Goal: Task Accomplishment & Management: Complete application form

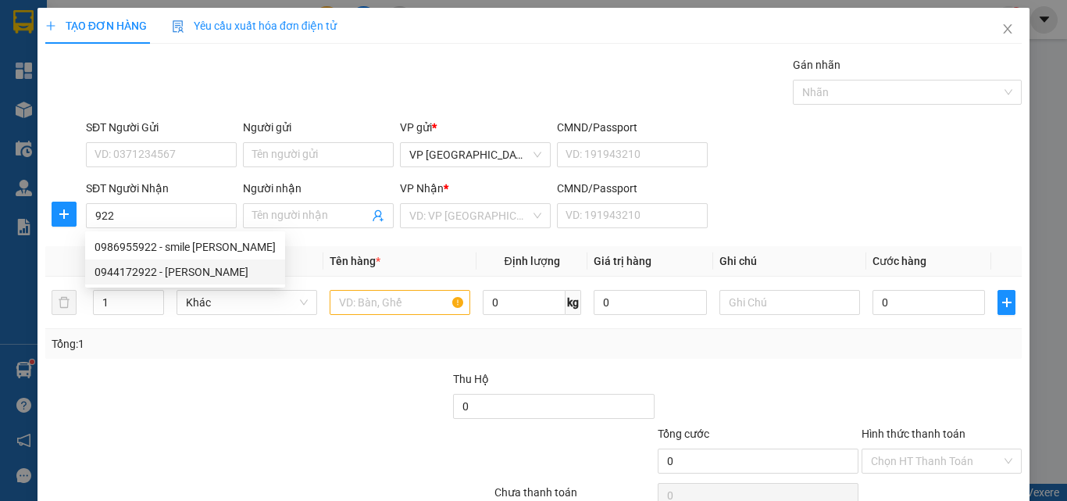
click at [223, 266] on div "0944172922 - [PERSON_NAME]" at bounding box center [185, 271] width 181 height 17
type input "0944172922"
type input "[PERSON_NAME]"
type input "30.000"
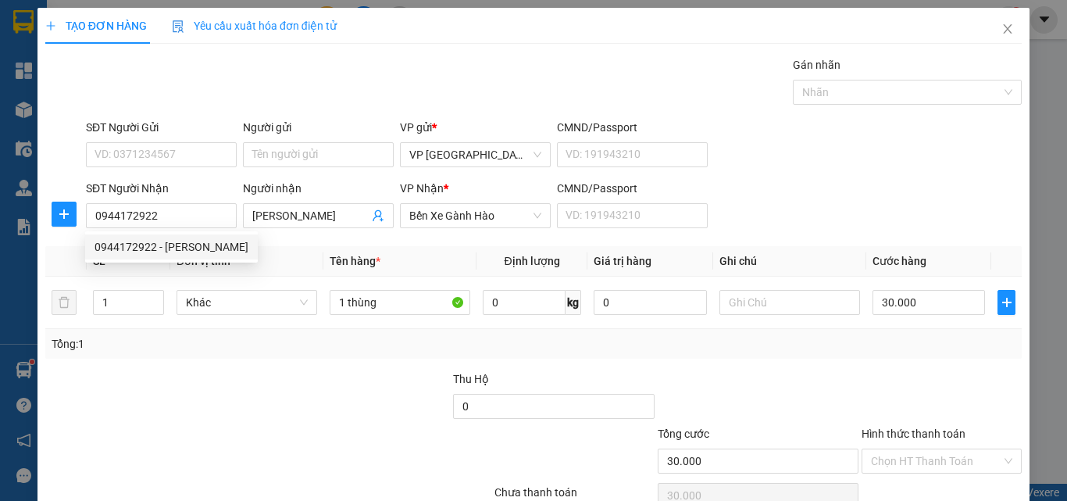
type input "0944172922"
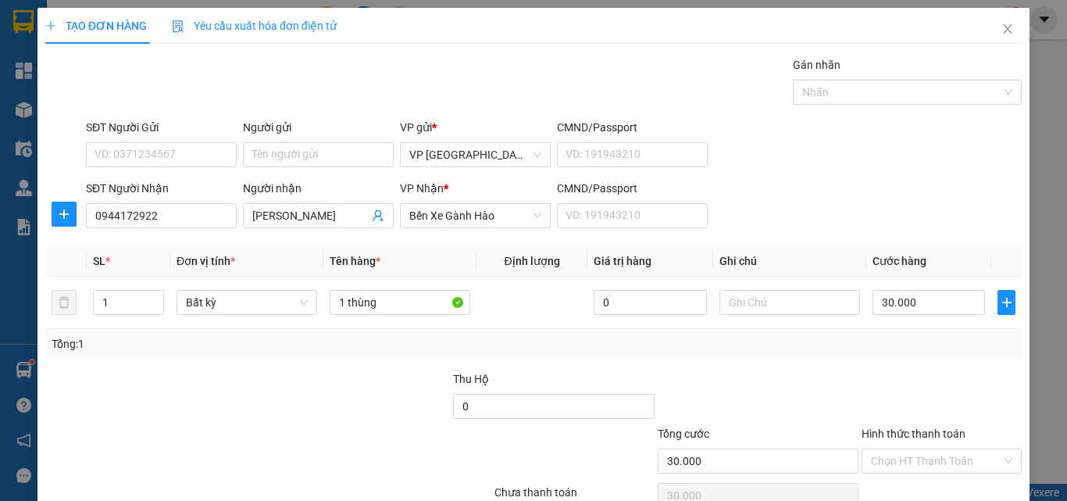
scroll to position [77, 0]
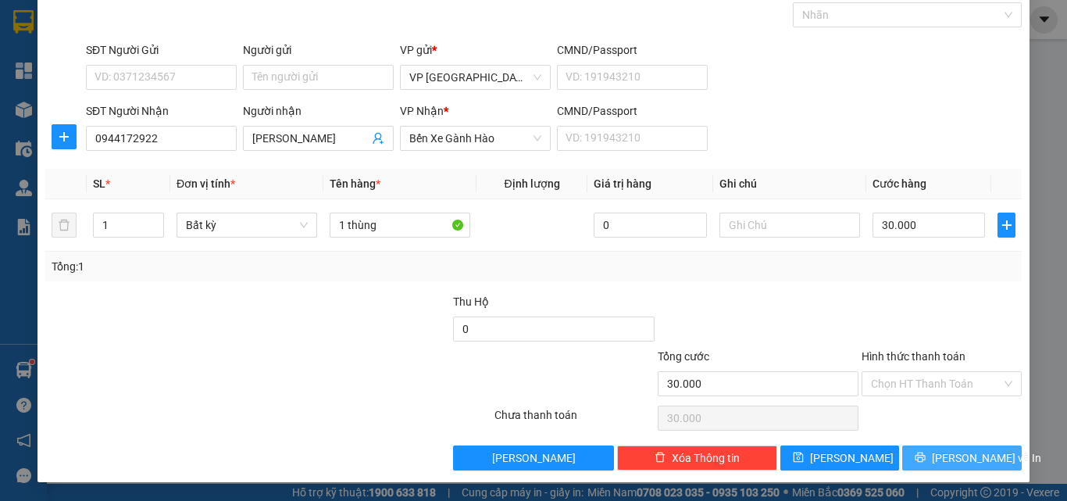
click at [956, 446] on button "[PERSON_NAME] và In" at bounding box center [963, 457] width 120 height 25
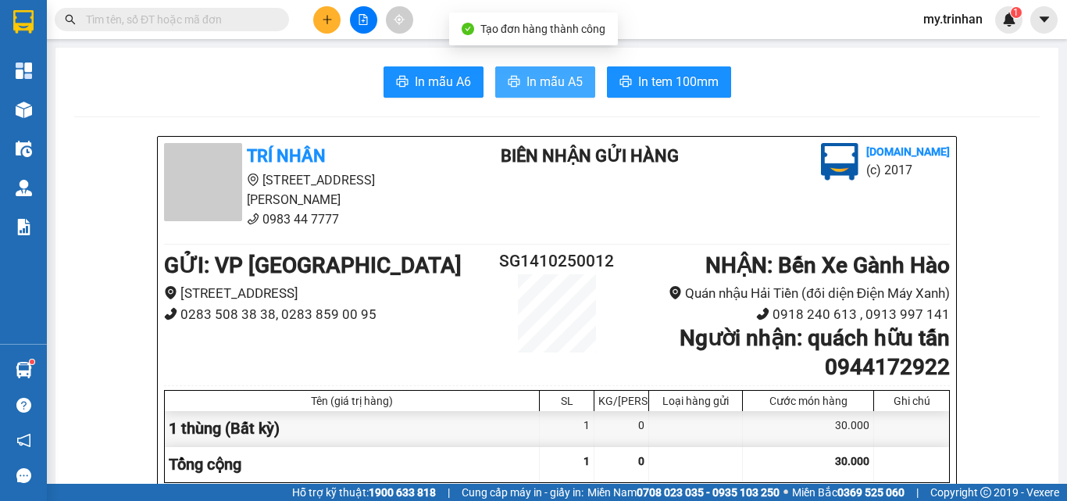
click at [539, 72] on span "In mẫu A5" at bounding box center [555, 82] width 56 height 20
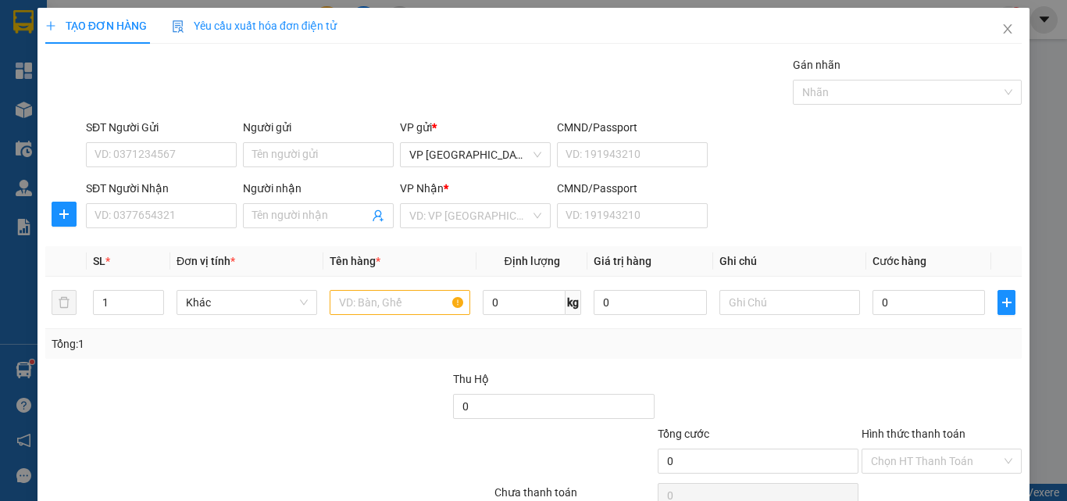
drag, startPoint x: 836, startPoint y: 216, endPoint x: 803, endPoint y: 211, distance: 33.2
click at [821, 213] on div "SĐT Người Nhận VD: 0377654321 Người nhận Tên người nhận VP Nhận * VD: VP Sài Gò…" at bounding box center [554, 207] width 942 height 55
click at [112, 219] on input "SĐT Người Nhận" at bounding box center [161, 215] width 151 height 25
click at [131, 220] on input "SĐT Người Nhận" at bounding box center [161, 215] width 151 height 25
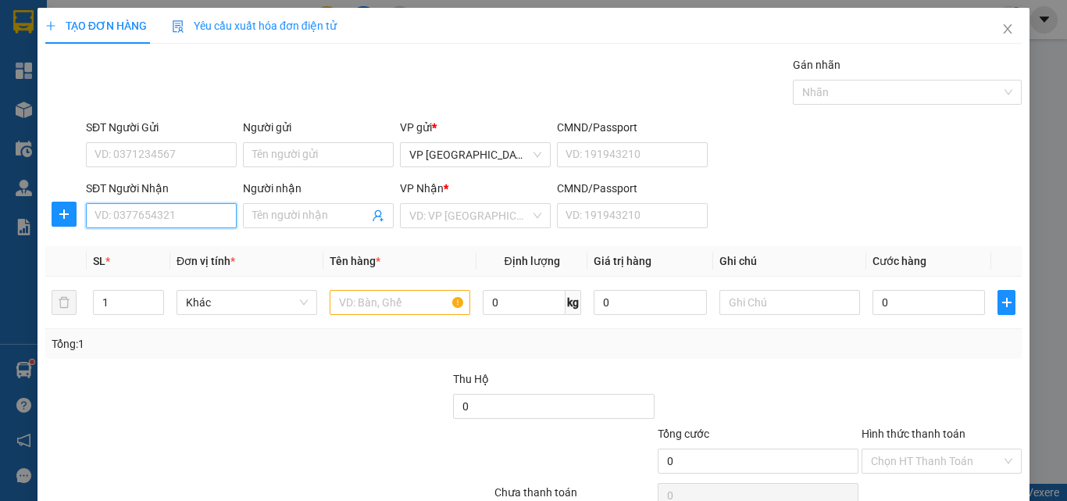
click at [123, 213] on input "SĐT Người Nhận" at bounding box center [161, 215] width 151 height 25
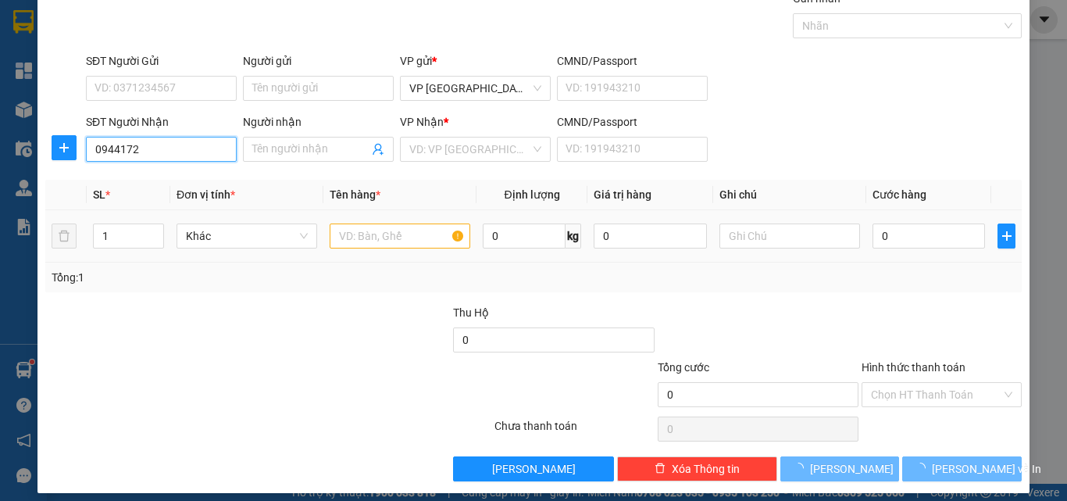
scroll to position [77, 0]
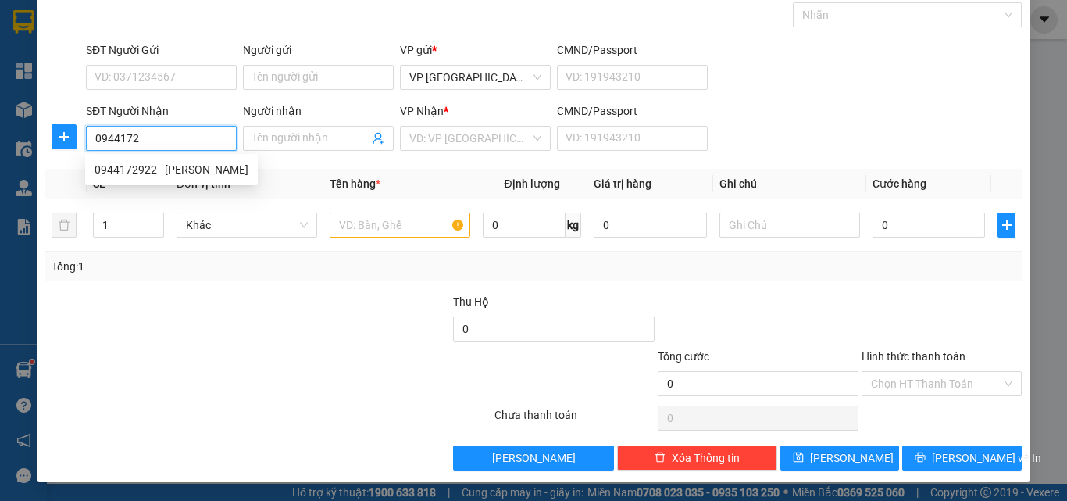
click at [208, 138] on input "0944172" at bounding box center [161, 138] width 151 height 25
click at [220, 170] on div "0944172922 - [PERSON_NAME]" at bounding box center [172, 169] width 154 height 17
type input "0944172922"
type input "[PERSON_NAME]"
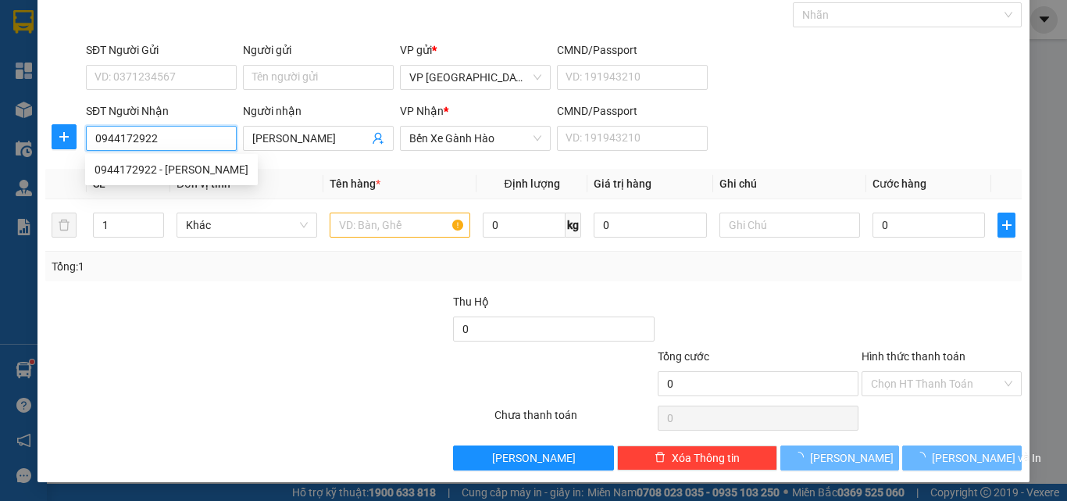
type input "30.000"
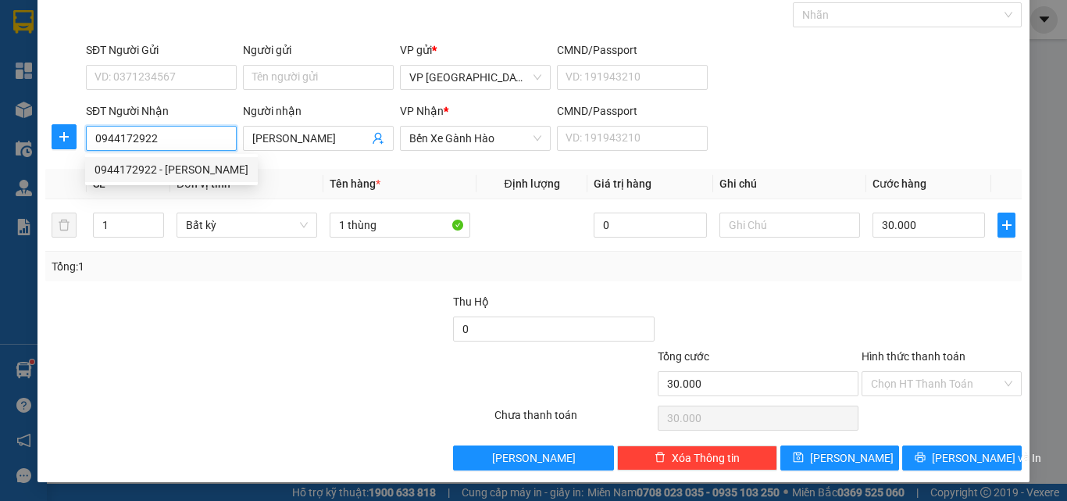
drag, startPoint x: 165, startPoint y: 138, endPoint x: 134, endPoint y: 144, distance: 31.0
click at [134, 144] on input "0944172922" at bounding box center [161, 138] width 151 height 25
click at [138, 145] on input "0944172922" at bounding box center [161, 138] width 151 height 25
type input "0944172737"
click at [169, 135] on input "0944172737" at bounding box center [161, 138] width 151 height 25
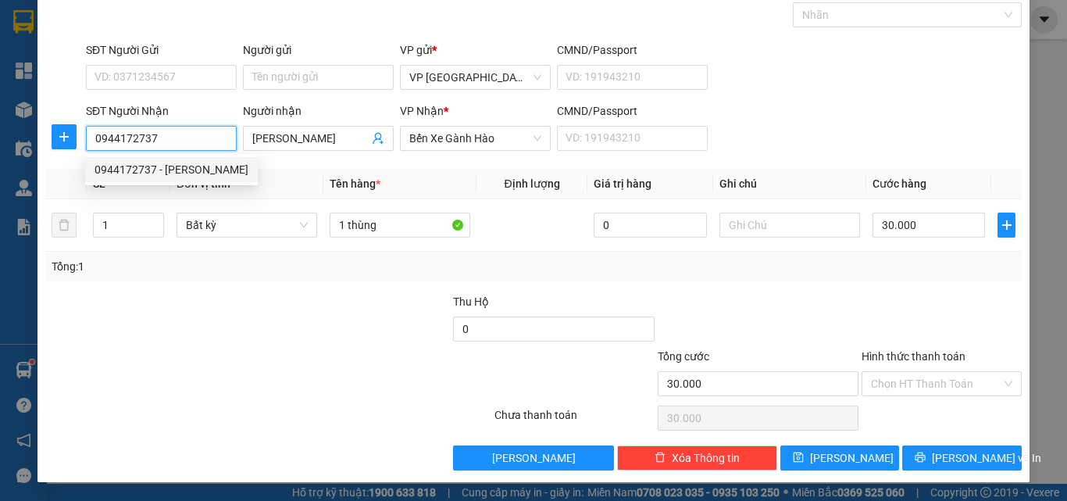
click at [190, 165] on div "0944172737 - [PERSON_NAME]" at bounding box center [172, 169] width 154 height 17
type input "hằng"
type input "50.000"
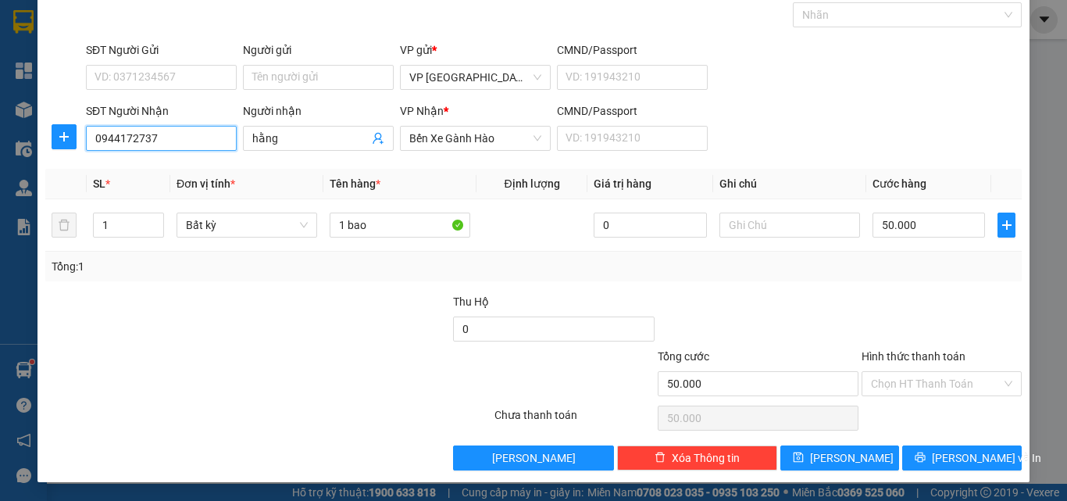
type input "0944172737"
click at [969, 452] on span "[PERSON_NAME] và In" at bounding box center [986, 457] width 109 height 17
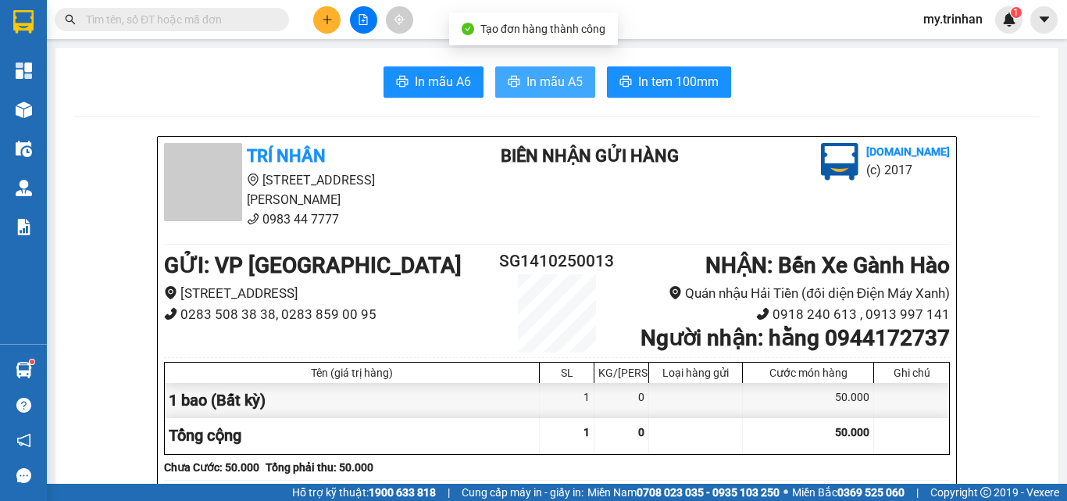
click at [545, 73] on span "In mẫu A5" at bounding box center [555, 82] width 56 height 20
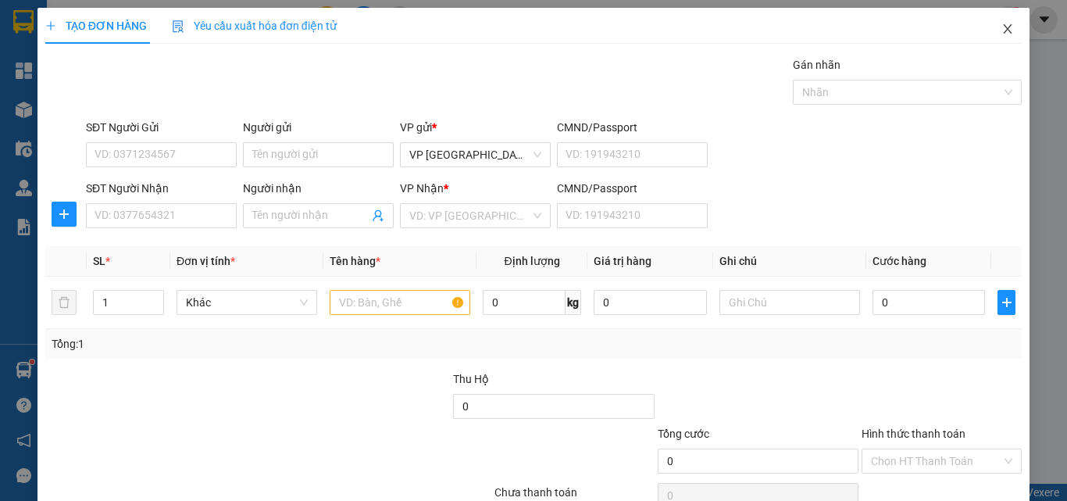
click at [996, 21] on span "Close" at bounding box center [1008, 30] width 44 height 44
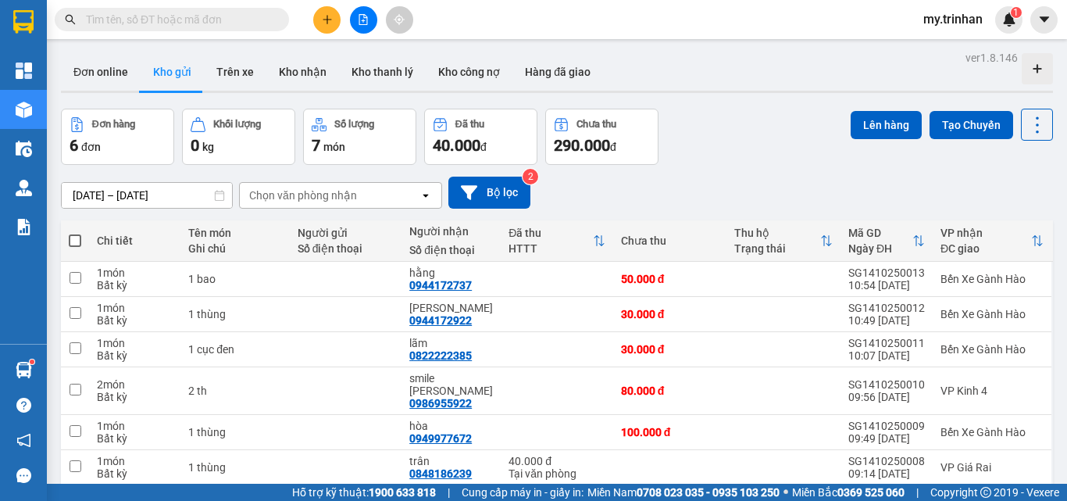
click at [695, 177] on div "[DATE] – [DATE] Press the down arrow key to interact with the calendar and sele…" at bounding box center [557, 193] width 992 height 32
click at [327, 13] on button at bounding box center [326, 19] width 27 height 27
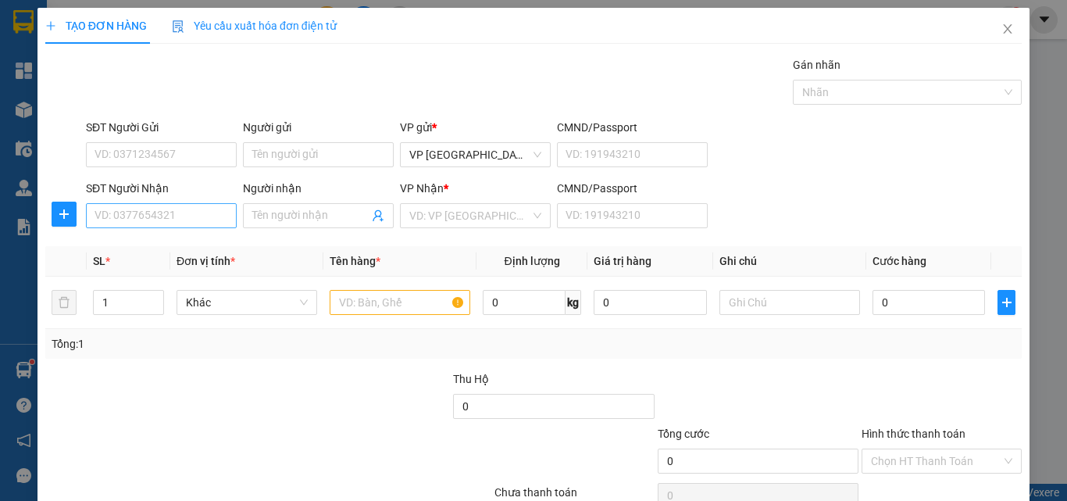
click at [195, 227] on div "SĐT Người Nhận VD: 0377654321" at bounding box center [161, 207] width 151 height 55
click at [194, 221] on input "SĐT Người Nhận" at bounding box center [161, 215] width 151 height 25
click at [194, 220] on input "SĐT Người Nhận" at bounding box center [161, 215] width 151 height 25
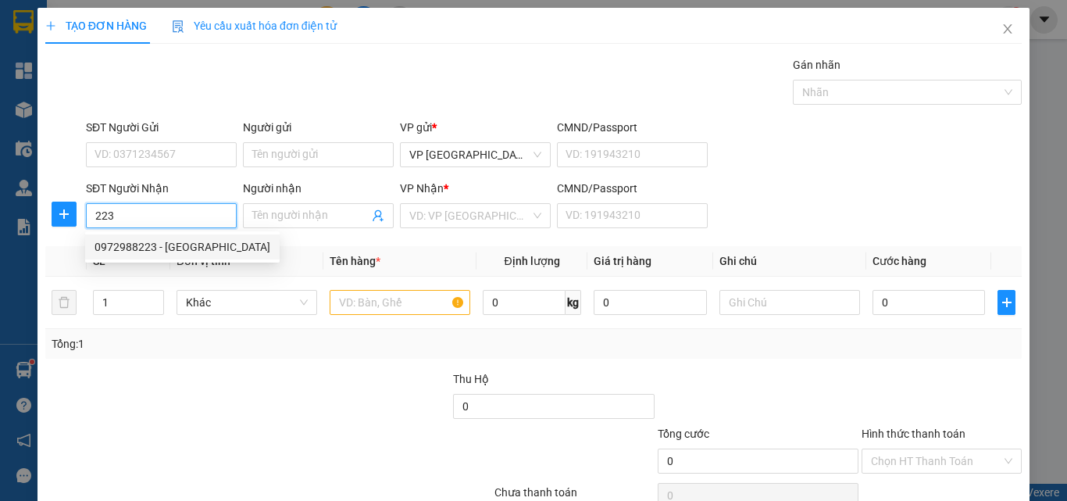
click at [211, 252] on div "0972988223 - [GEOGRAPHIC_DATA]" at bounding box center [183, 246] width 176 height 17
type input "0972988223"
type input "[PERSON_NAME]"
type input "20.000"
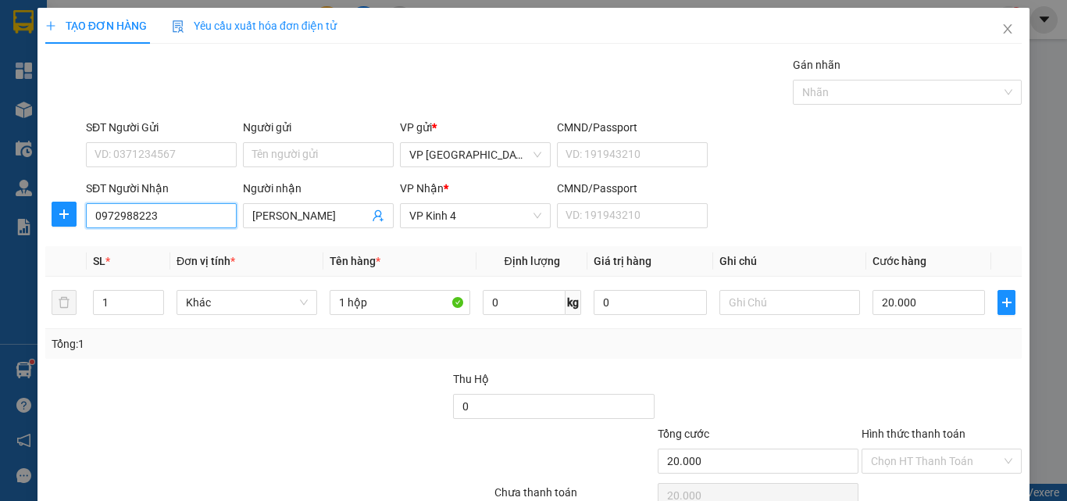
type input "0972988223"
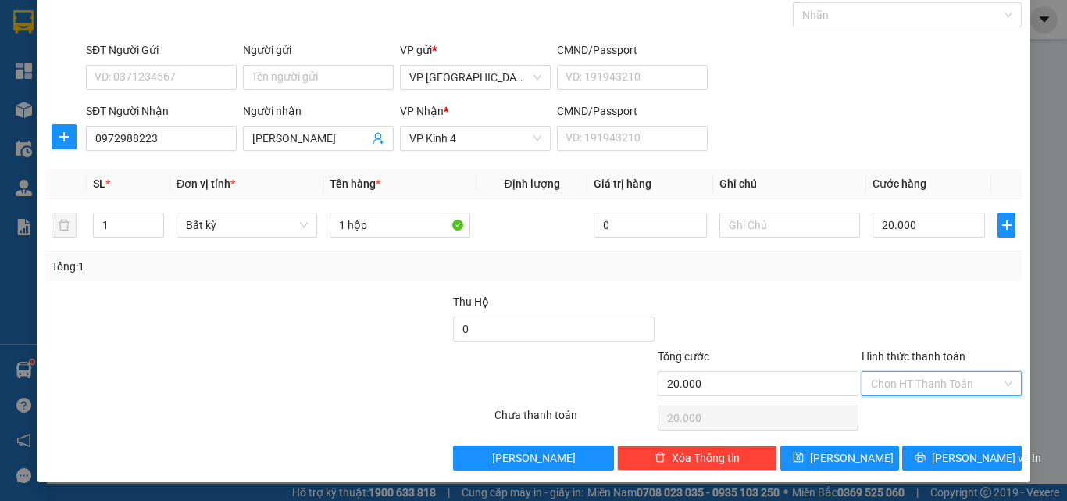
drag, startPoint x: 899, startPoint y: 375, endPoint x: 905, endPoint y: 386, distance: 12.2
click at [901, 378] on input "Hình thức thanh toán" at bounding box center [936, 383] width 131 height 23
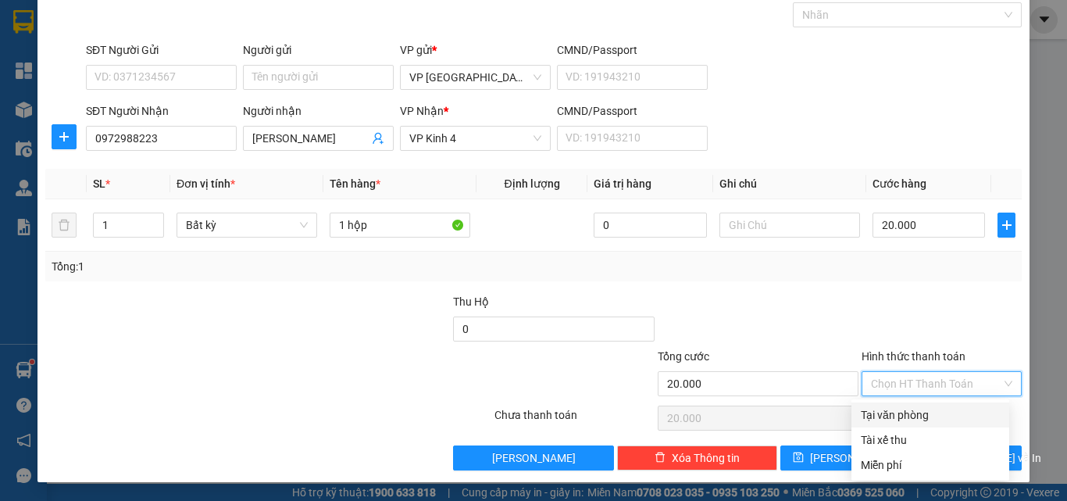
click at [908, 399] on div "Hình thức thanh toán Chọn HT Thanh Toán" at bounding box center [942, 375] width 160 height 55
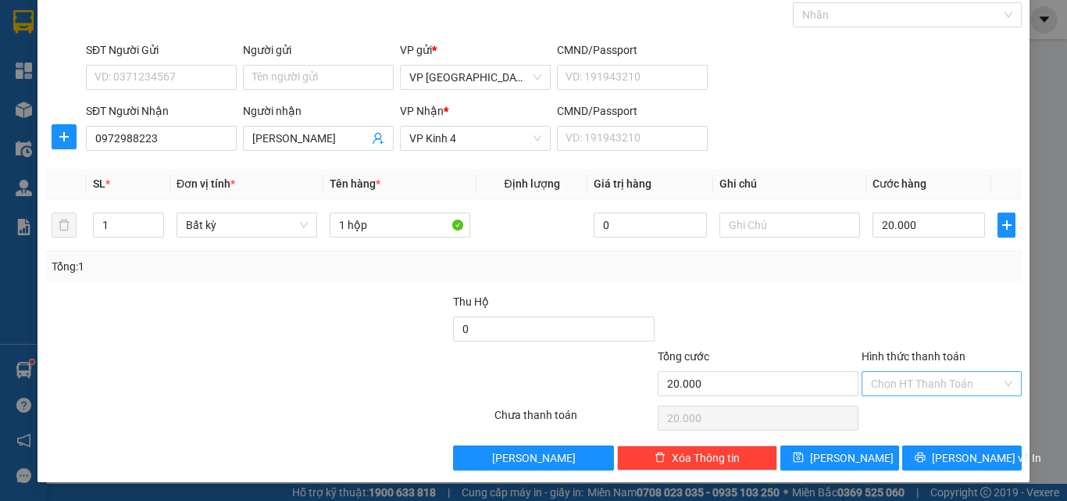
click at [921, 389] on input "Hình thức thanh toán" at bounding box center [936, 383] width 131 height 23
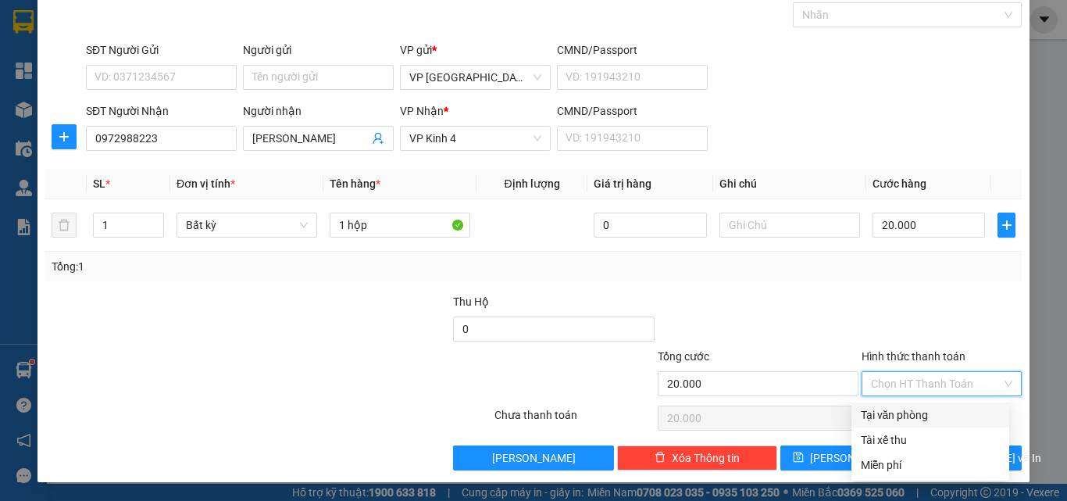
click at [927, 411] on div "Tại văn phòng" at bounding box center [930, 414] width 139 height 17
type input "0"
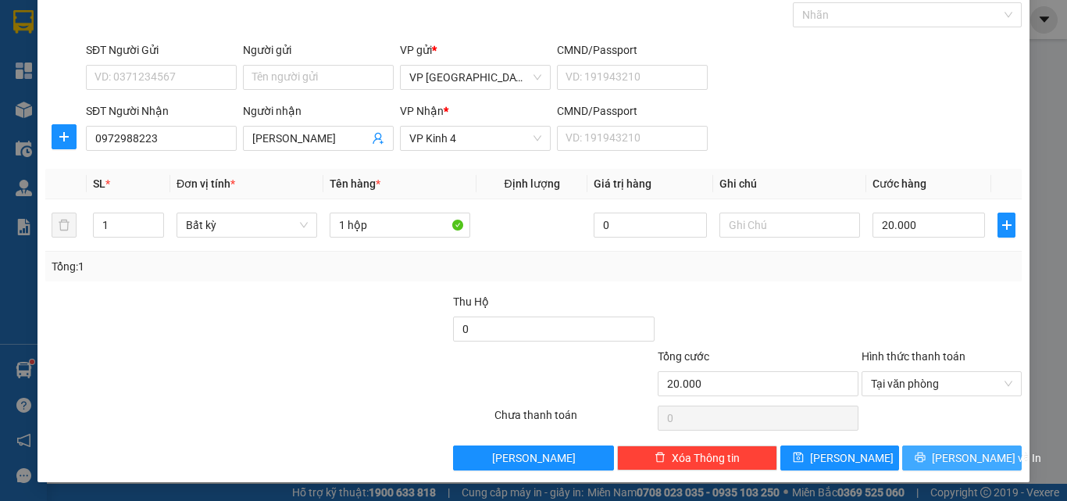
click at [935, 449] on button "[PERSON_NAME] và In" at bounding box center [963, 457] width 120 height 25
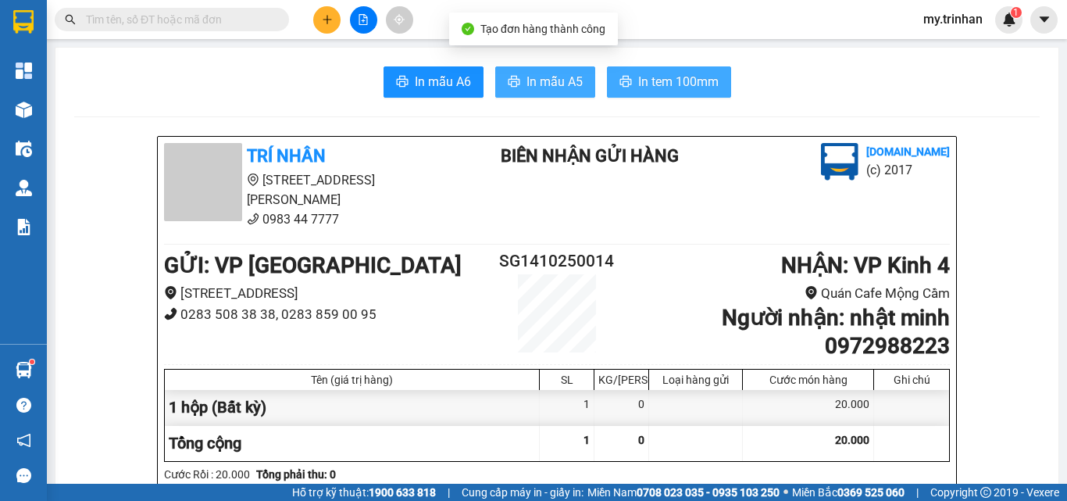
drag, startPoint x: 570, startPoint y: 75, endPoint x: 599, endPoint y: 69, distance: 29.6
click at [570, 76] on span "In mẫu A5" at bounding box center [555, 82] width 56 height 20
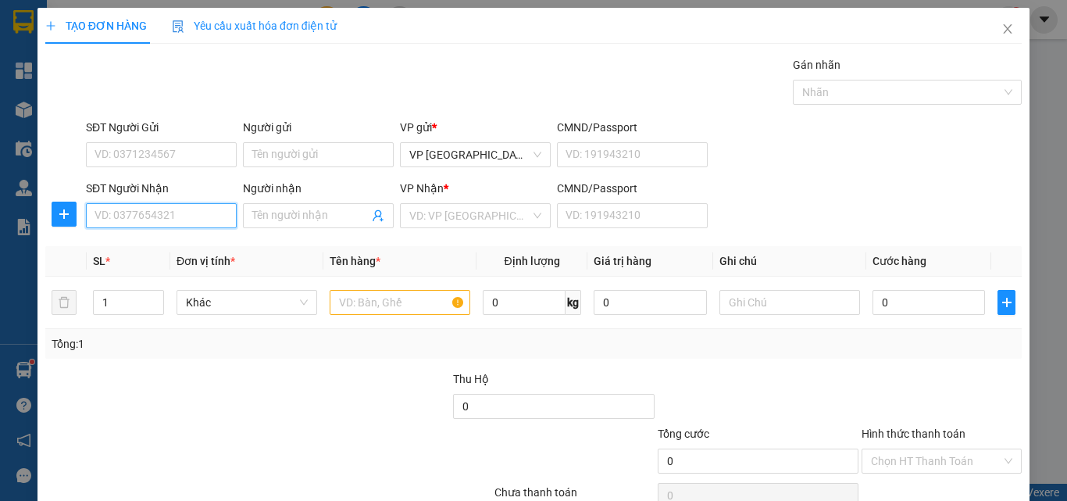
click at [174, 221] on input "SĐT Người Nhận" at bounding box center [161, 215] width 151 height 25
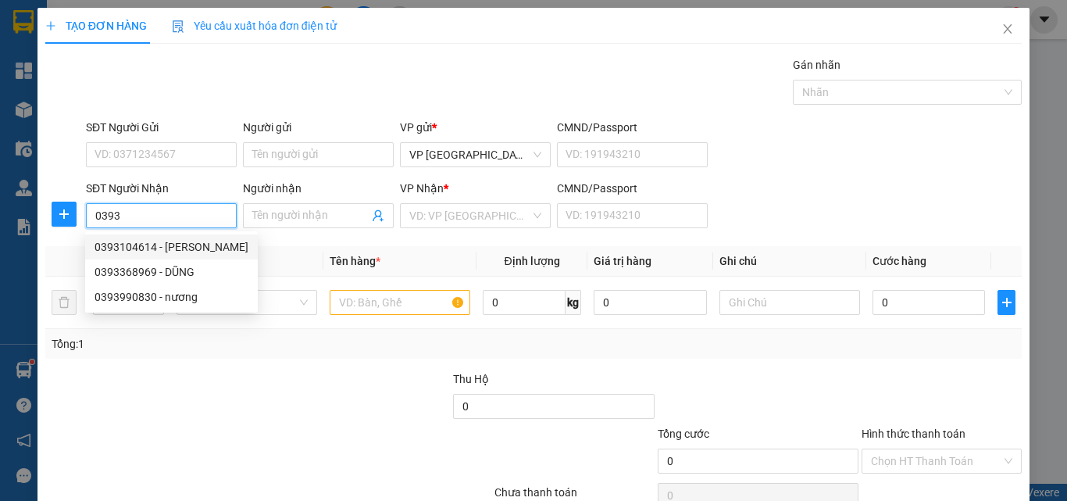
click at [189, 245] on div "0393104614 - [PERSON_NAME]" at bounding box center [172, 246] width 154 height 17
type input "0393104614"
type input "phương thúy"
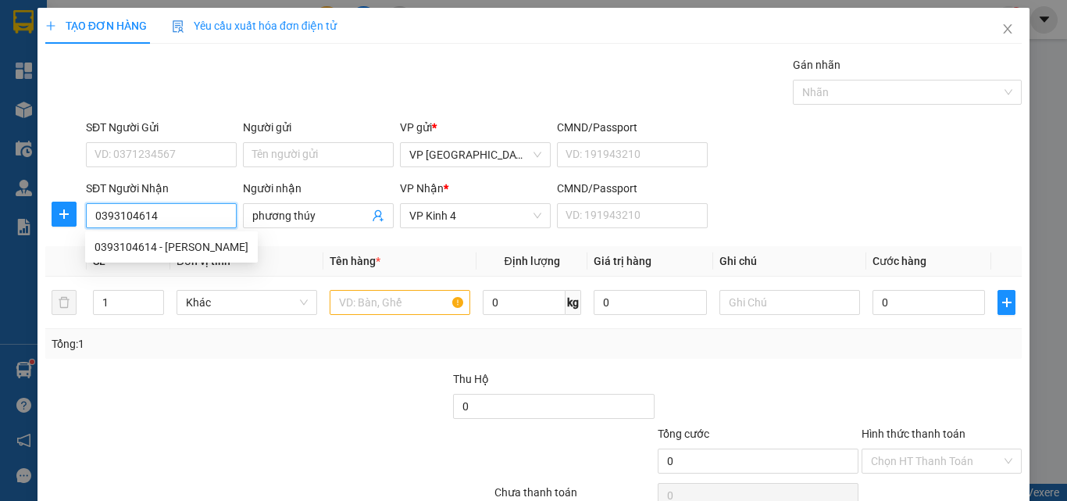
type input "40.000"
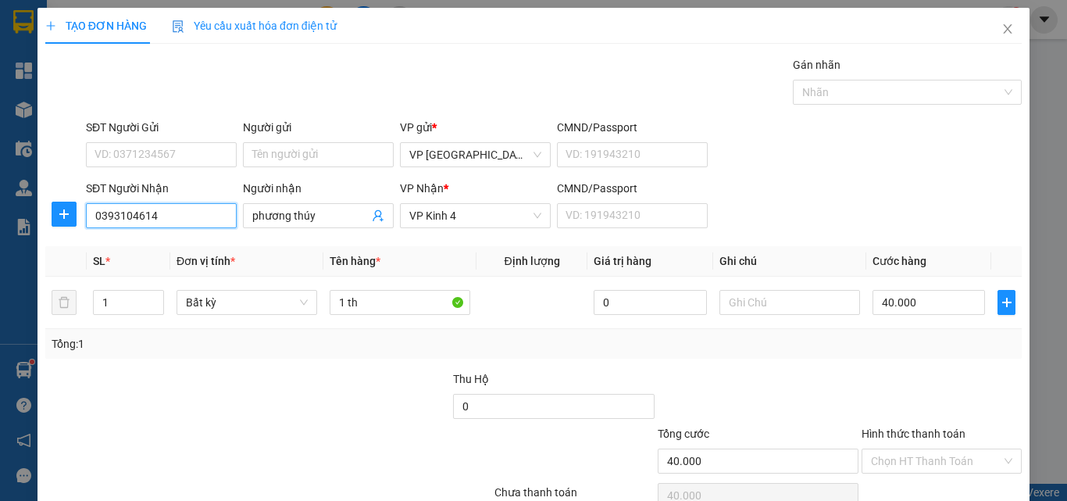
type input "0393104614"
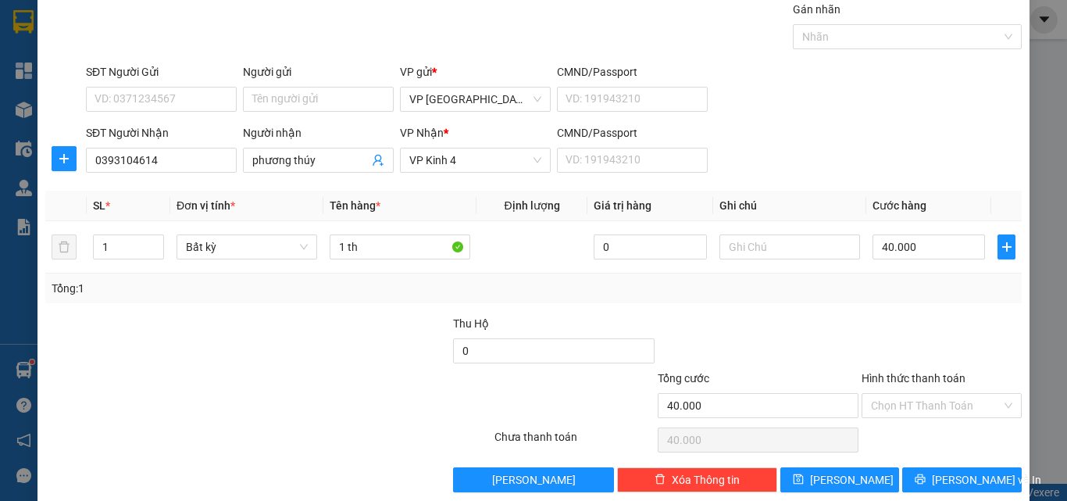
scroll to position [77, 0]
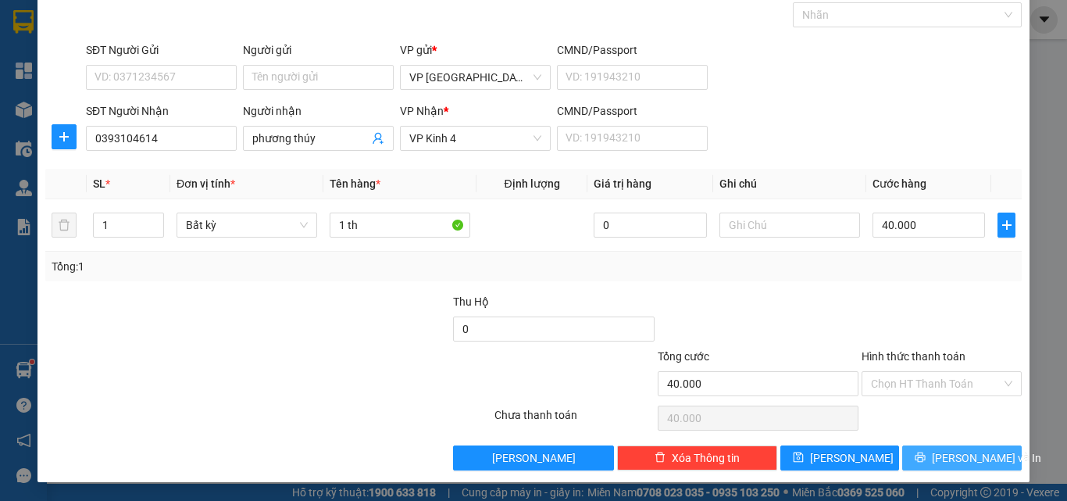
click at [926, 460] on icon "printer" at bounding box center [921, 457] width 10 height 10
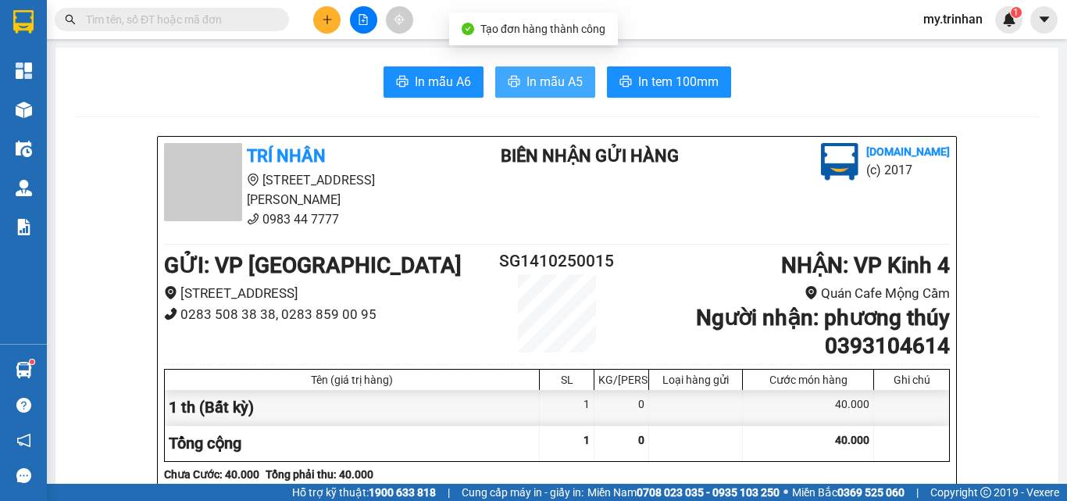
click at [562, 78] on span "In mẫu A5" at bounding box center [555, 82] width 56 height 20
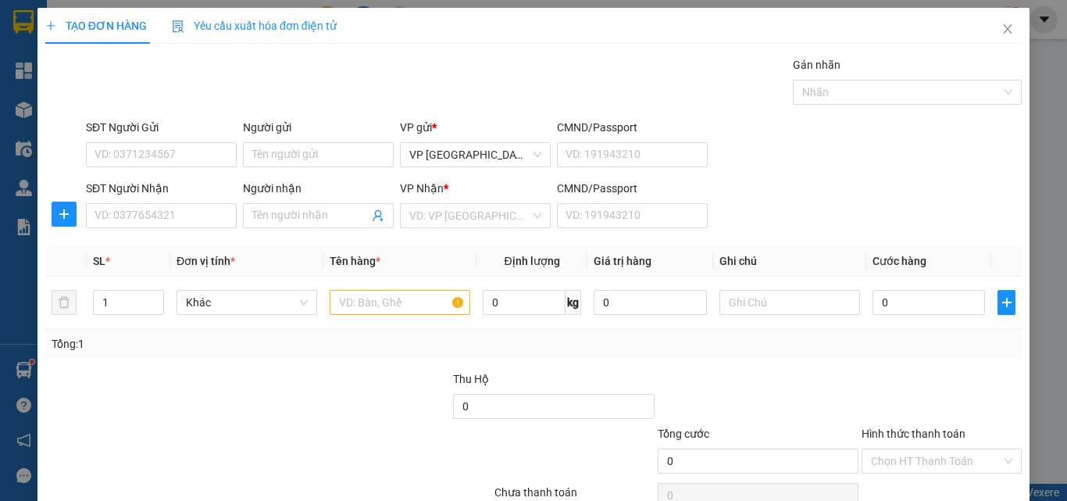
click at [810, 203] on div "SĐT Người Nhận VD: 0377654321 Người nhận Tên người nhận VP Nhận * VD: VP Sài Gò…" at bounding box center [554, 207] width 942 height 55
click at [176, 212] on input "SĐT Người Nhận" at bounding box center [161, 215] width 151 height 25
click at [182, 220] on input "SĐT Người Nhận" at bounding box center [161, 215] width 151 height 25
click at [213, 213] on input "0717494650" at bounding box center [161, 215] width 151 height 25
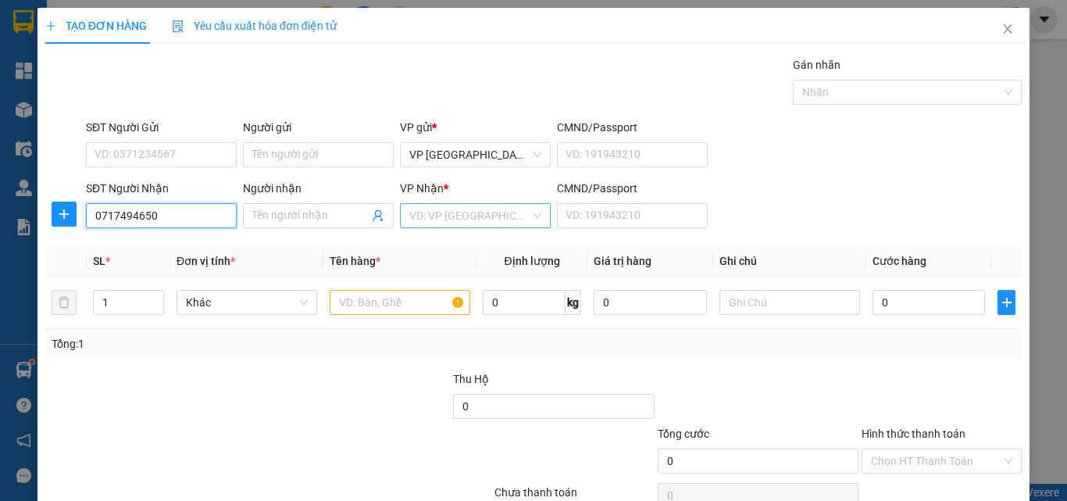
type input "0717494650"
click at [461, 218] on input "search" at bounding box center [469, 215] width 121 height 23
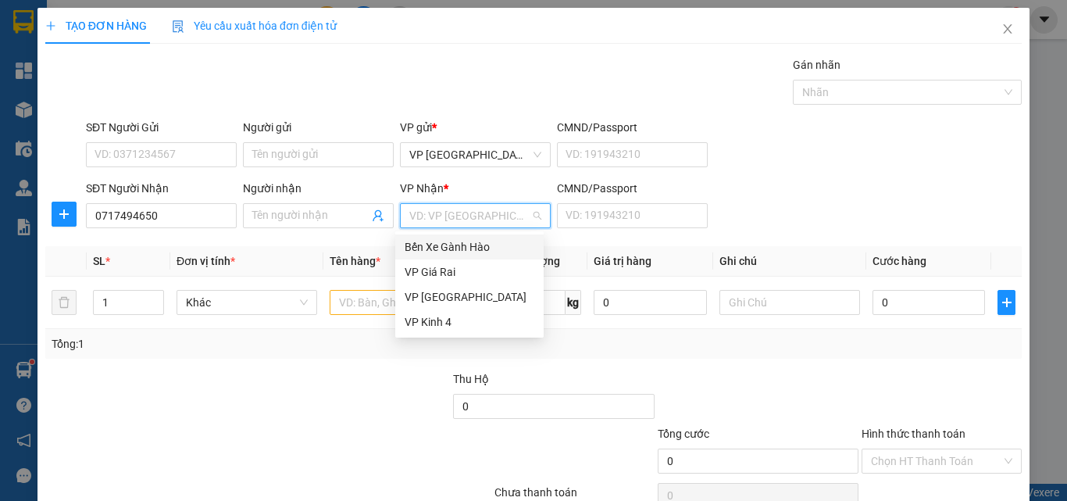
click at [438, 266] on div "VP Giá Rai" at bounding box center [470, 271] width 130 height 17
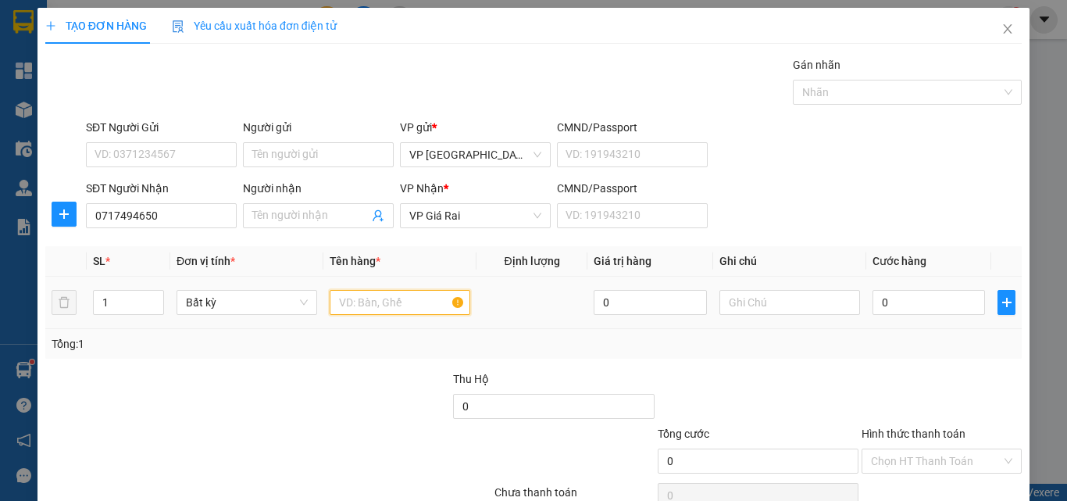
click at [397, 307] on input "text" at bounding box center [400, 302] width 141 height 25
type input "1 túi"
click at [882, 300] on input "0" at bounding box center [929, 302] width 113 height 25
type input "3"
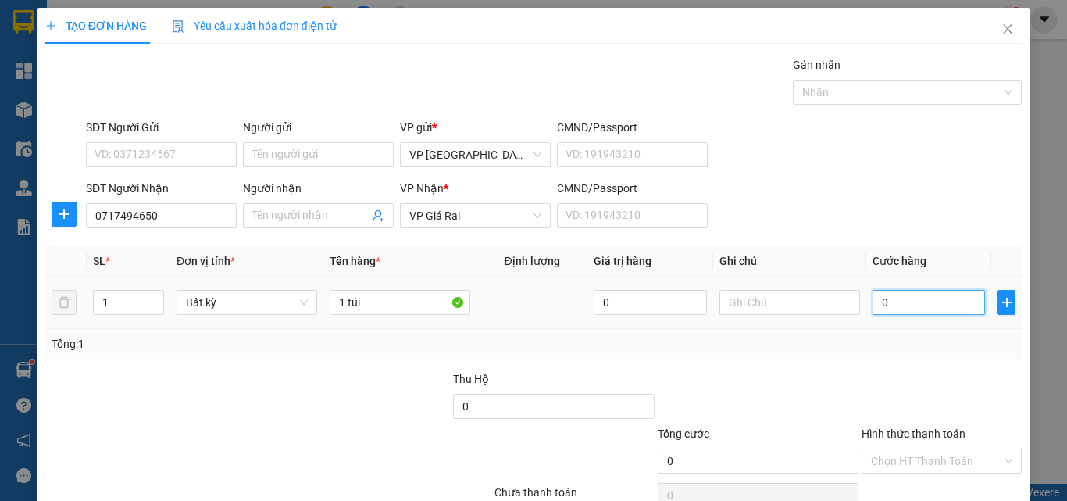
type input "3"
type input "30"
type input "30.000"
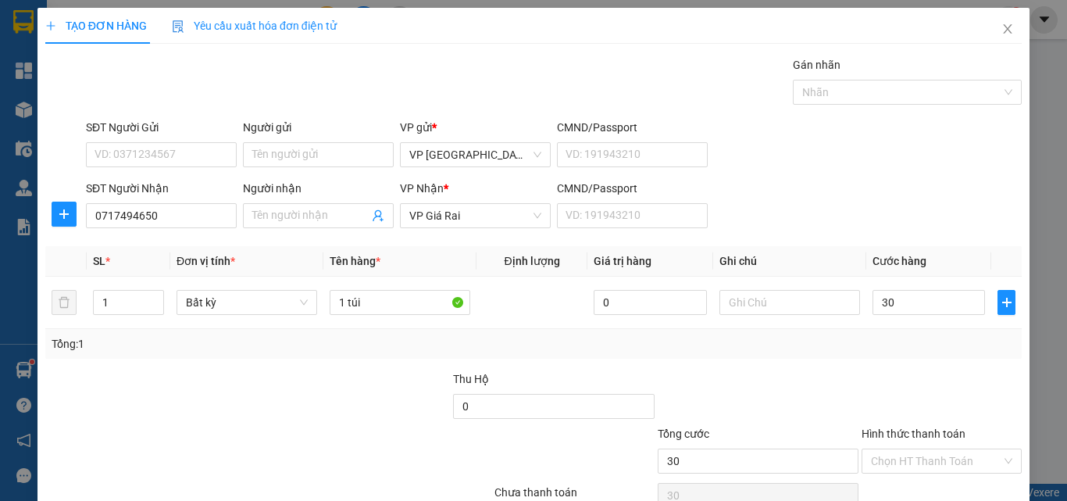
type input "30.000"
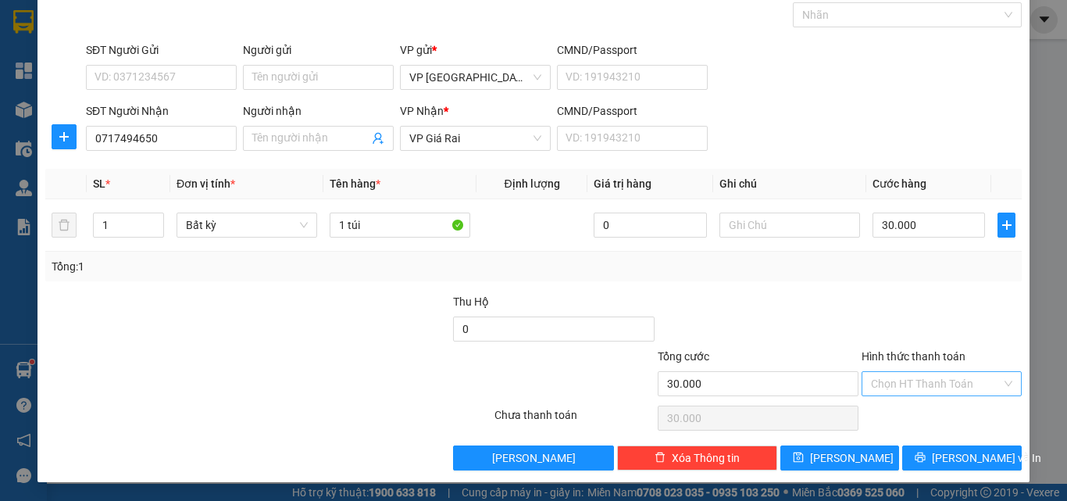
click at [906, 381] on input "Hình thức thanh toán" at bounding box center [936, 383] width 131 height 23
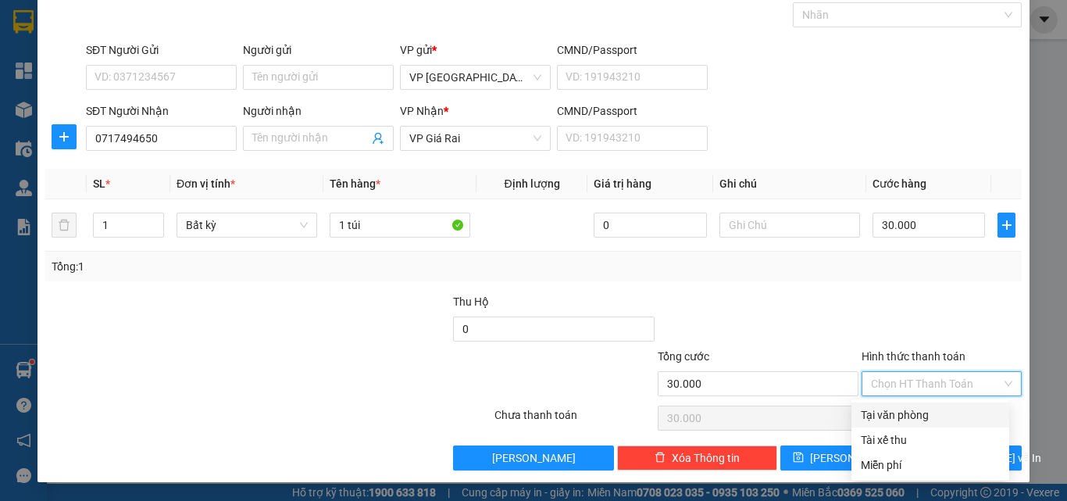
click at [917, 407] on div "Tại văn phòng" at bounding box center [930, 414] width 139 height 17
type input "0"
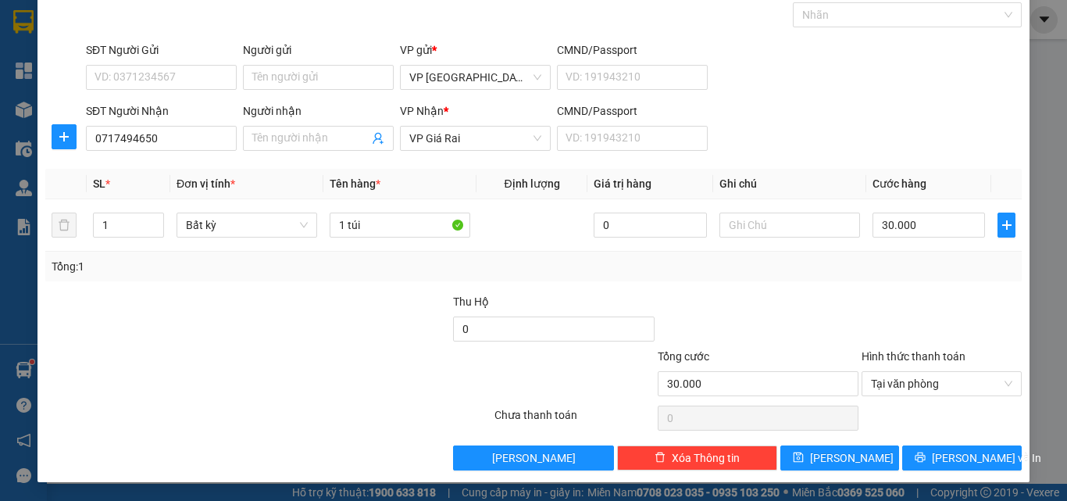
click at [936, 444] on div "Transit Pickup Surcharge Ids Transit Deliver Surcharge Ids Transit Deliver Surc…" at bounding box center [533, 225] width 977 height 492
click at [909, 454] on button "[PERSON_NAME] và In" at bounding box center [963, 457] width 120 height 25
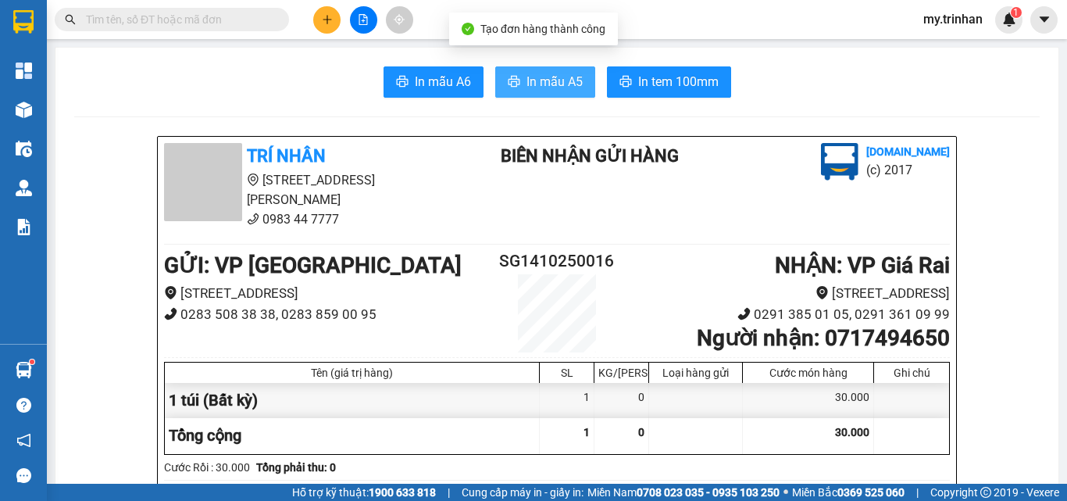
click at [530, 77] on span "In mẫu A5" at bounding box center [555, 82] width 56 height 20
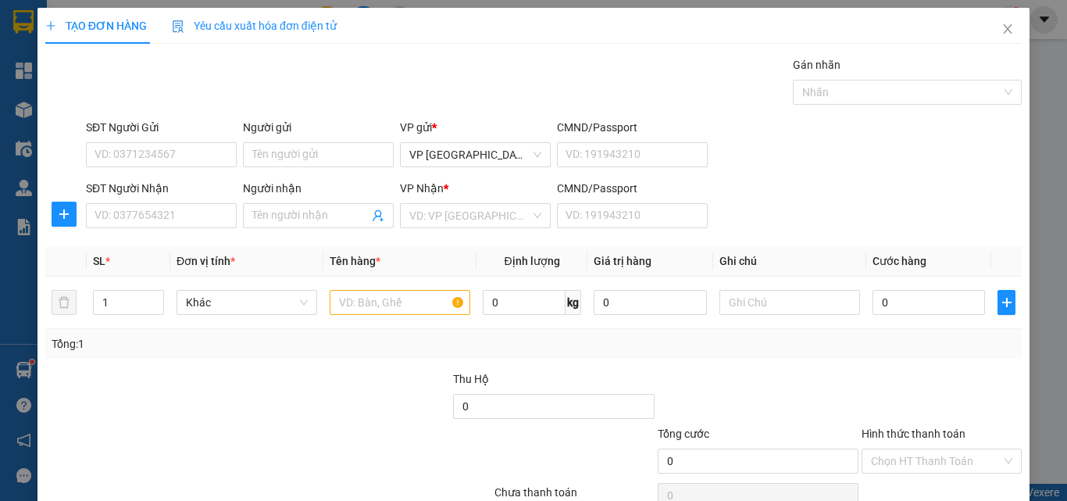
click at [809, 200] on div "SĐT Người Nhận VD: 0377654321 Người nhận Tên người nhận VP Nhận * VD: VP Sài Gò…" at bounding box center [554, 207] width 942 height 55
click at [195, 216] on input "SĐT Người Nhận" at bounding box center [161, 215] width 151 height 25
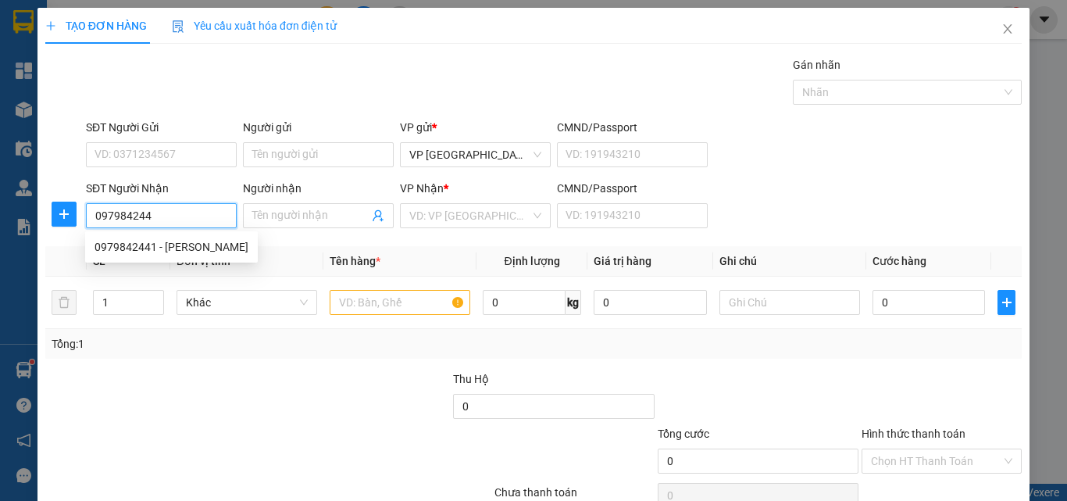
type input "0979842441"
click at [165, 250] on div "0979842441 - [PERSON_NAME]" at bounding box center [172, 246] width 154 height 17
type input "[PERSON_NAME]"
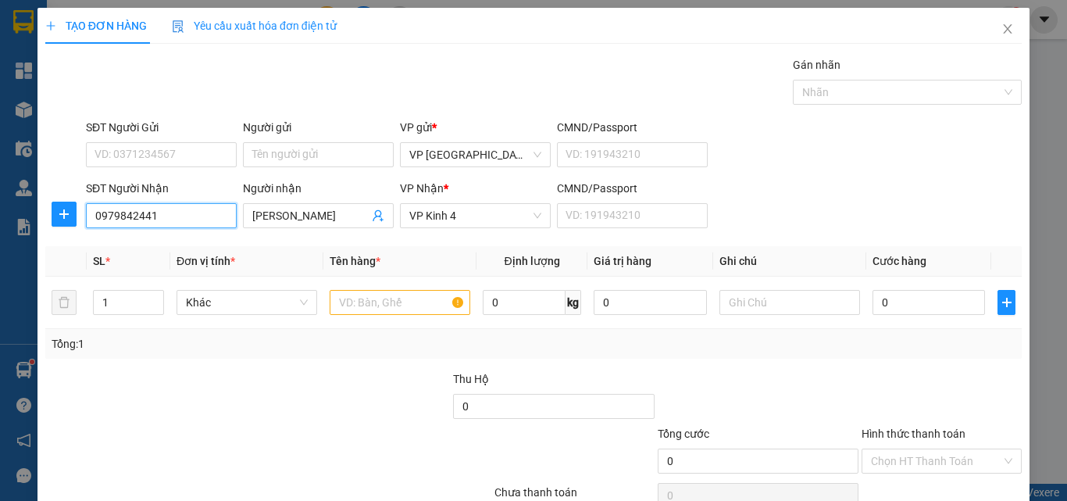
type input "30.000"
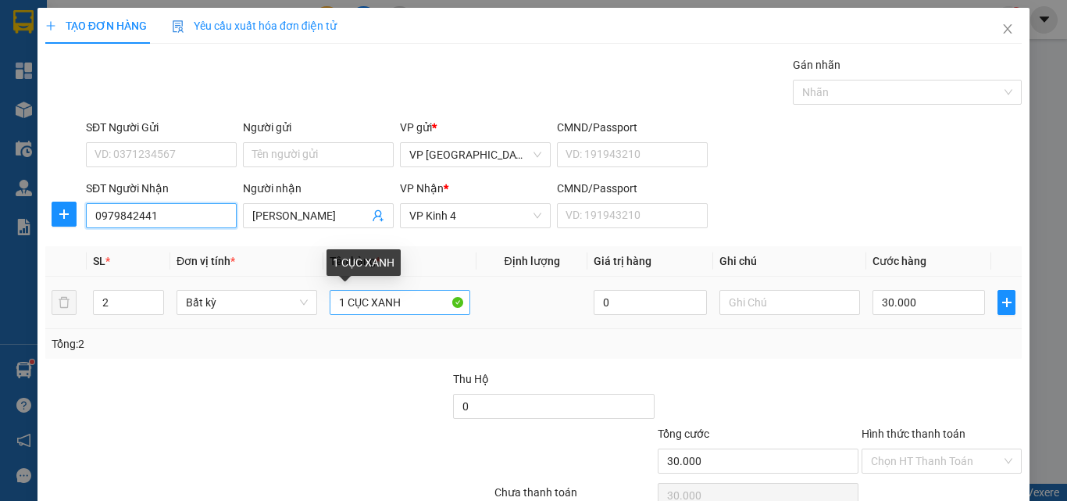
type input "0979842441"
click at [412, 296] on input "1 CỤC XANH" at bounding box center [400, 302] width 141 height 25
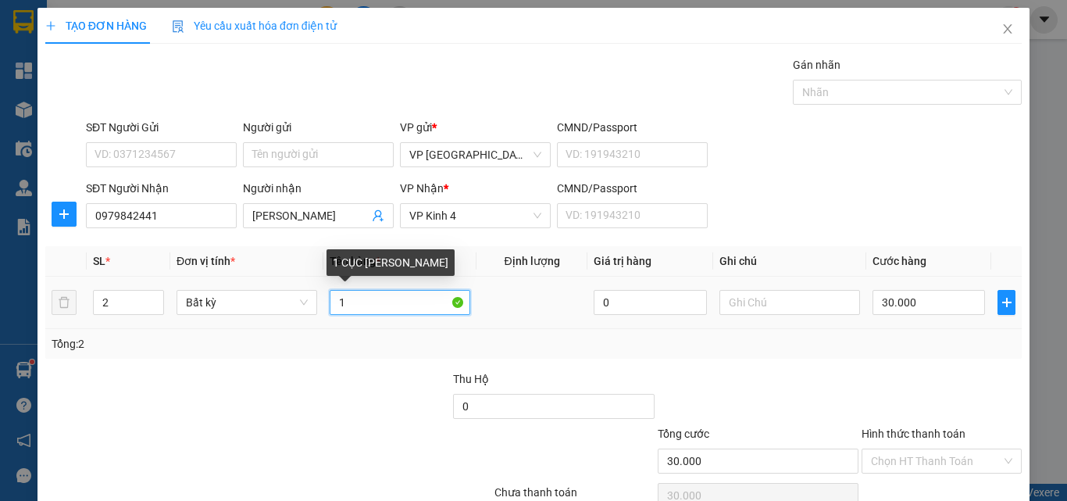
type input "1"
type input "2 th"
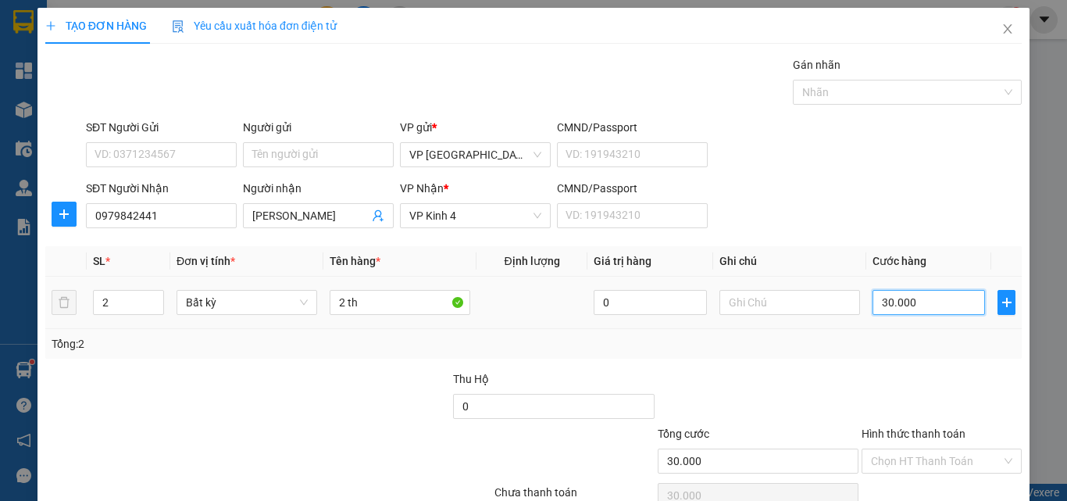
click at [873, 303] on input "30.000" at bounding box center [929, 302] width 113 height 25
type input "6"
type input "60"
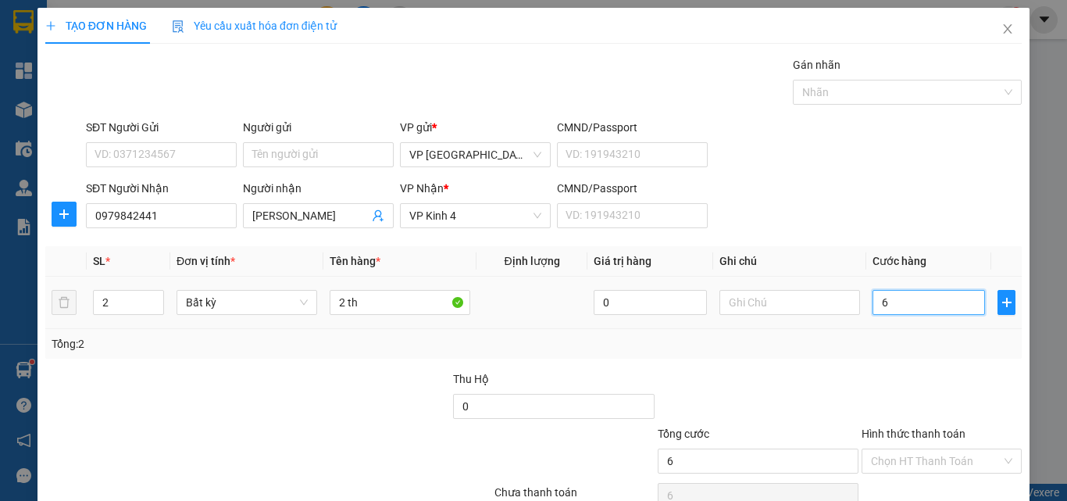
type input "60"
type input "600"
type input "6.000"
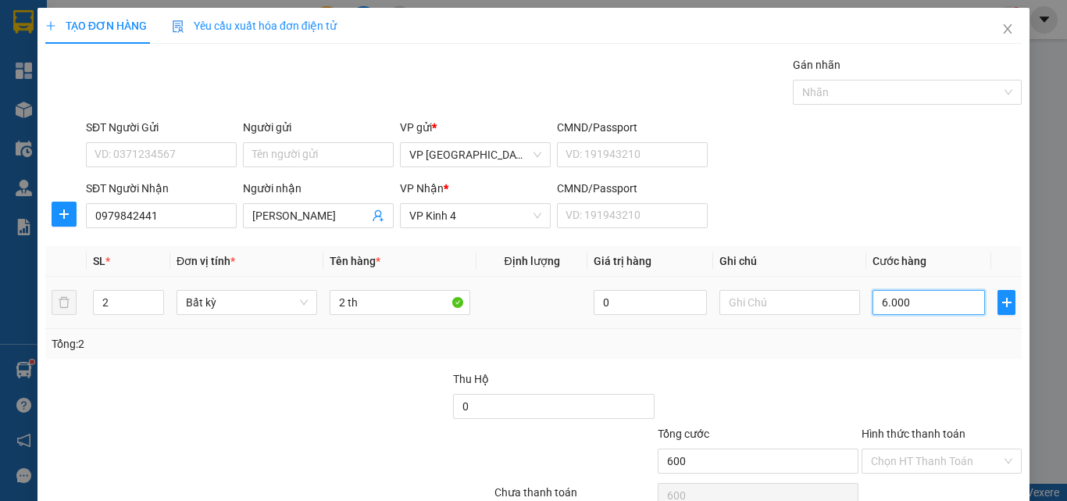
type input "6.000"
type input "60.000"
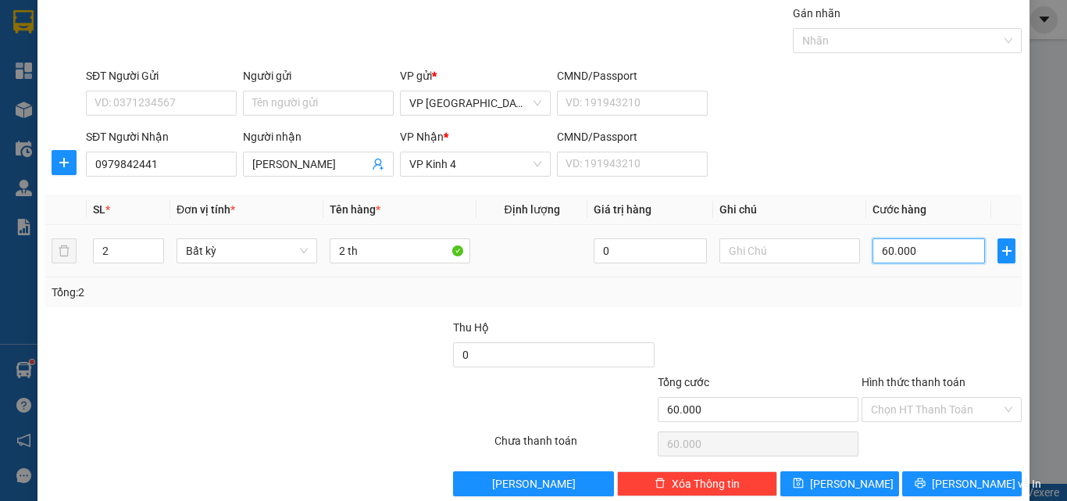
scroll to position [77, 0]
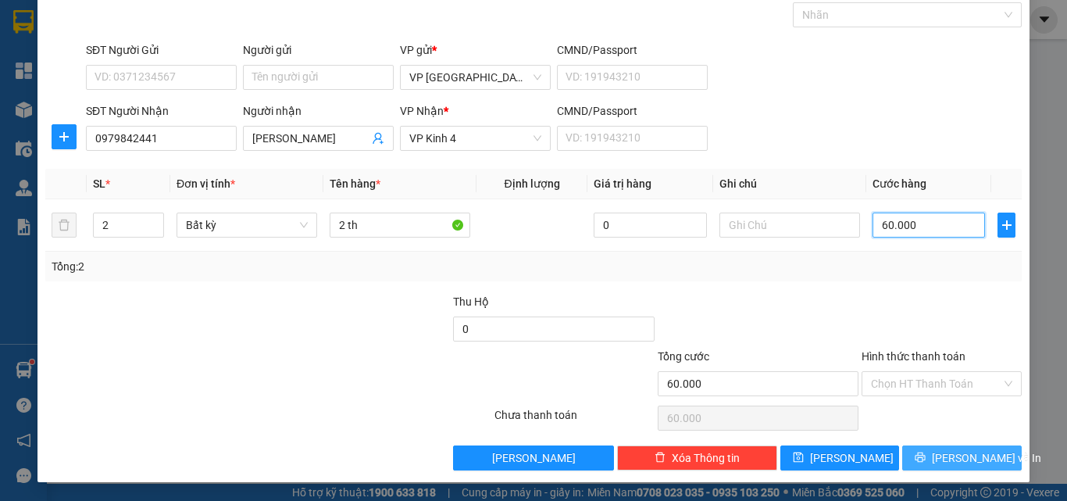
type input "60.000"
click at [905, 452] on button "[PERSON_NAME] và In" at bounding box center [963, 457] width 120 height 25
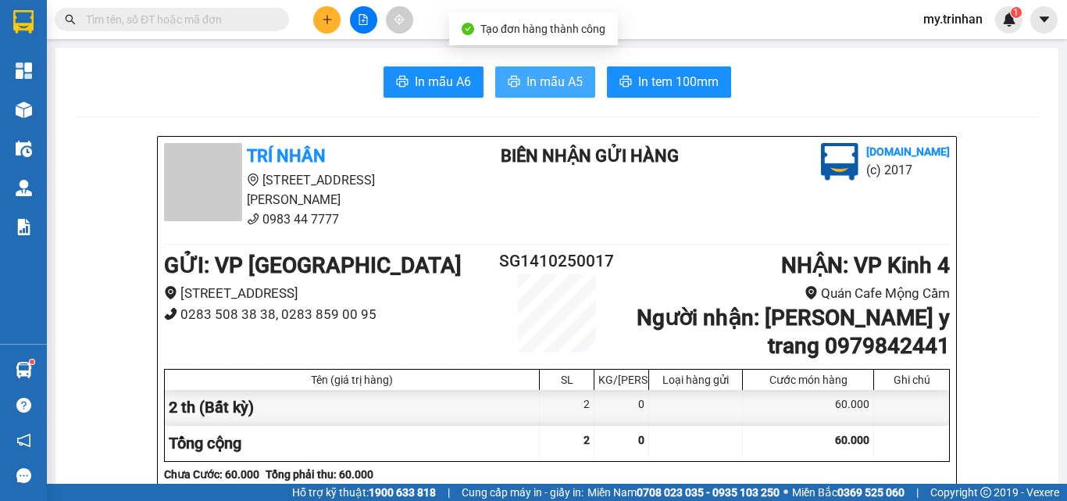
click at [538, 79] on span "In mẫu A5" at bounding box center [555, 82] width 56 height 20
click at [542, 78] on span "In mẫu A5" at bounding box center [555, 82] width 56 height 20
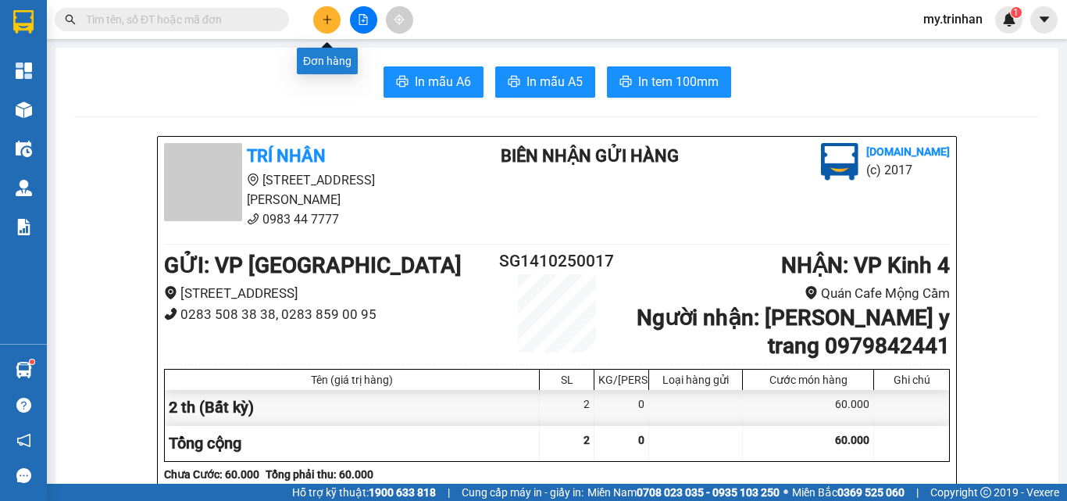
click at [331, 17] on icon "plus" at bounding box center [327, 19] width 11 height 11
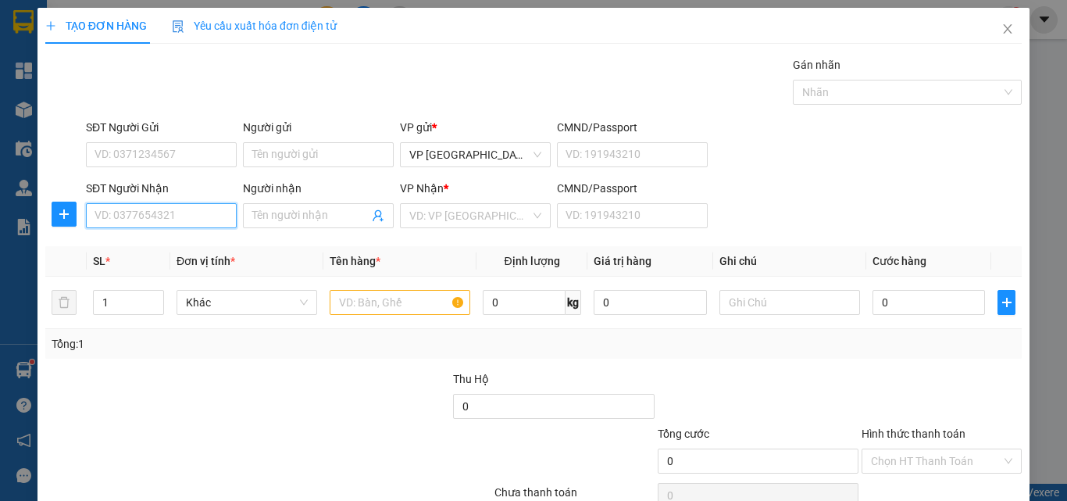
click at [152, 212] on input "SĐT Người Nhận" at bounding box center [161, 215] width 151 height 25
type input "0917729922"
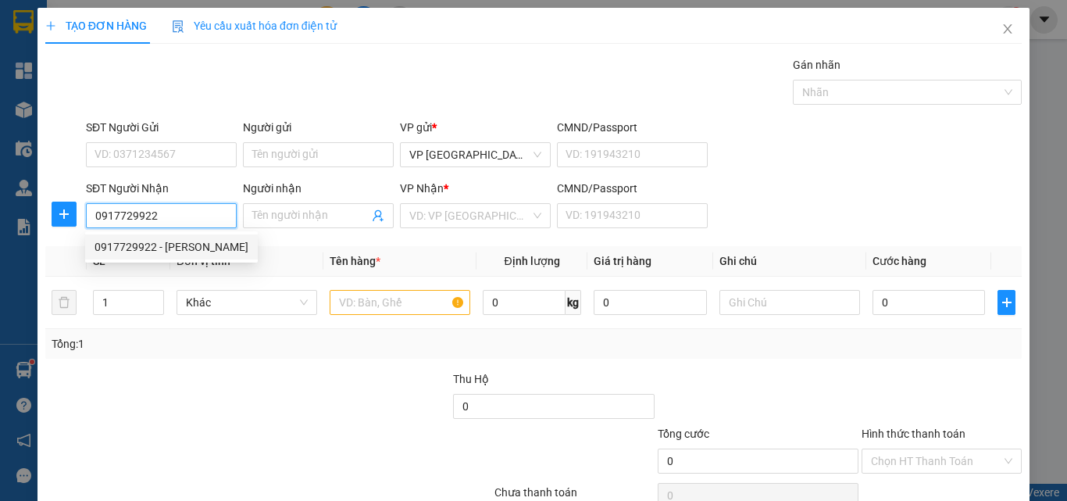
click at [131, 247] on div "0917729922 - [PERSON_NAME]" at bounding box center [172, 246] width 154 height 17
type input "[PERSON_NAME]"
type input "30.000"
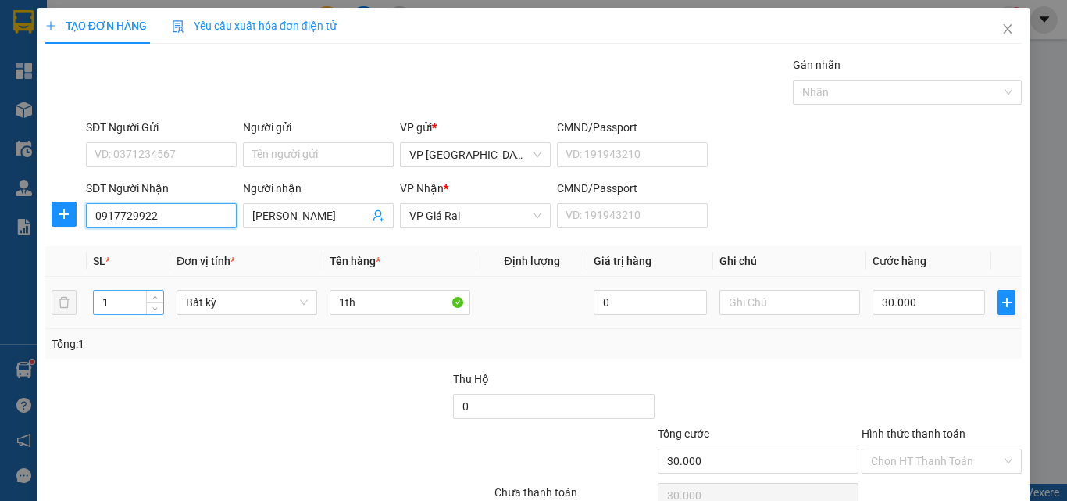
type input "0917729922"
click at [123, 295] on input "1" at bounding box center [129, 302] width 70 height 23
type input "3"
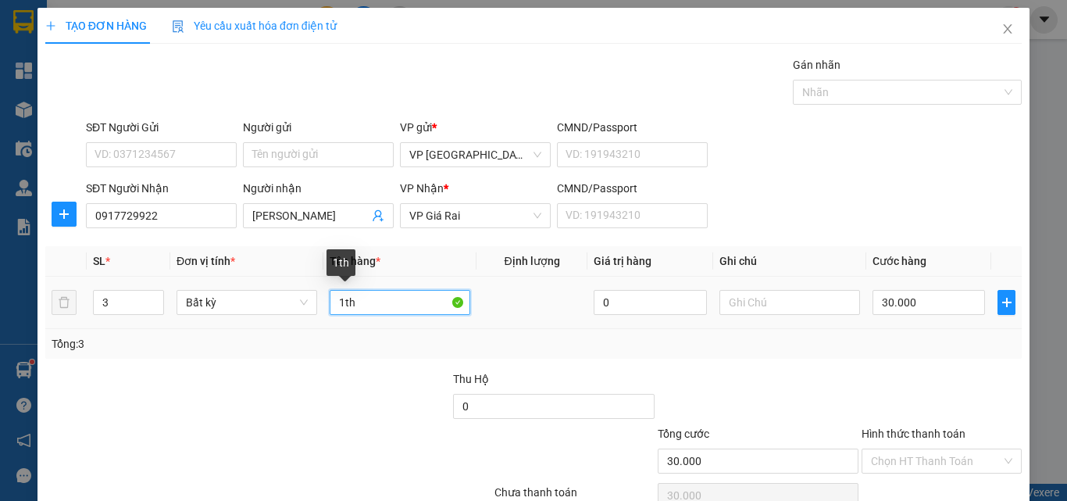
click at [375, 303] on input "1th" at bounding box center [400, 302] width 141 height 25
type input "0"
type input "1"
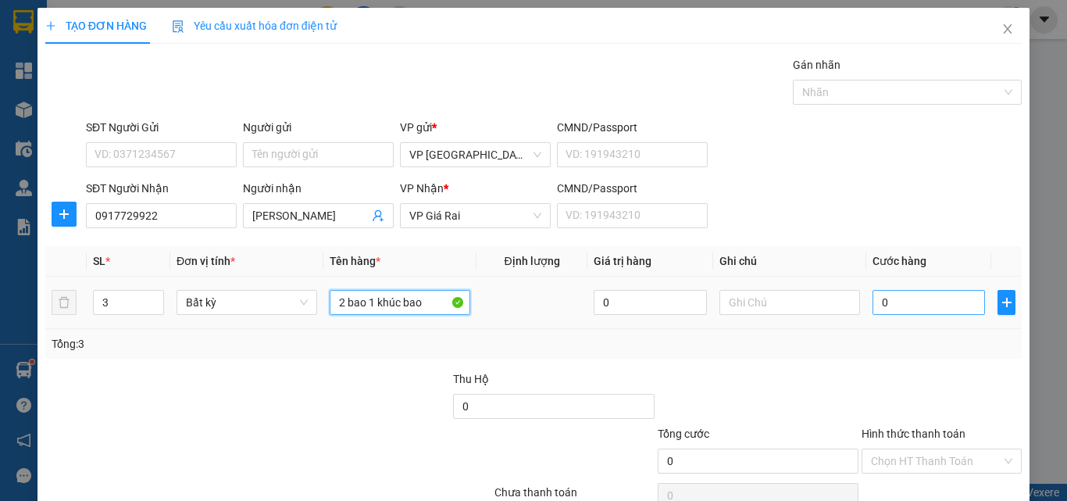
type input "2 bao 1 khúc bao"
click at [873, 299] on input "0" at bounding box center [929, 302] width 113 height 25
type input "1"
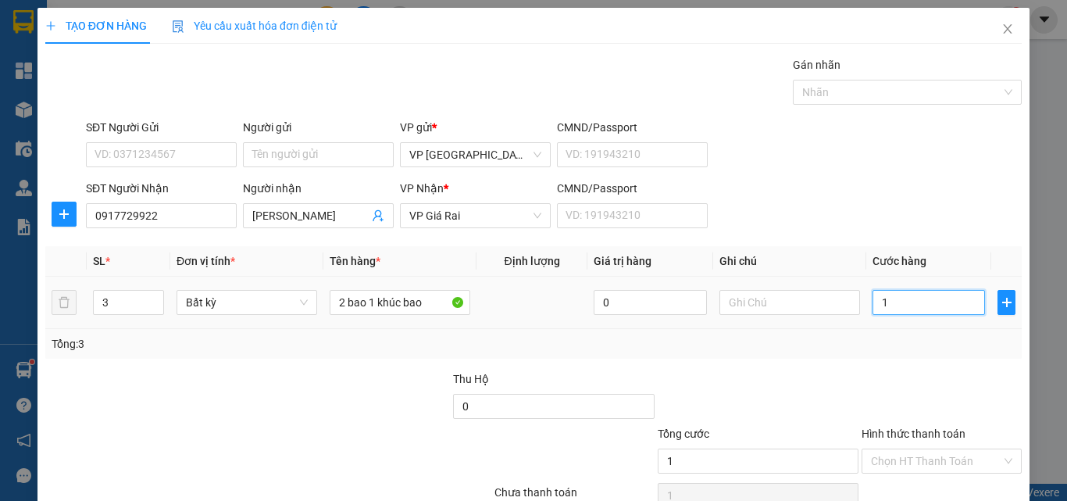
type input "13"
type input "130"
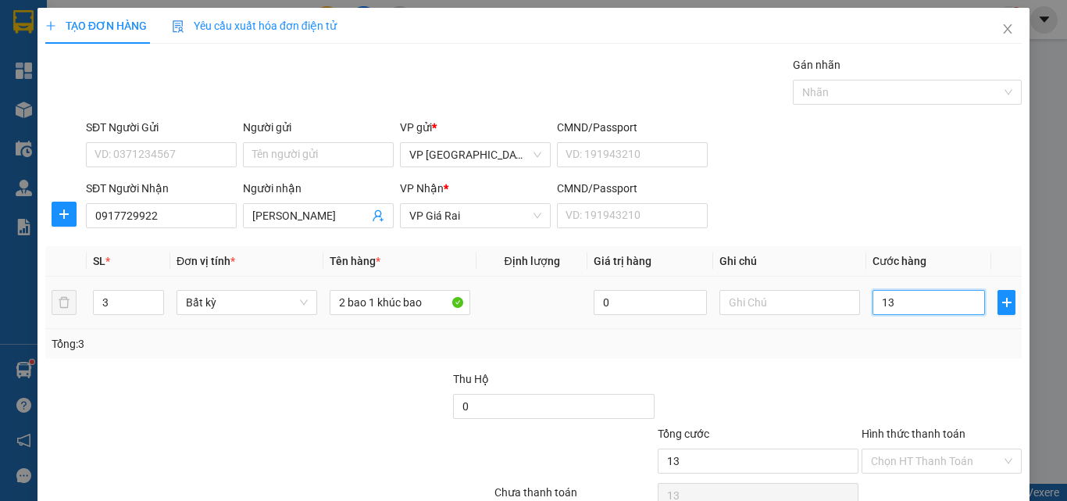
type input "130"
type input "1.300"
type input "13.000"
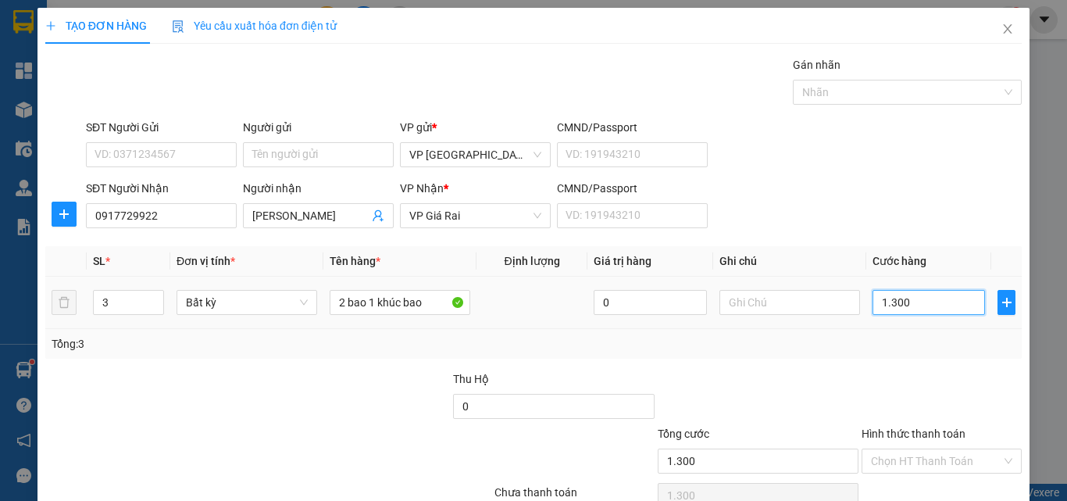
type input "13.000"
type input "130.000"
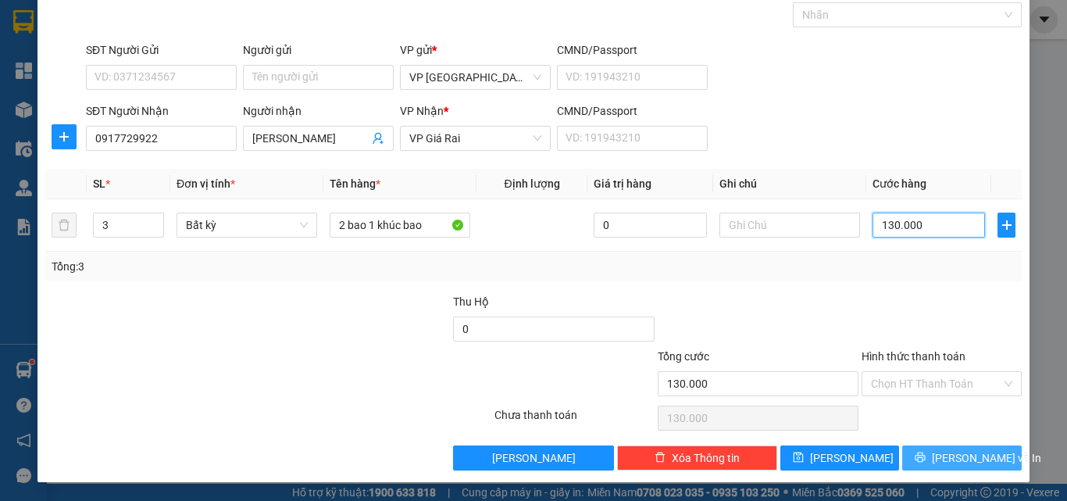
type input "130.000"
click at [910, 457] on button "[PERSON_NAME] và In" at bounding box center [963, 457] width 120 height 25
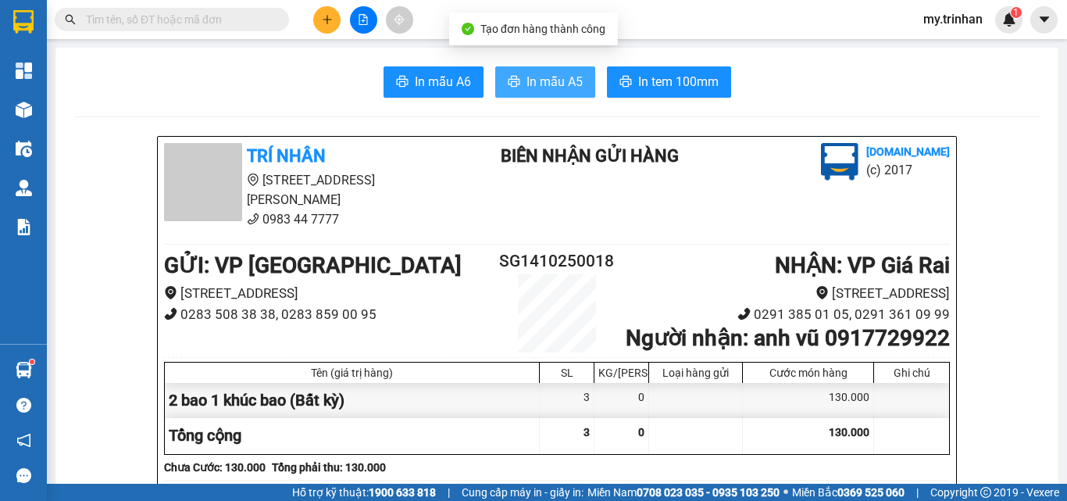
click at [555, 84] on span "In mẫu A5" at bounding box center [555, 82] width 56 height 20
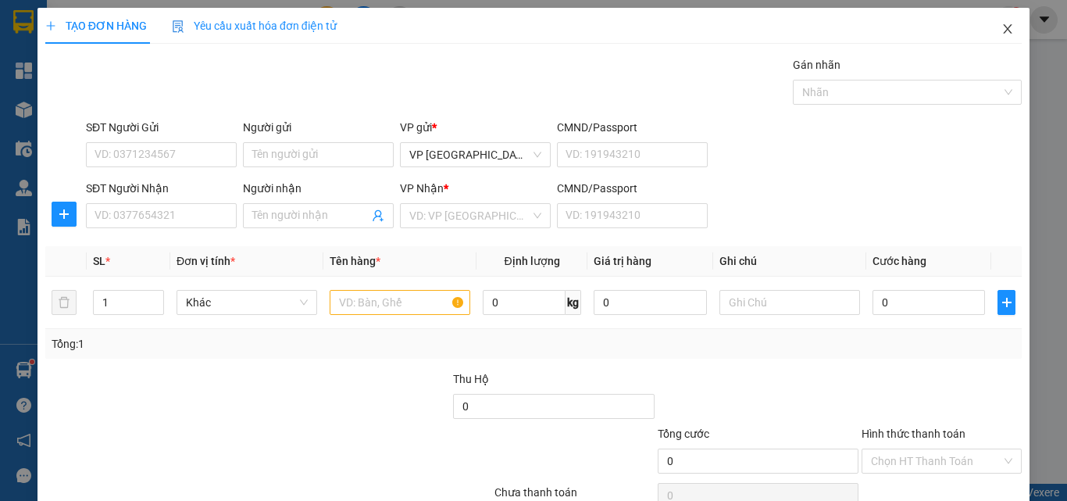
click at [1002, 26] on icon "close" at bounding box center [1008, 29] width 13 height 13
click at [1002, 31] on icon "close" at bounding box center [1008, 29] width 13 height 13
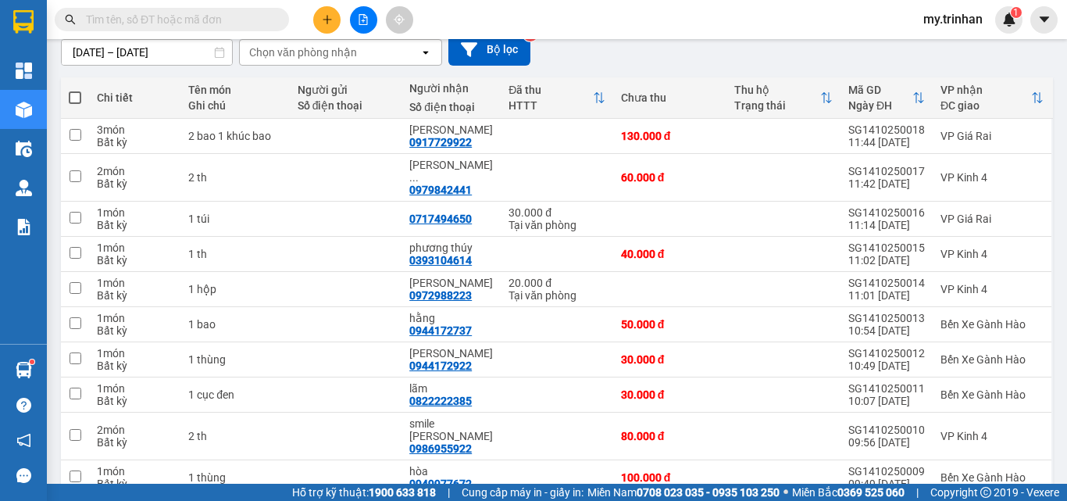
scroll to position [194, 0]
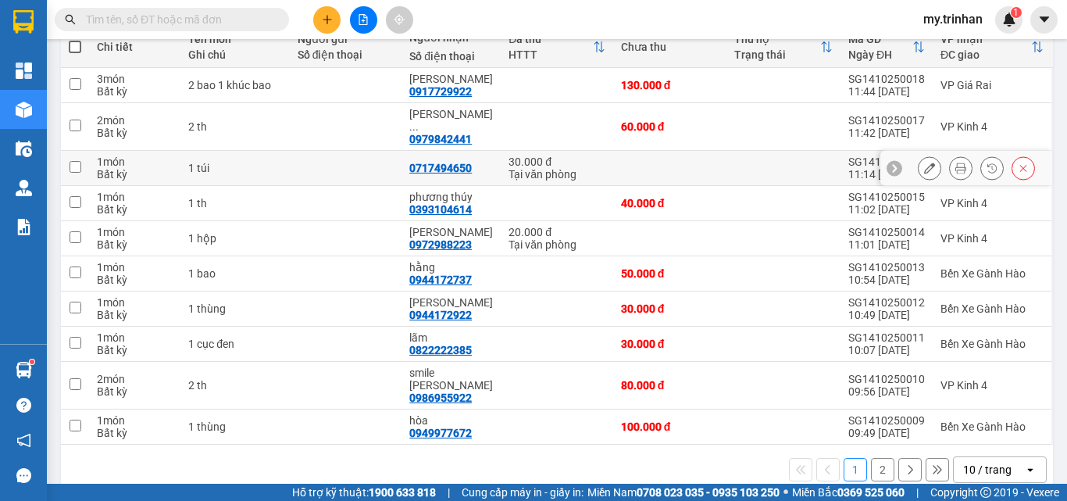
click at [635, 152] on td at bounding box center [670, 168] width 114 height 35
checkbox input "true"
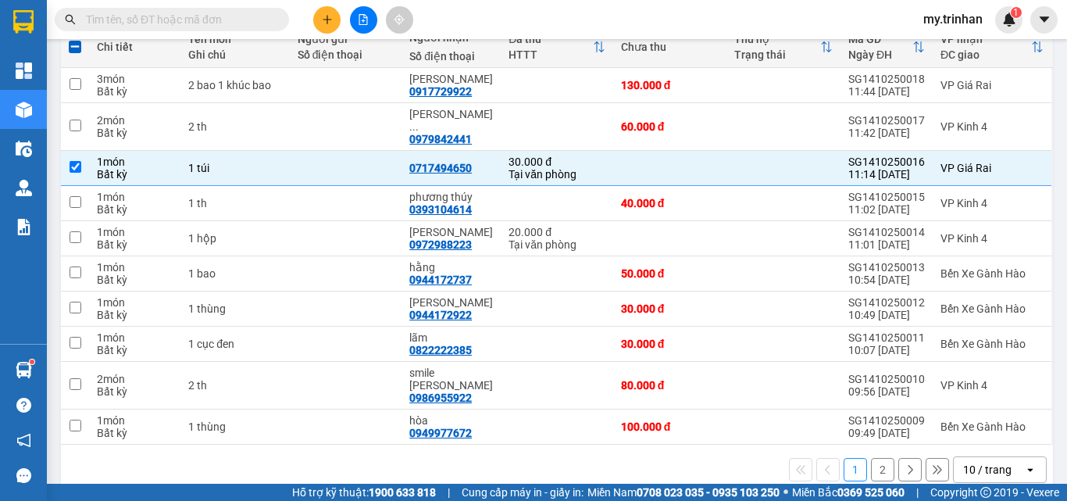
scroll to position [95, 0]
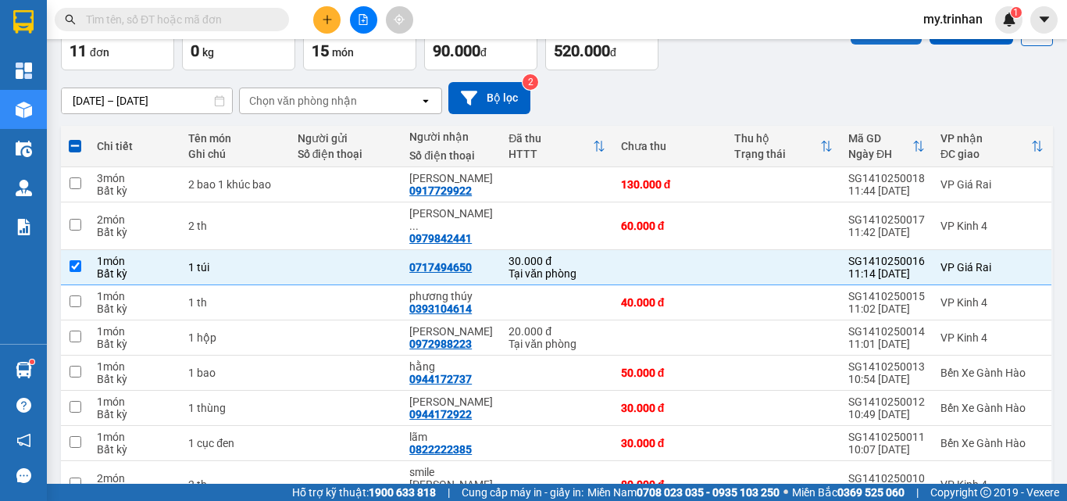
click at [880, 40] on button "Lên hàng" at bounding box center [886, 30] width 71 height 28
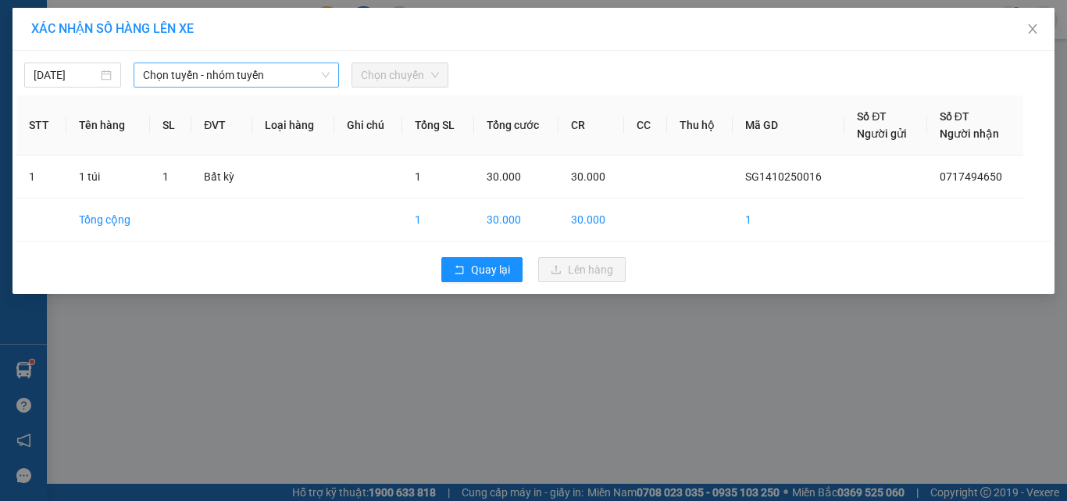
click at [152, 70] on span "Chọn tuyến - nhóm tuyến" at bounding box center [236, 74] width 187 height 23
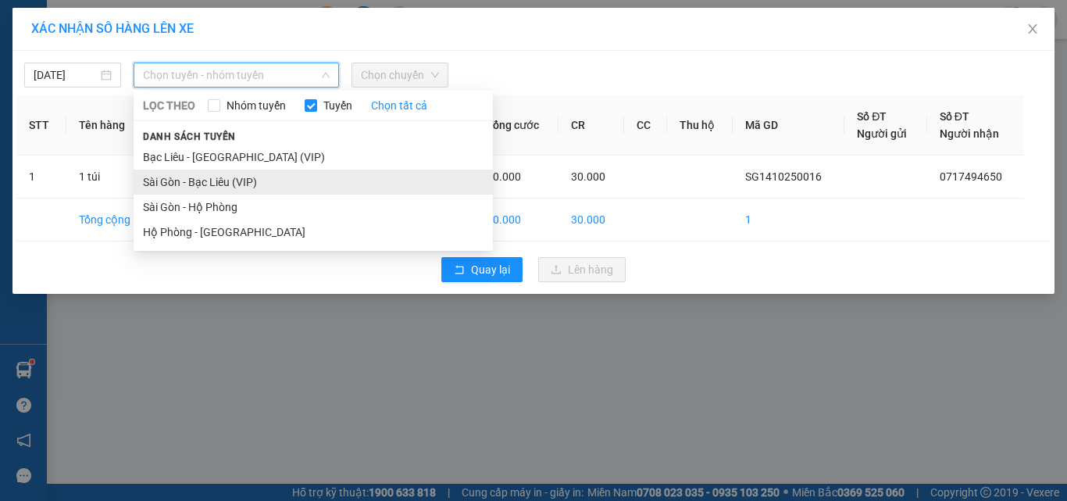
click at [162, 189] on li "Sài Gòn - Bạc Liêu (VIP)" at bounding box center [313, 182] width 359 height 25
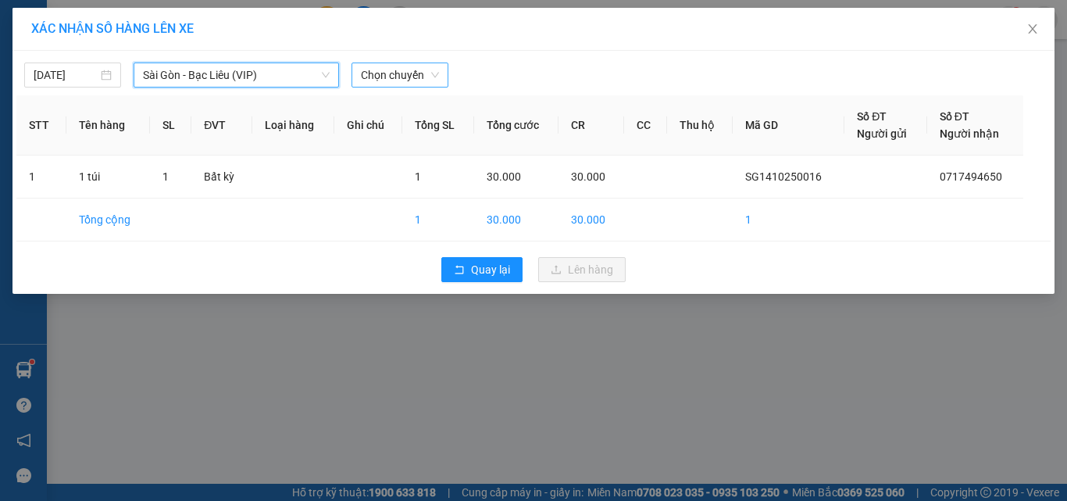
click at [406, 74] on span "Chọn chuyến" at bounding box center [400, 74] width 78 height 23
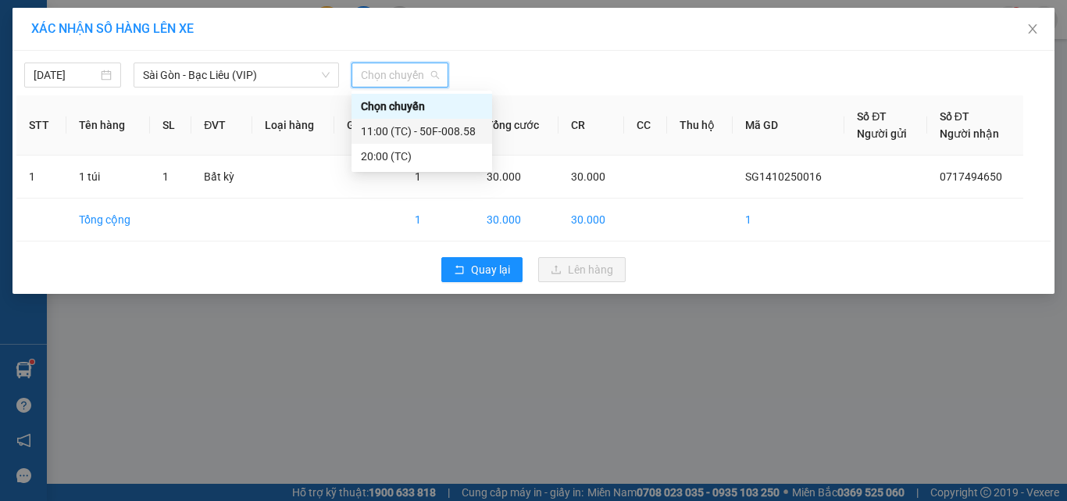
click at [408, 127] on div "11:00 (TC) - 50F-008.58" at bounding box center [422, 131] width 122 height 17
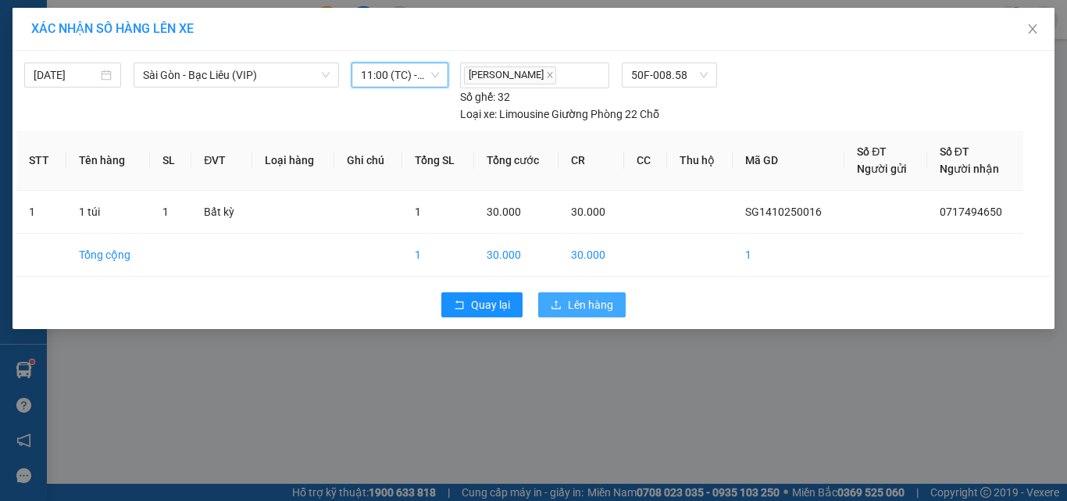
click at [574, 296] on span "Lên hàng" at bounding box center [590, 304] width 45 height 17
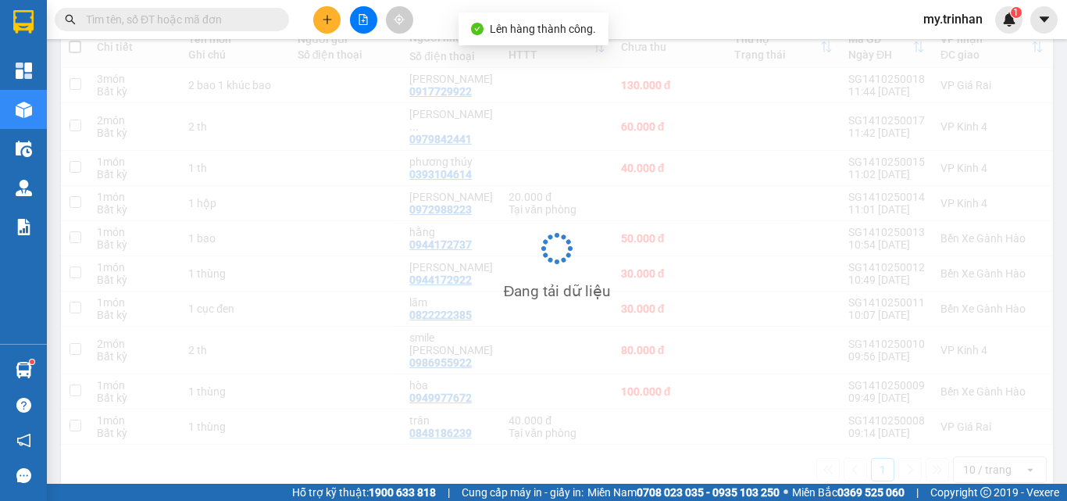
scroll to position [194, 0]
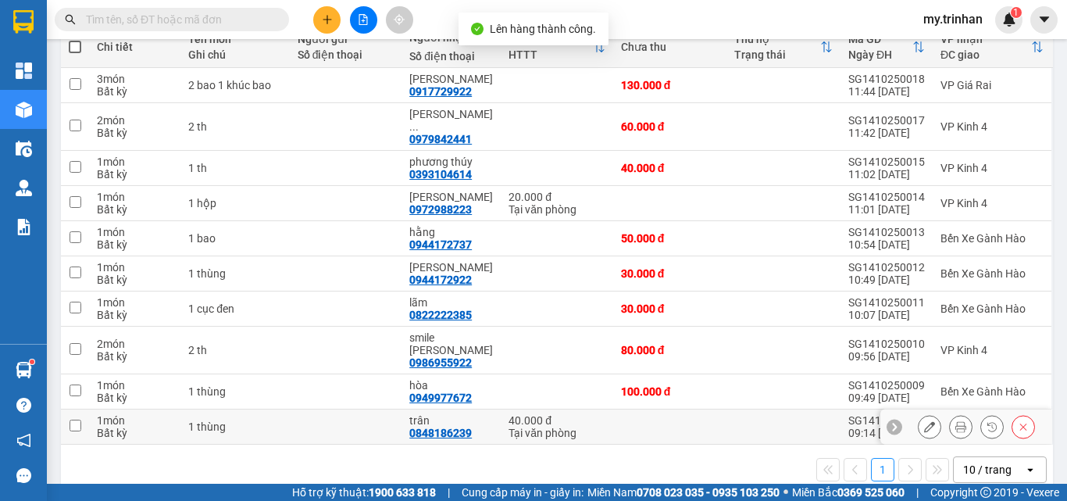
click at [760, 409] on td at bounding box center [784, 426] width 114 height 35
checkbox input "true"
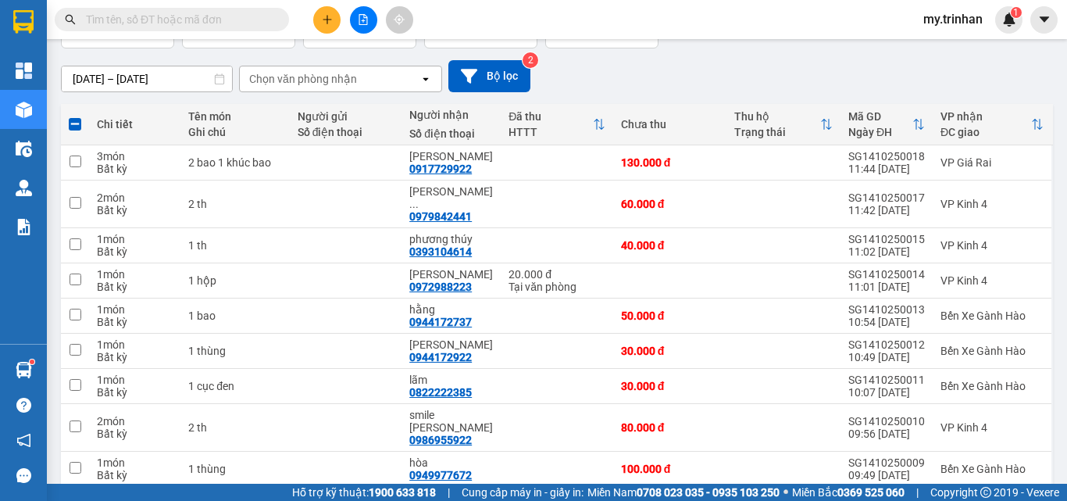
scroll to position [2, 0]
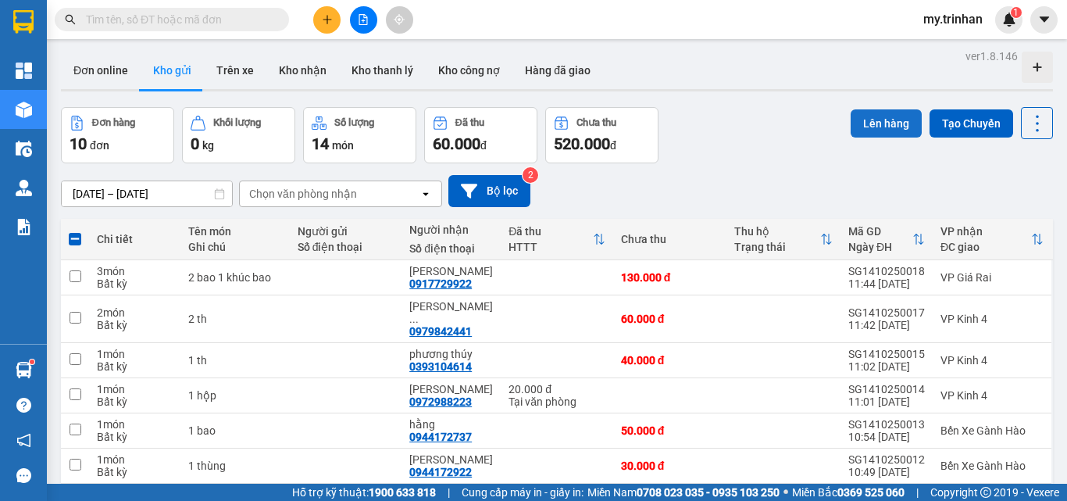
click at [881, 127] on button "Lên hàng" at bounding box center [886, 123] width 71 height 28
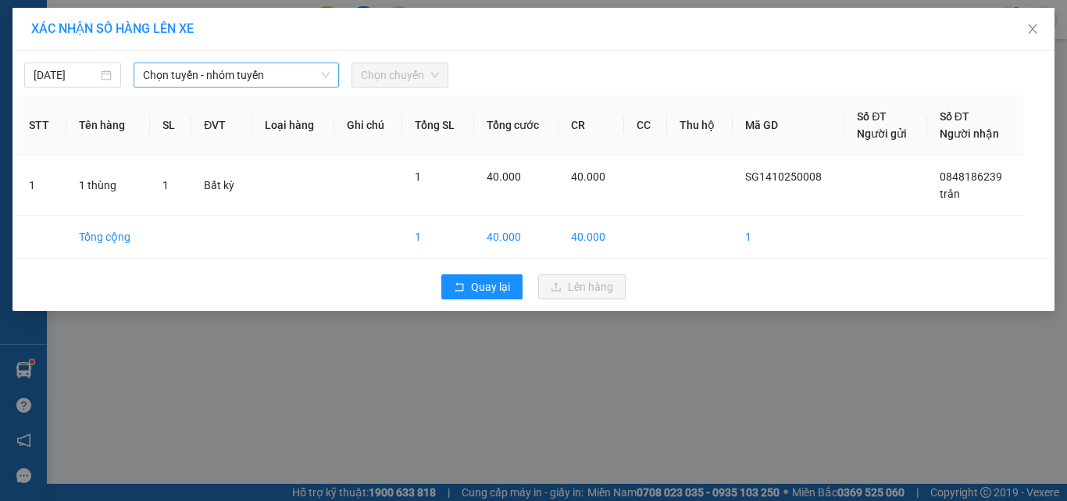
click at [322, 73] on icon "down" at bounding box center [325, 74] width 9 height 9
click at [271, 73] on span "Chọn tuyến - nhóm tuyến" at bounding box center [236, 74] width 187 height 23
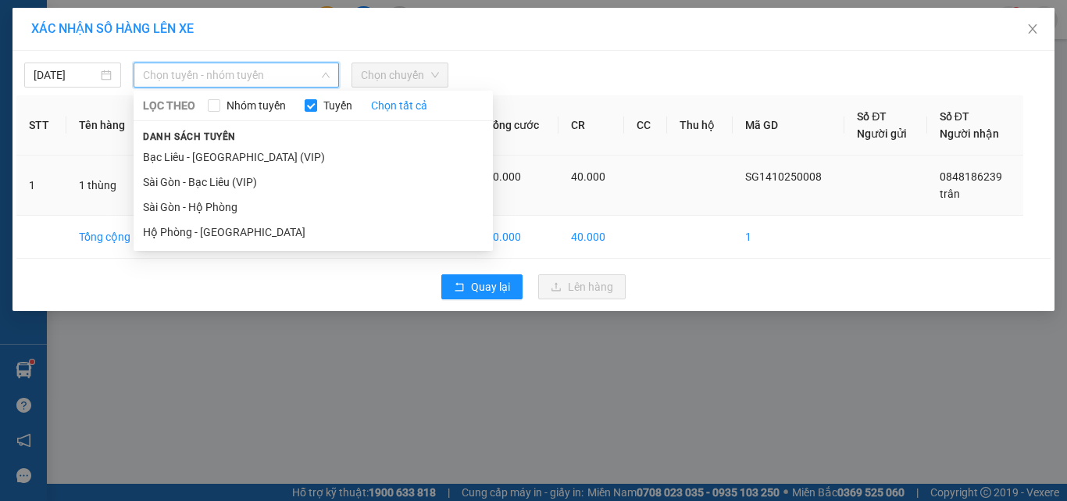
click at [228, 184] on li "Sài Gòn - Bạc Liêu (VIP)" at bounding box center [313, 182] width 359 height 25
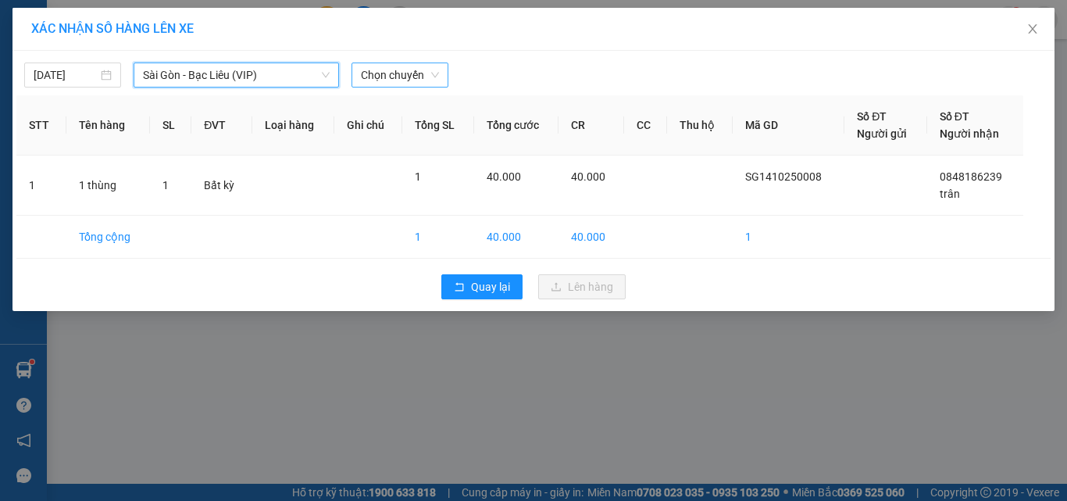
click at [417, 70] on span "Chọn chuyến" at bounding box center [400, 74] width 78 height 23
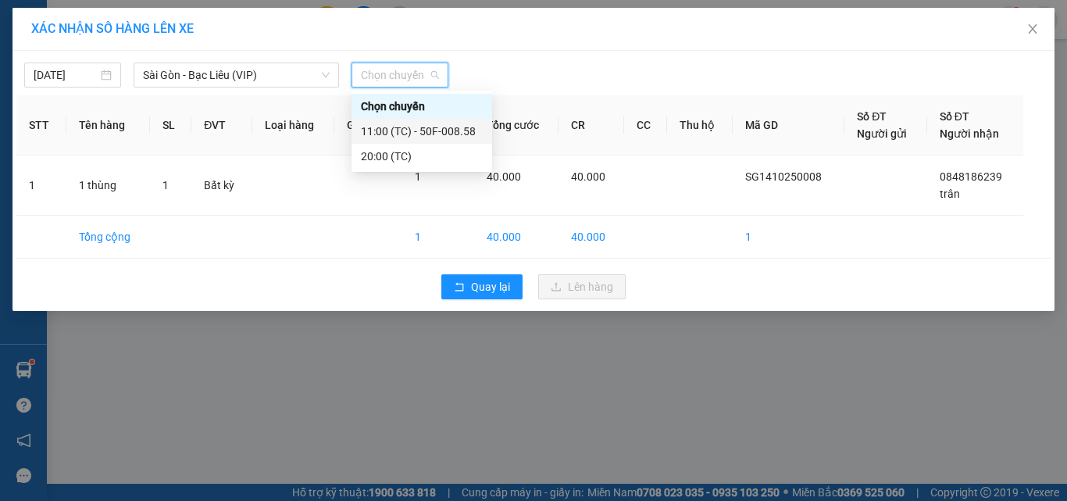
click at [406, 135] on div "11:00 (TC) - 50F-008.58" at bounding box center [422, 131] width 122 height 17
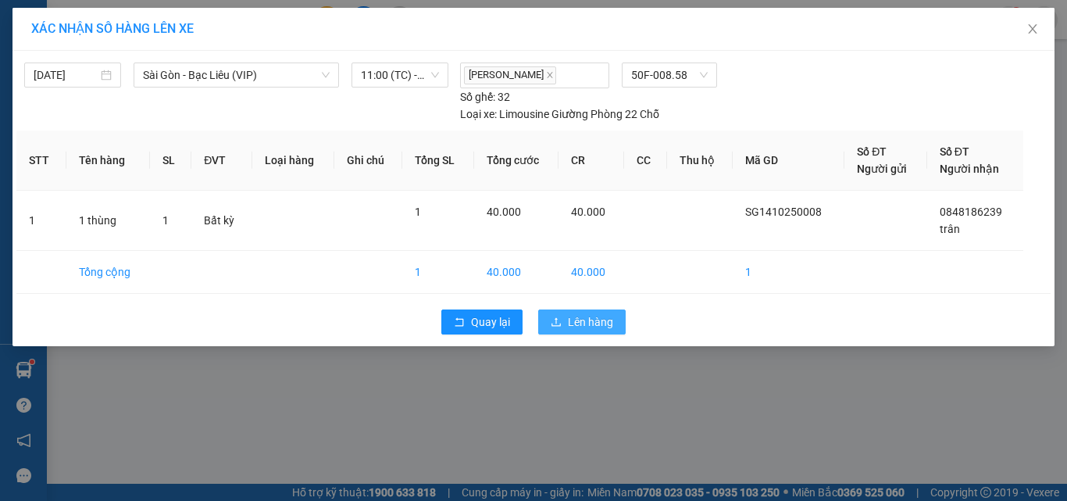
click at [575, 323] on span "Lên hàng" at bounding box center [590, 321] width 45 height 17
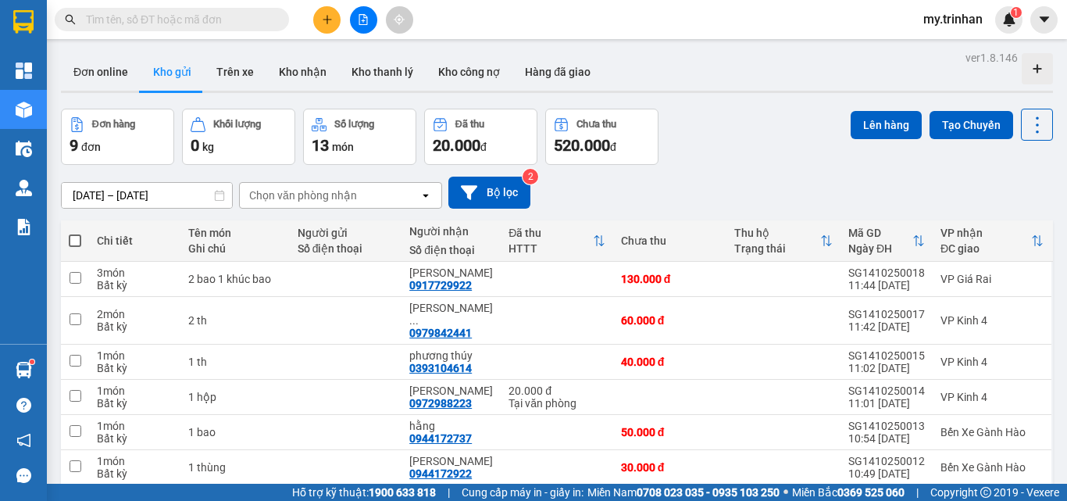
click at [640, 161] on button "Chưa thu 520.000 đ" at bounding box center [601, 137] width 113 height 56
click at [647, 161] on button "Chưa thu 520.000 đ" at bounding box center [601, 137] width 113 height 56
click at [650, 187] on div "[DATE] – [DATE] Press the down arrow key to interact with the calendar and sele…" at bounding box center [557, 193] width 992 height 32
click at [756, 186] on div "[DATE] – [DATE] Press the down arrow key to interact with the calendar and sele…" at bounding box center [557, 193] width 992 height 32
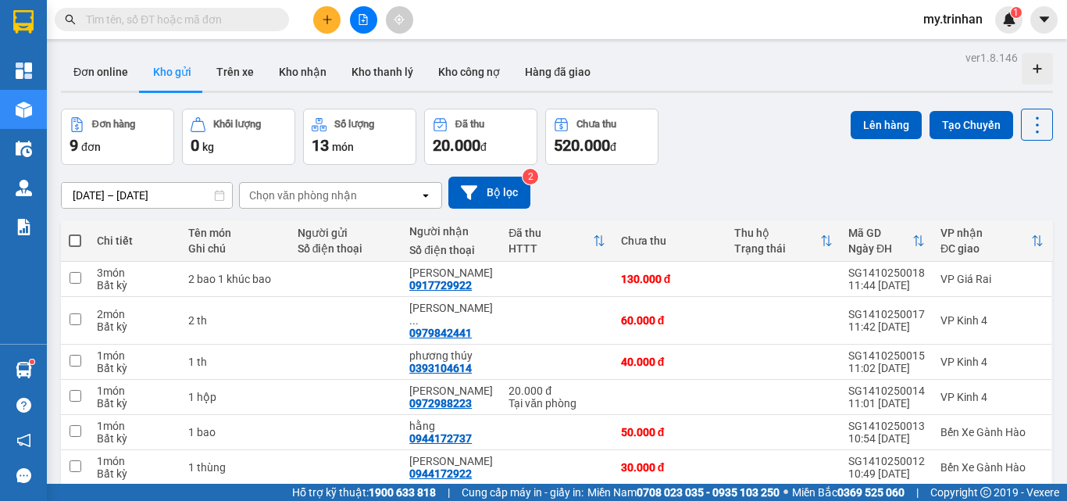
click at [327, 17] on icon "plus" at bounding box center [327, 19] width 11 height 11
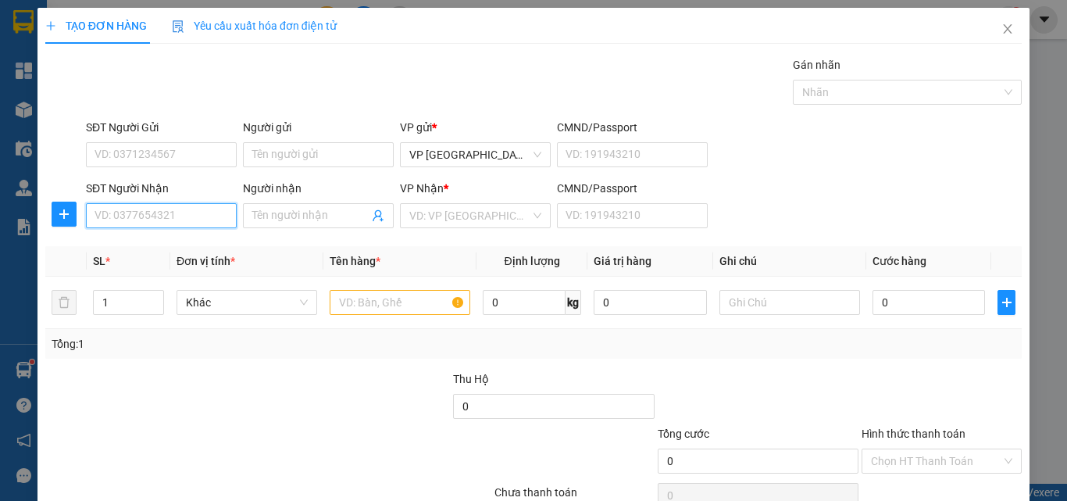
click at [201, 211] on input "SĐT Người Nhận" at bounding box center [161, 215] width 151 height 25
click at [176, 208] on input "SĐT Người Nhận" at bounding box center [161, 215] width 151 height 25
click at [192, 221] on input "874" at bounding box center [161, 215] width 151 height 25
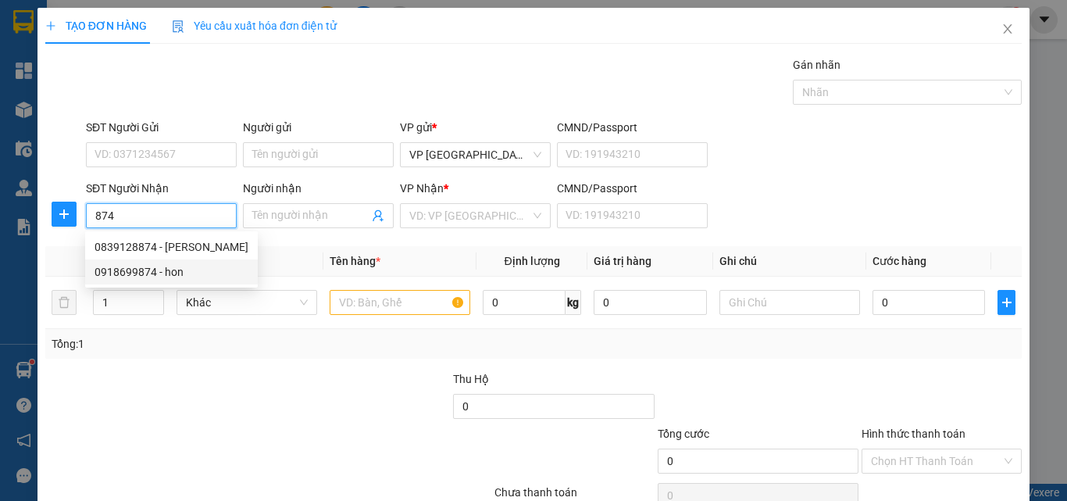
click at [206, 272] on div "0918699874 - hon" at bounding box center [172, 271] width 154 height 17
type input "0918699874"
type input "hon"
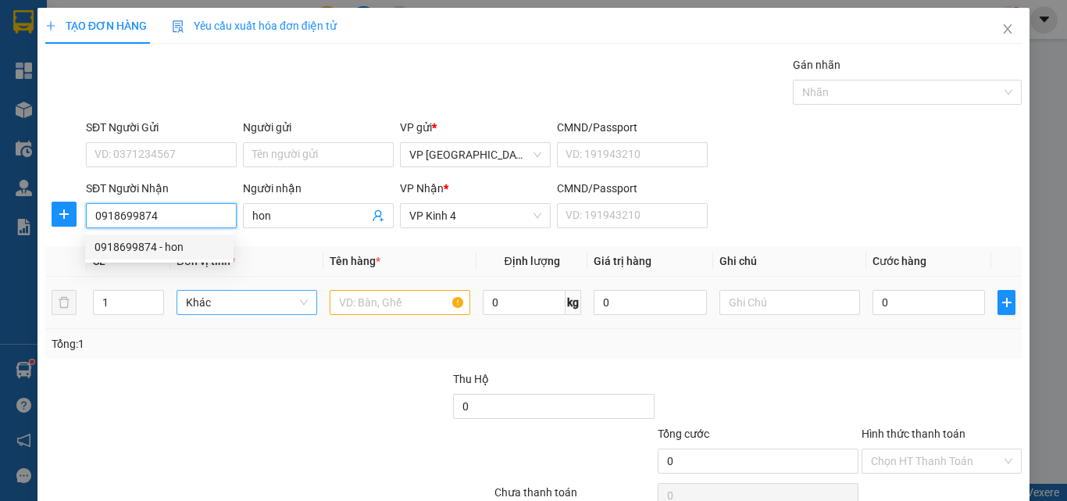
type input "100.000"
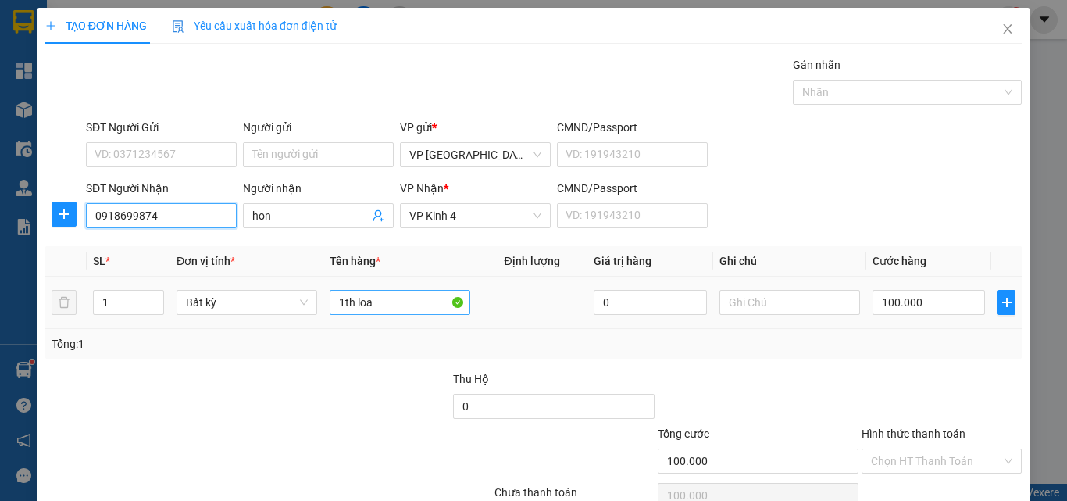
type input "0918699874"
click at [386, 308] on input "1th loa" at bounding box center [400, 302] width 141 height 25
type input "1th"
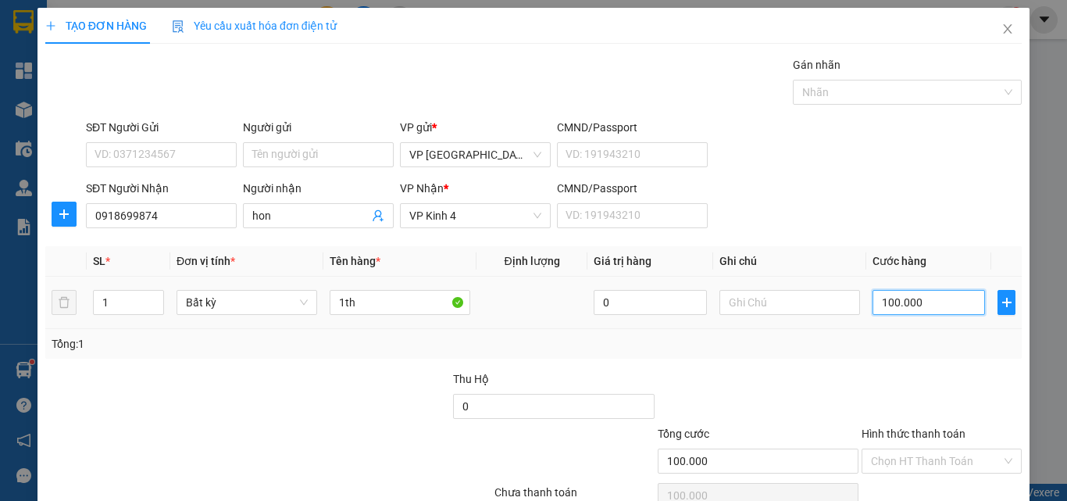
click at [895, 302] on input "100.000" at bounding box center [929, 302] width 113 height 25
type input "4"
type input "40"
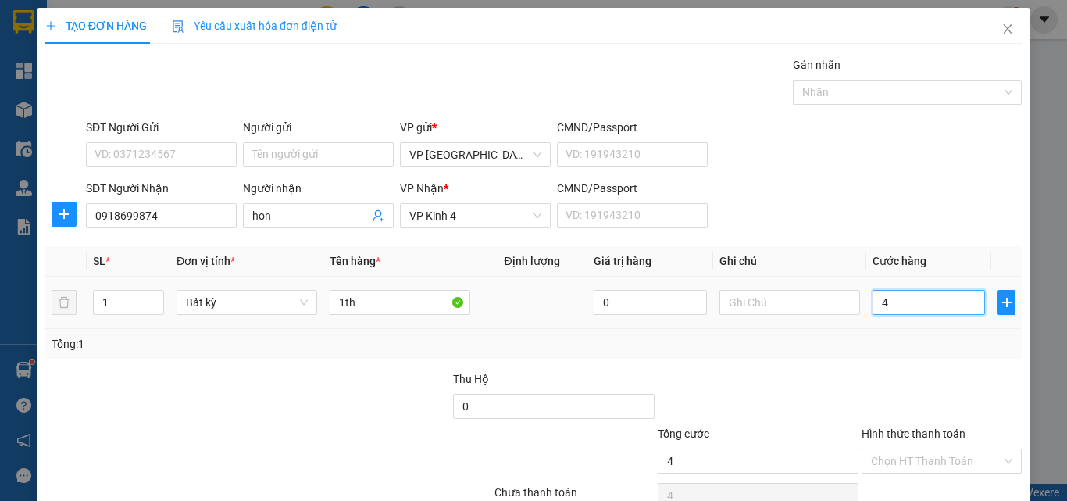
type input "40"
type input "40.000"
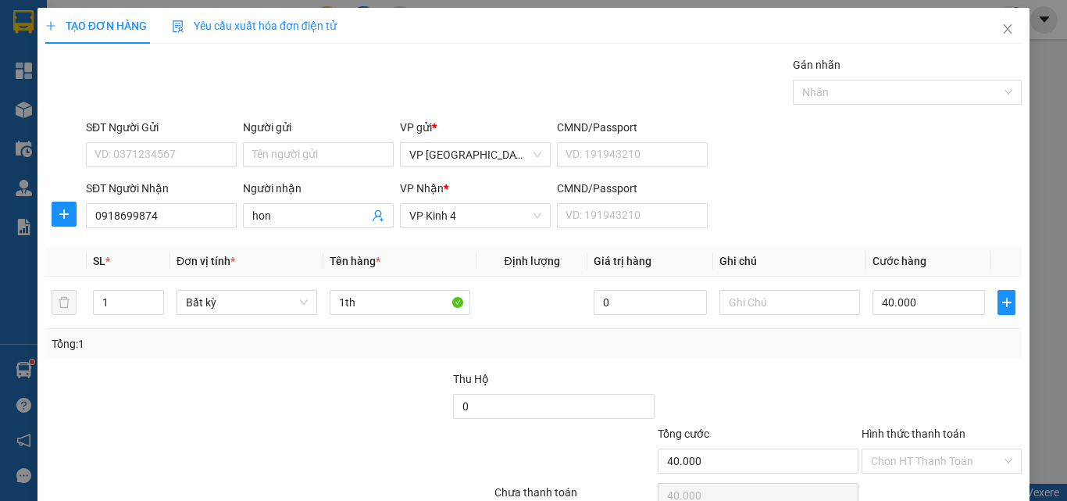
scroll to position [77, 0]
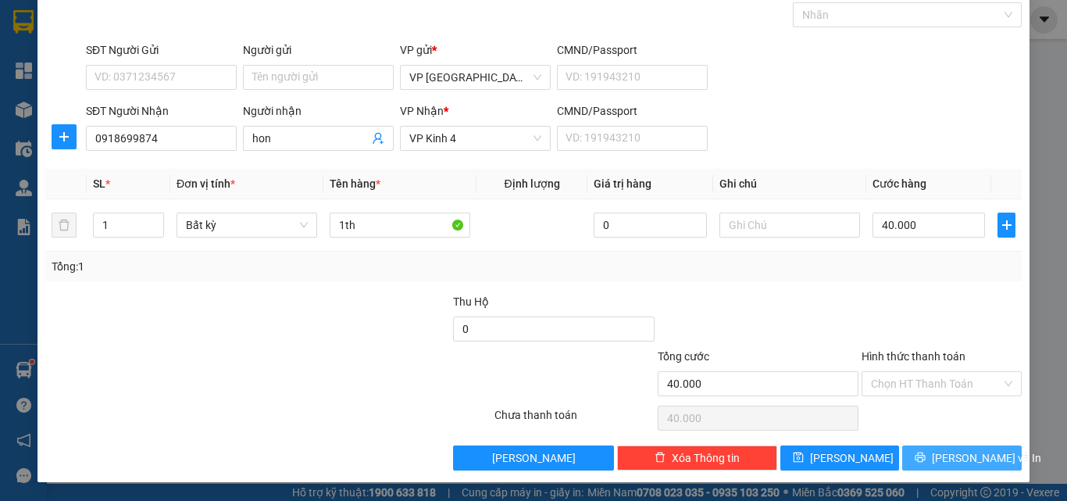
click at [941, 460] on span "[PERSON_NAME] và In" at bounding box center [986, 457] width 109 height 17
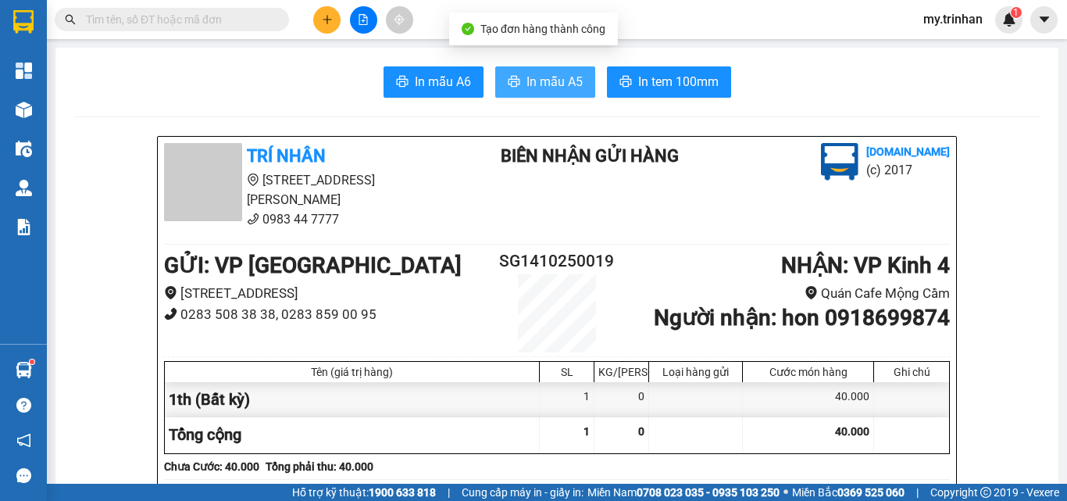
click at [559, 82] on span "In mẫu A5" at bounding box center [555, 82] width 56 height 20
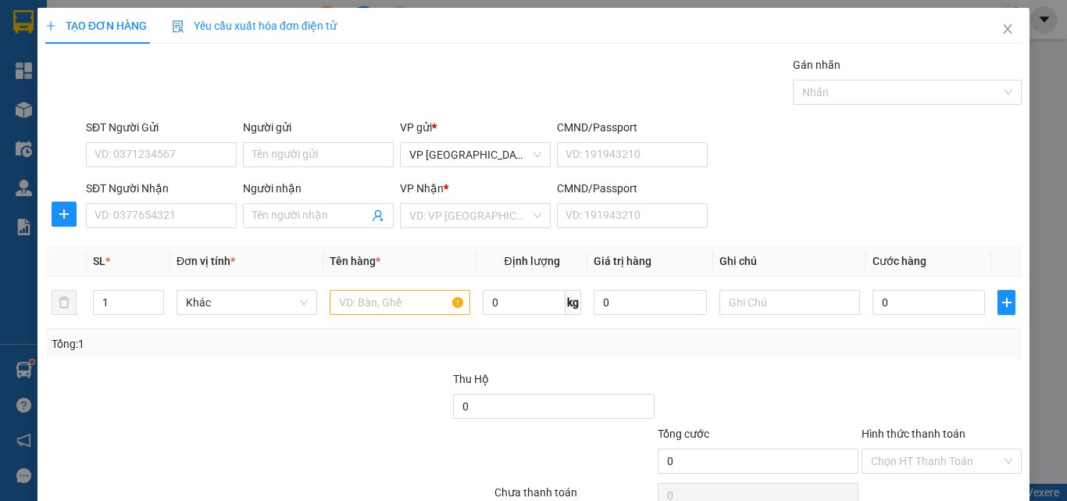
drag, startPoint x: 771, startPoint y: 217, endPoint x: 760, endPoint y: 220, distance: 12.0
click at [770, 218] on div "SĐT Người Nhận VD: 0377654321 Người nhận Tên người nhận VP Nhận * VD: VP Sài Gò…" at bounding box center [554, 207] width 942 height 55
click at [167, 213] on input "SĐT Người Nhận" at bounding box center [161, 215] width 151 height 25
click at [192, 214] on input "717" at bounding box center [161, 215] width 151 height 25
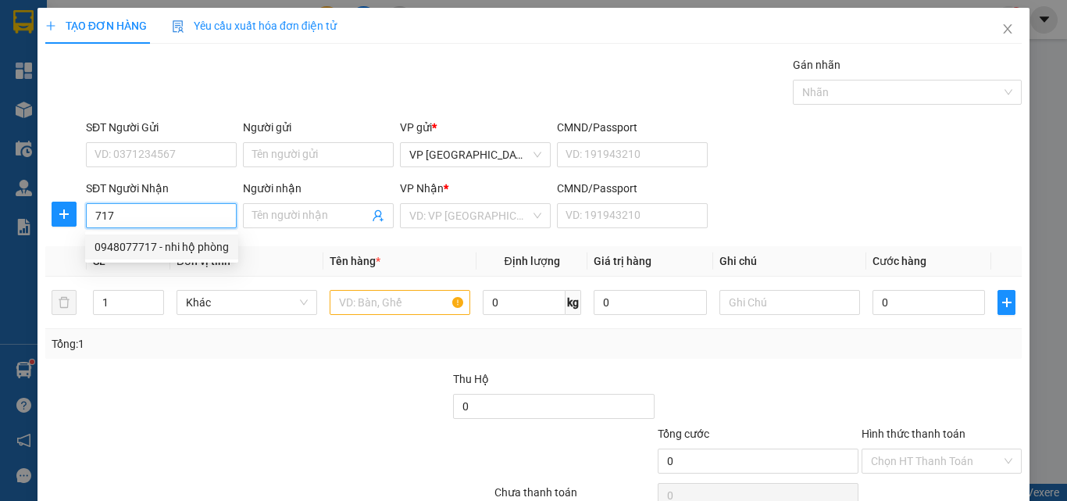
click at [200, 245] on div "0948077717 - nhi hộ phòng" at bounding box center [162, 246] width 134 height 17
type input "0948077717"
type input "nhi hộ phòng"
type input "250.000"
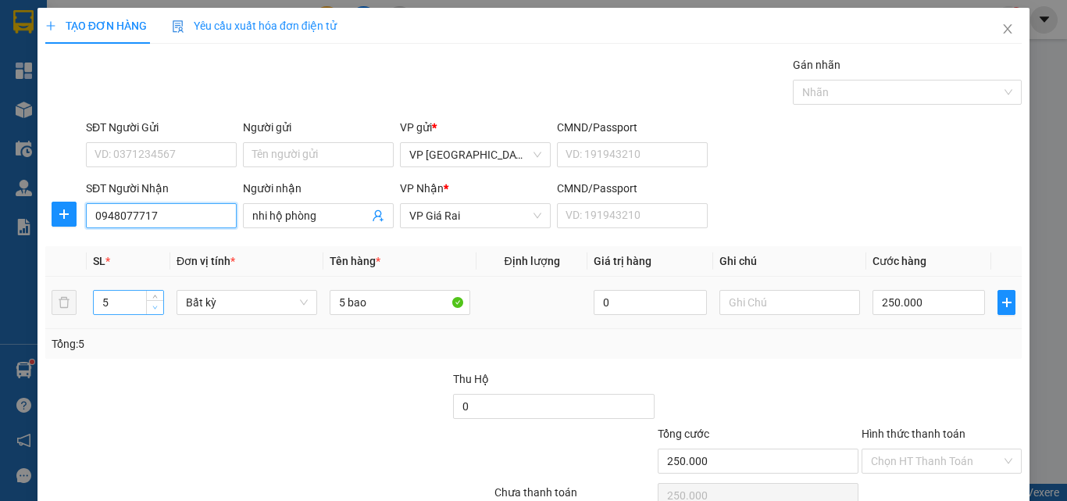
type input "0948077717"
click at [152, 308] on icon "down" at bounding box center [154, 307] width 5 height 5
click at [151, 306] on span "down" at bounding box center [155, 307] width 9 height 9
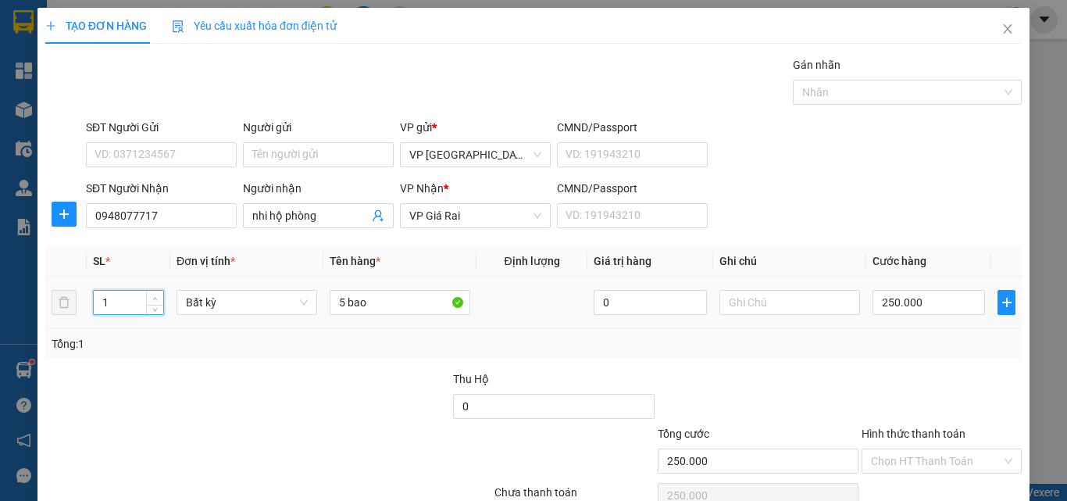
type input "2"
click at [157, 295] on span "up" at bounding box center [155, 298] width 9 height 9
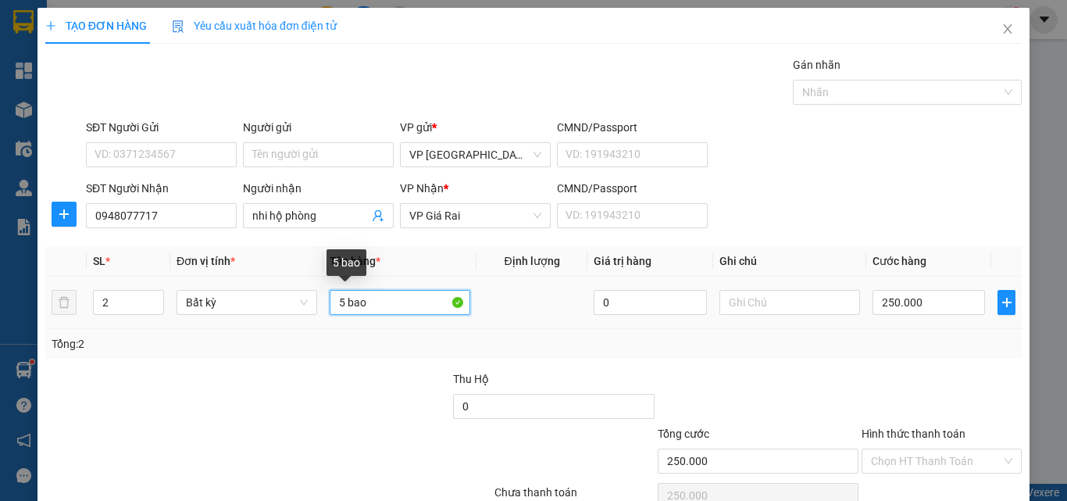
drag, startPoint x: 340, startPoint y: 303, endPoint x: 315, endPoint y: 302, distance: 25.1
click at [324, 305] on td "5 bao" at bounding box center [400, 303] width 153 height 52
type input "0"
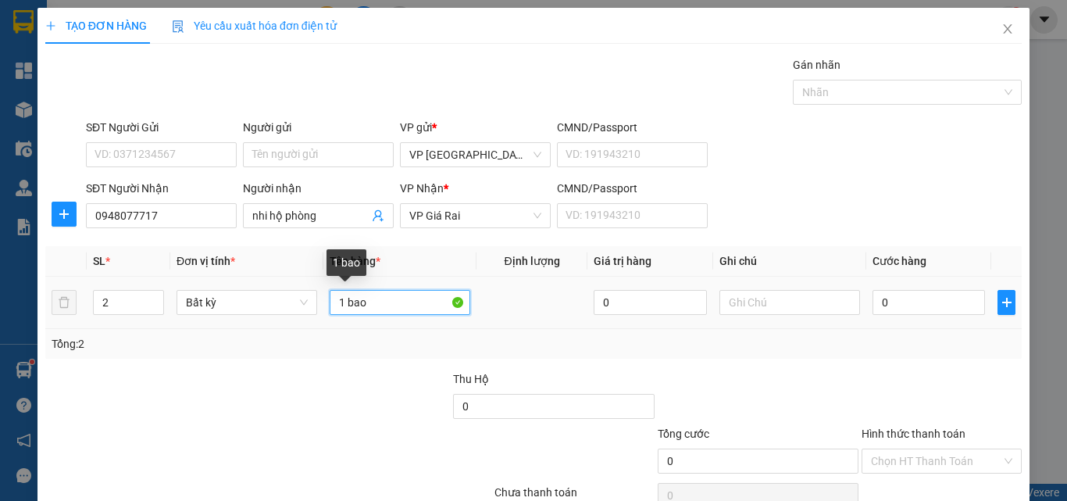
click at [368, 309] on input "1 bao" at bounding box center [400, 302] width 141 height 25
type input "1 bao + 1 cục"
drag, startPoint x: 914, startPoint y: 315, endPoint x: 918, endPoint y: 307, distance: 9.1
click at [914, 313] on div "0" at bounding box center [929, 302] width 113 height 31
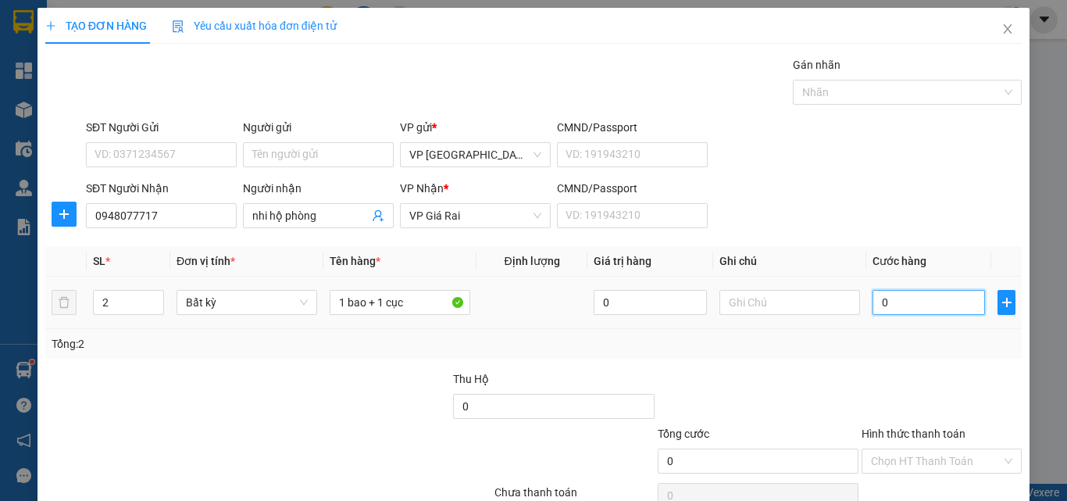
click at [918, 306] on input "0" at bounding box center [929, 302] width 113 height 25
type input "1"
type input "12"
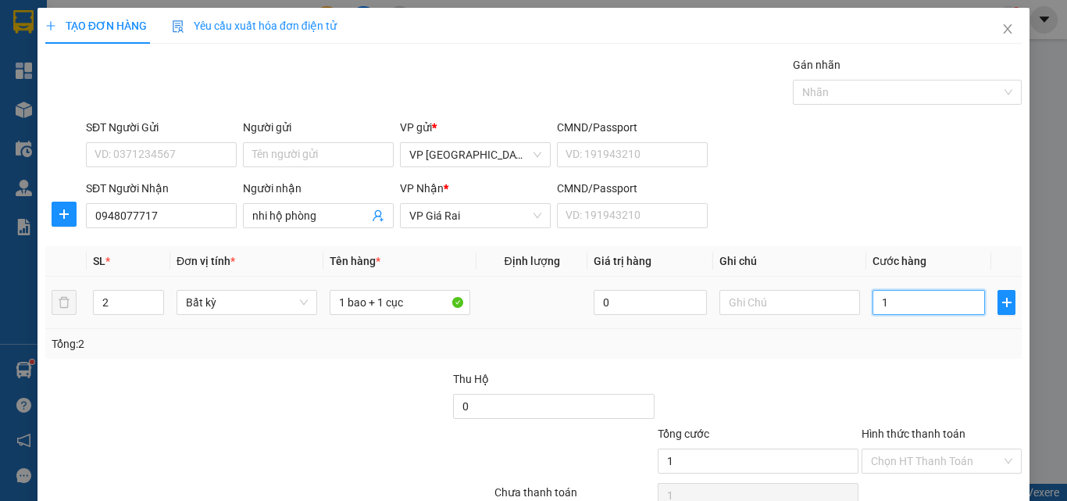
type input "12"
type input "120"
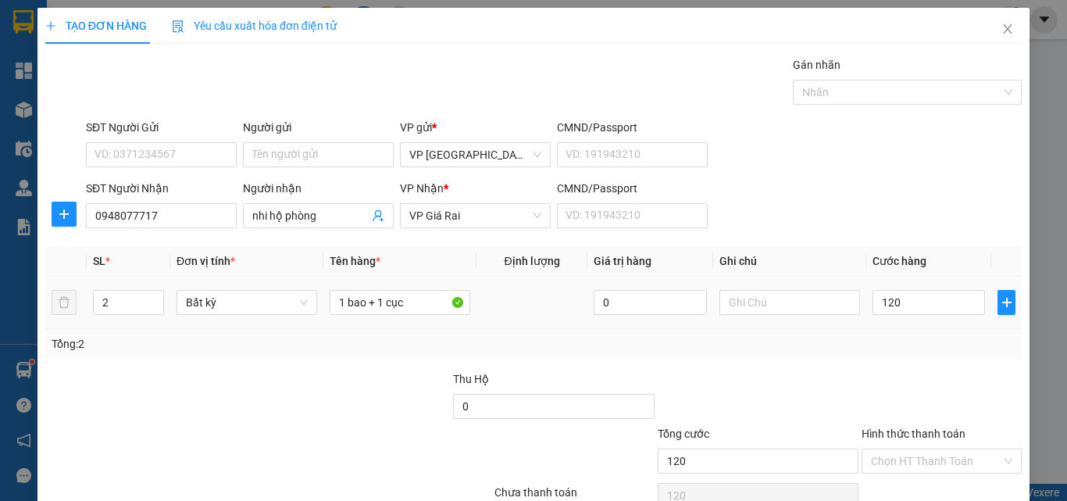
type input "120.000"
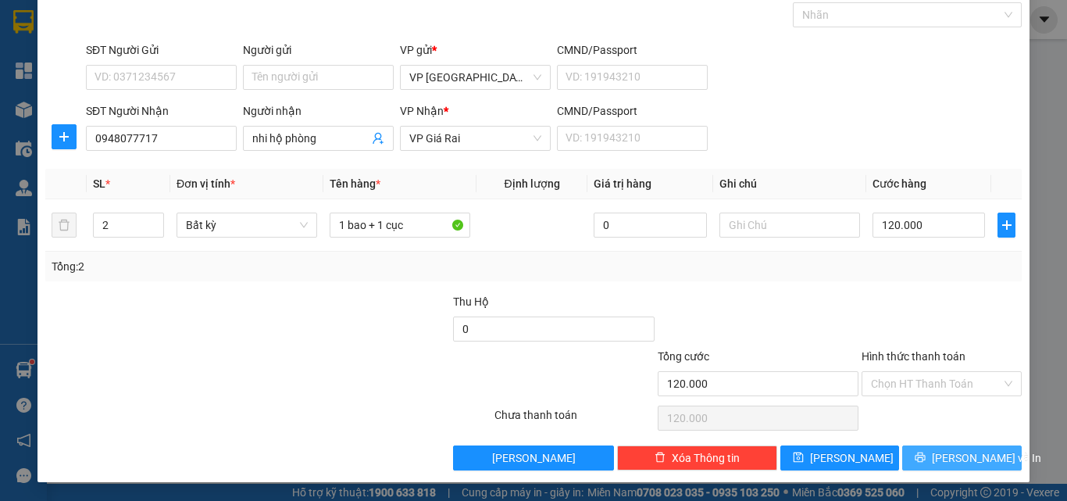
drag, startPoint x: 959, startPoint y: 456, endPoint x: 955, endPoint y: 444, distance: 13.1
click at [962, 448] on button "[PERSON_NAME] và In" at bounding box center [963, 457] width 120 height 25
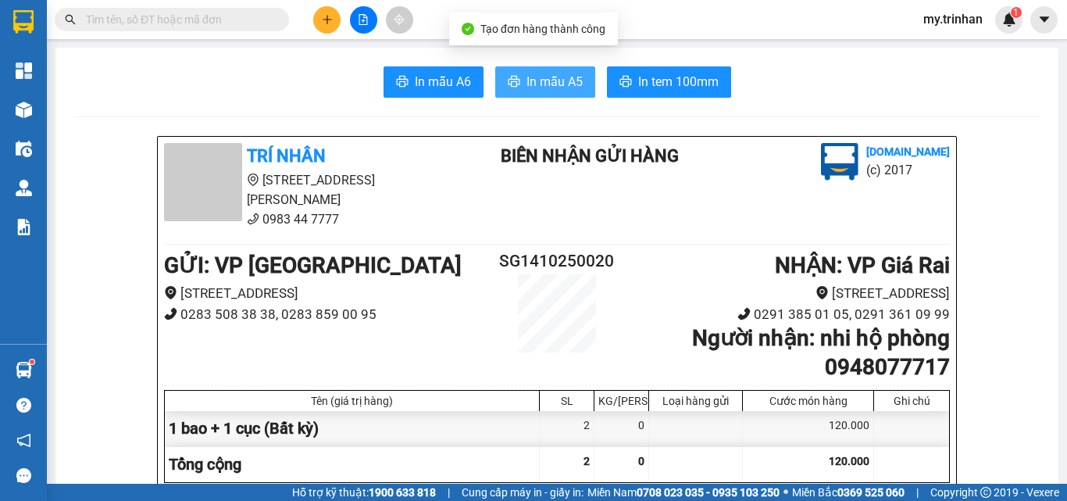
click at [543, 91] on span "In mẫu A5" at bounding box center [555, 82] width 56 height 20
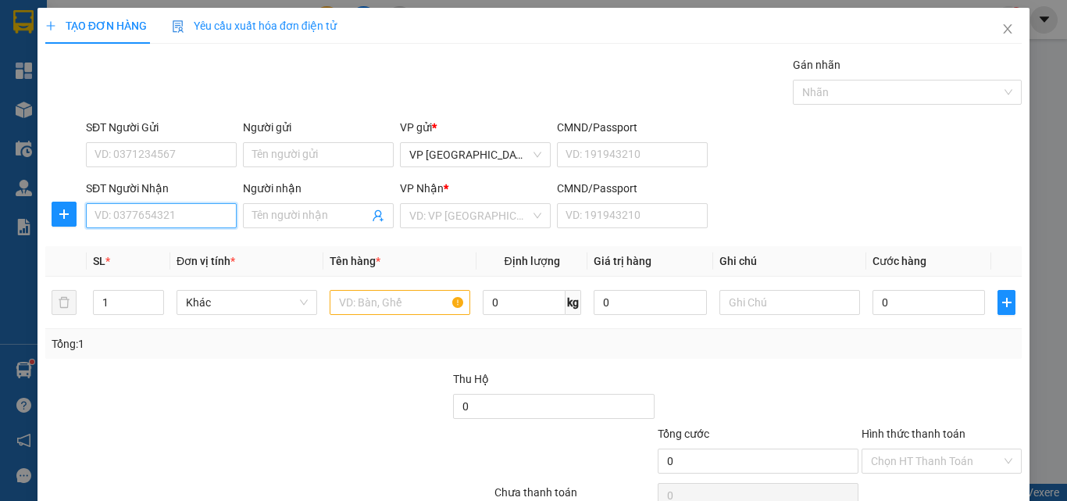
click at [177, 209] on input "SĐT Người Nhận" at bounding box center [161, 215] width 151 height 25
click at [209, 245] on div "0916772647 - khởi" at bounding box center [160, 246] width 130 height 17
type input "0916772647"
type input "khởi"
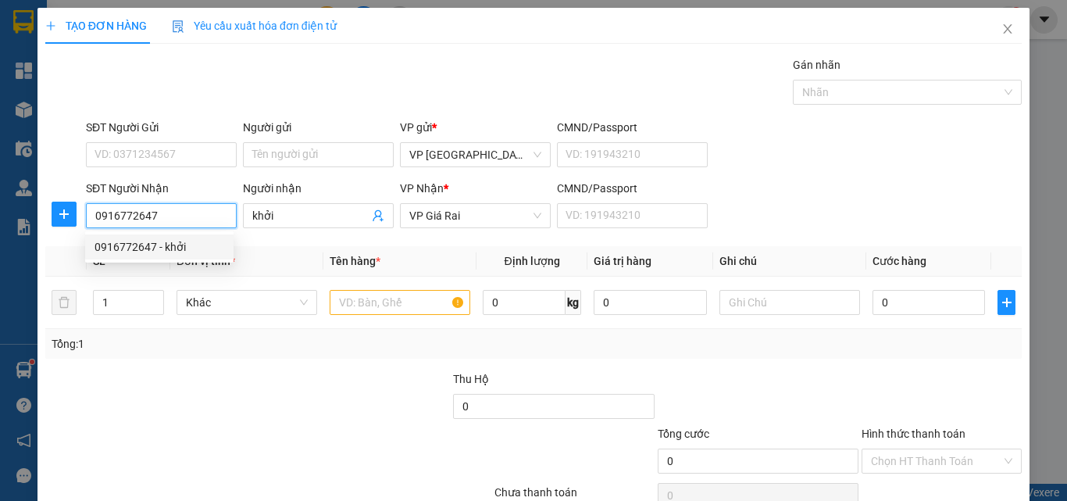
type input "40.000"
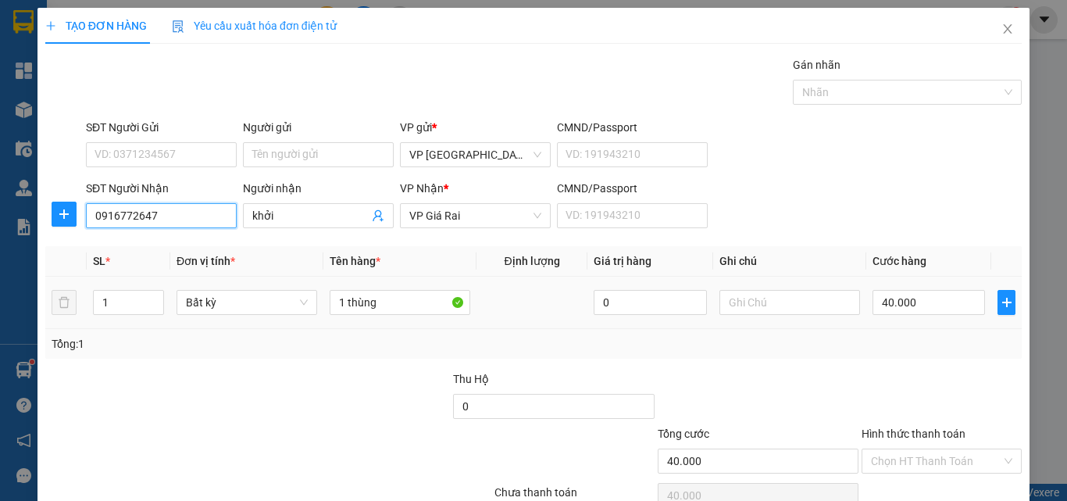
type input "0916772647"
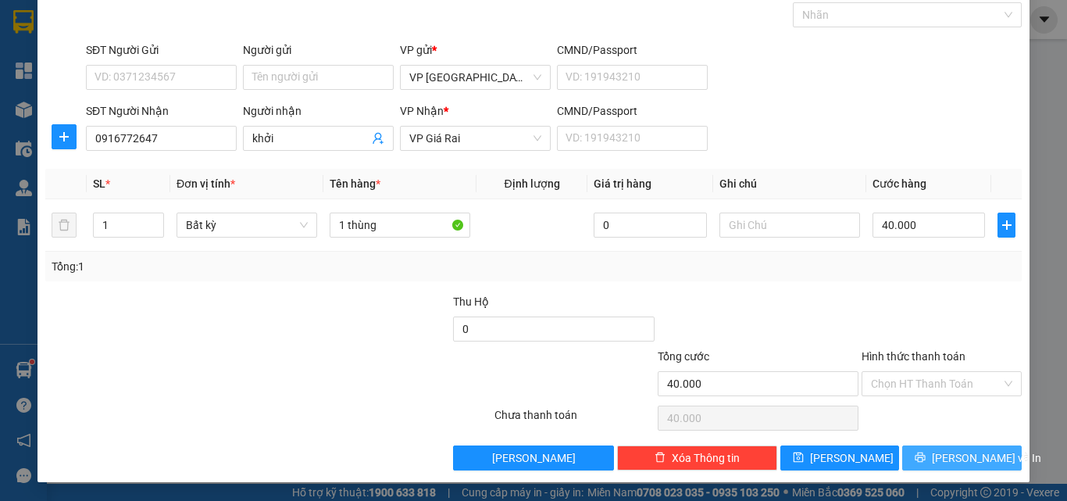
click at [922, 455] on icon "printer" at bounding box center [920, 457] width 11 height 11
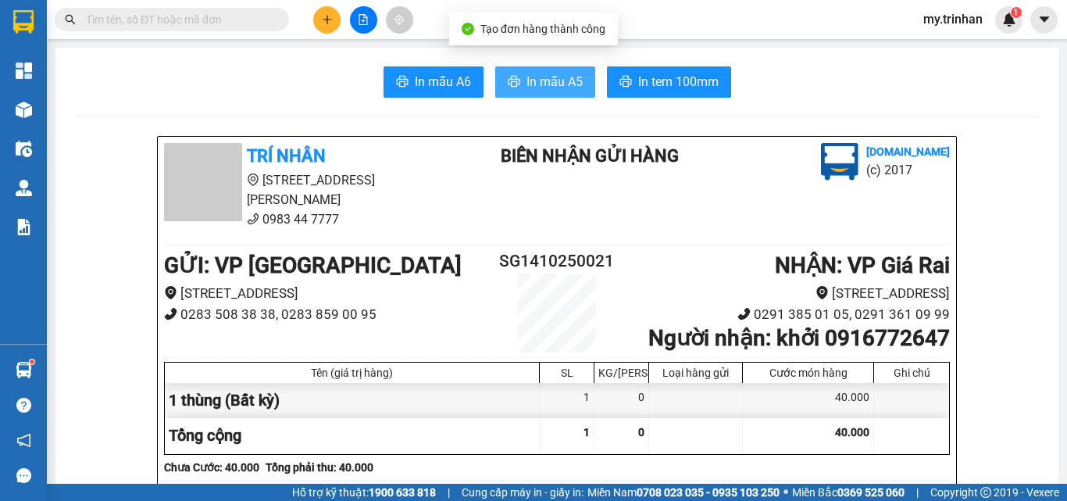
click at [527, 77] on span "In mẫu A5" at bounding box center [555, 82] width 56 height 20
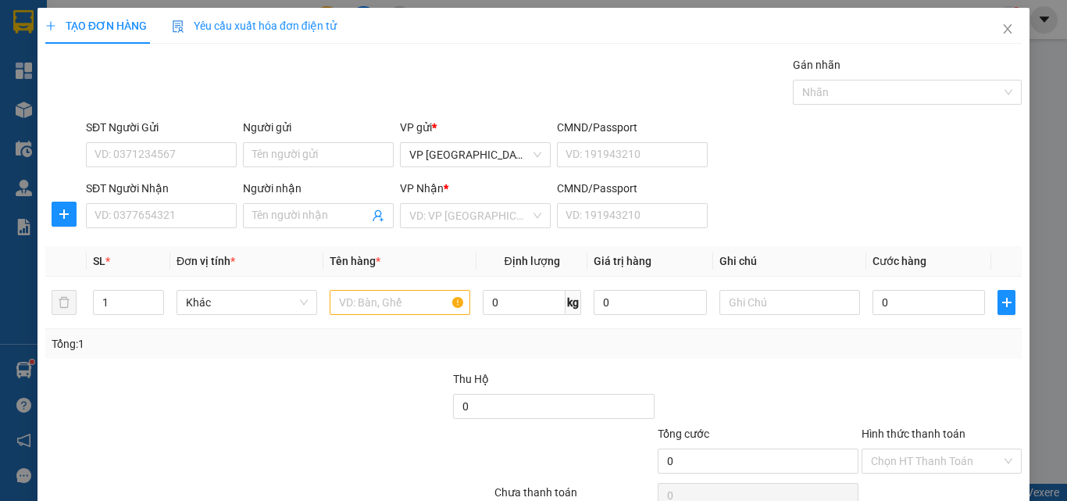
click at [770, 215] on div "SĐT Người Nhận VD: 0377654321 Người nhận Tên người nhận VP Nhận * VD: VP Sài Gò…" at bounding box center [554, 207] width 942 height 55
click at [214, 216] on input "SĐT Người Nhận" at bounding box center [161, 215] width 151 height 25
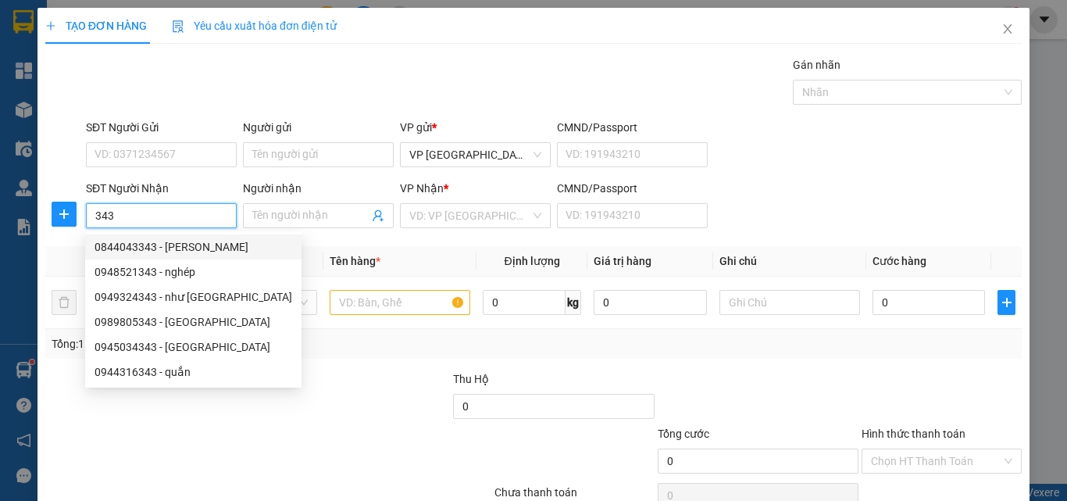
click at [202, 249] on div "0844043343 - [PERSON_NAME]" at bounding box center [194, 246] width 198 height 17
type input "0844043343"
type input "ái vy"
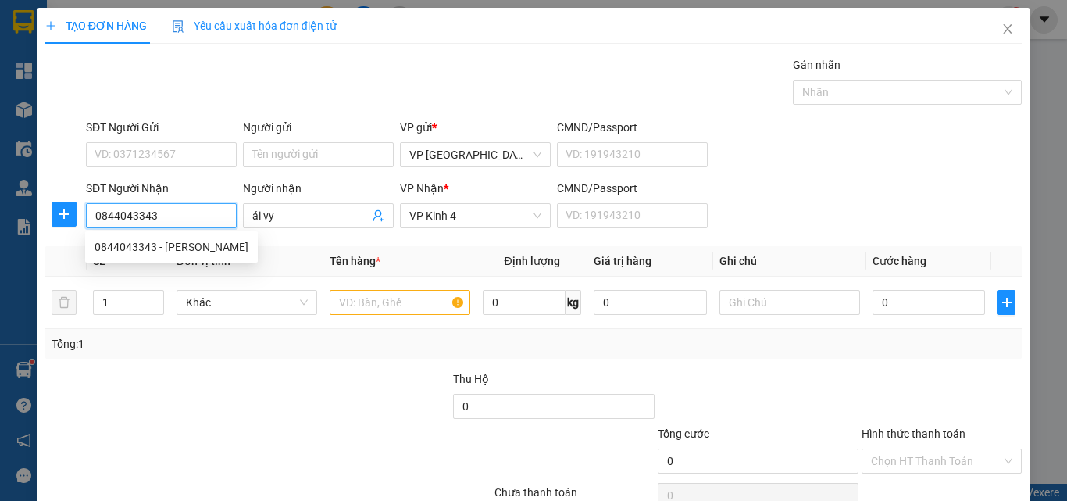
type input "30.000"
type input "0844043343"
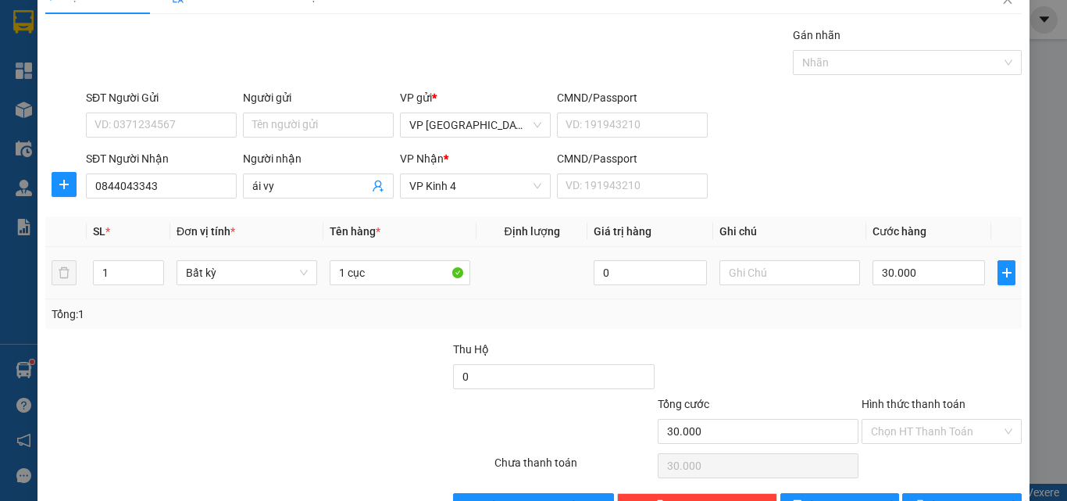
scroll to position [77, 0]
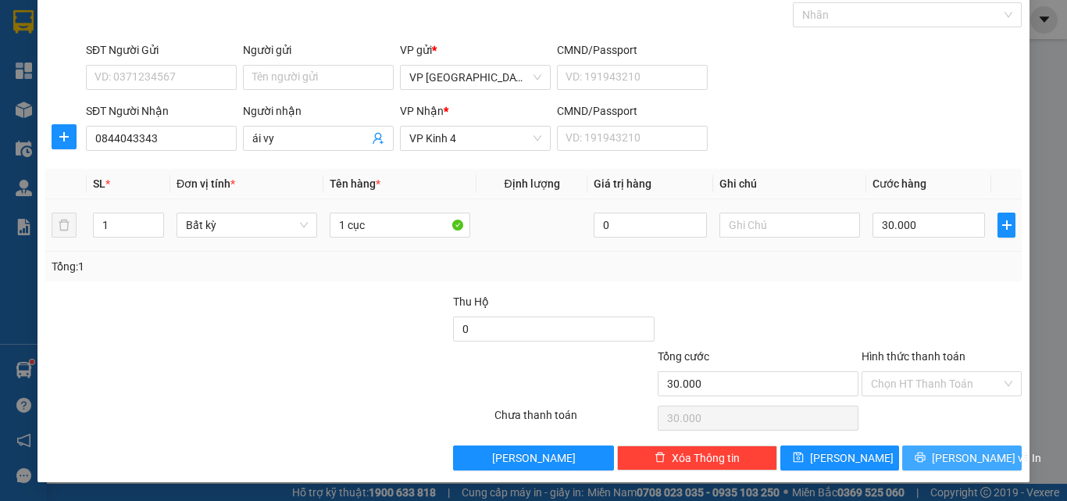
drag, startPoint x: 918, startPoint y: 453, endPoint x: 910, endPoint y: 455, distance: 8.7
click at [921, 456] on button "[PERSON_NAME] và In" at bounding box center [963, 457] width 120 height 25
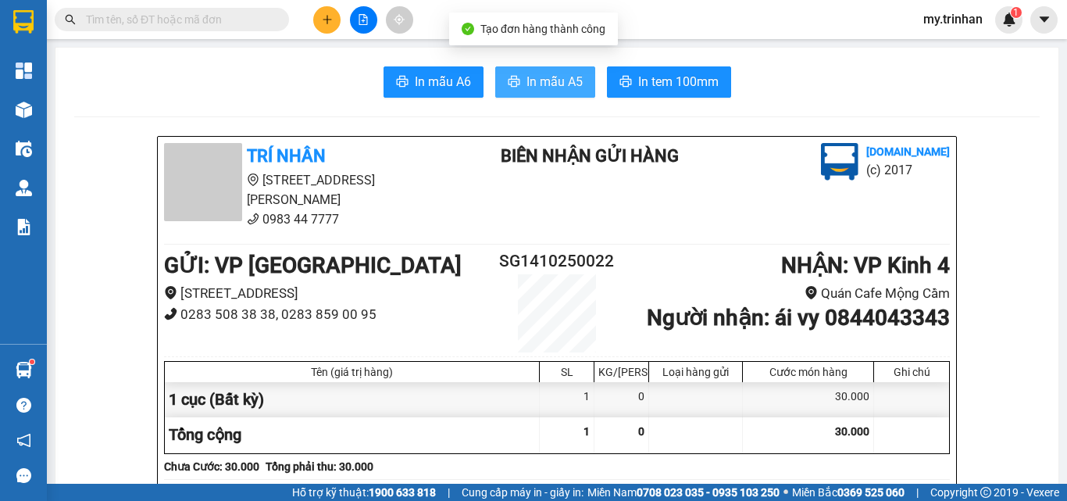
click at [567, 86] on span "In mẫu A5" at bounding box center [555, 82] width 56 height 20
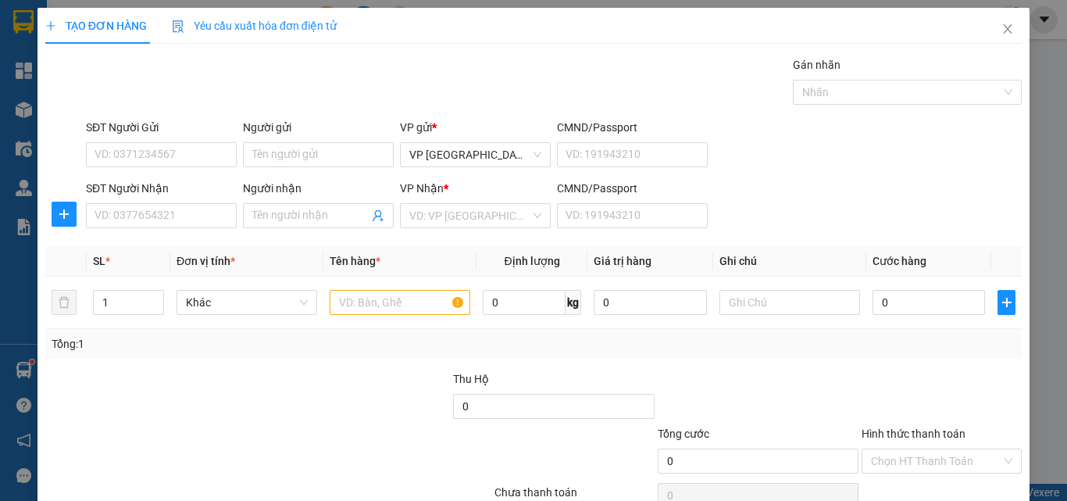
click at [800, 191] on div "SĐT Người Nhận VD: 0377654321 Người nhận Tên người nhận VP Nhận * VD: VP Sài Gò…" at bounding box center [554, 207] width 942 height 55
click at [170, 222] on input "SĐT Người Nhận" at bounding box center [161, 215] width 151 height 25
click at [168, 221] on input "SĐT Người Nhận" at bounding box center [161, 215] width 151 height 25
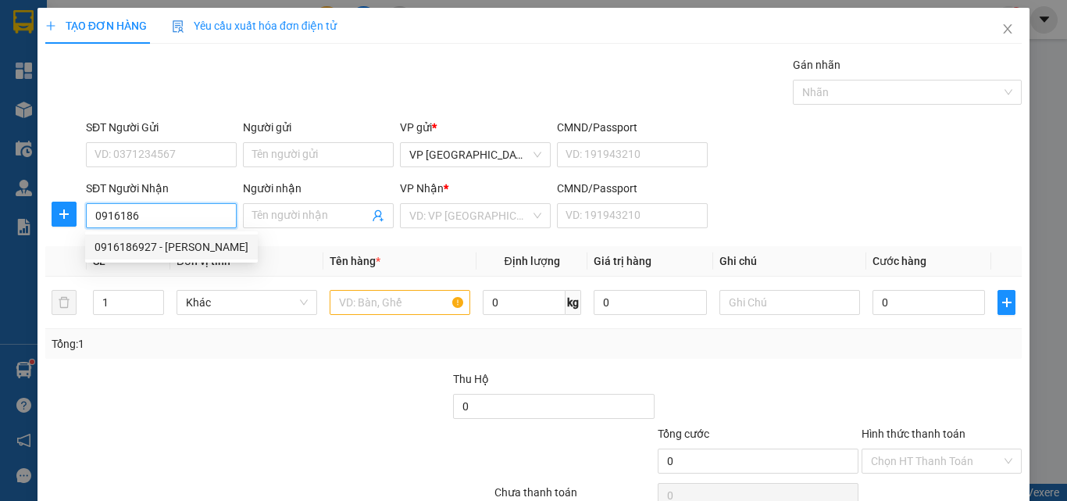
click at [173, 249] on div "0916186927 - [PERSON_NAME]" at bounding box center [172, 246] width 154 height 17
type input "0916186927"
type input "lam"
type input "40.000"
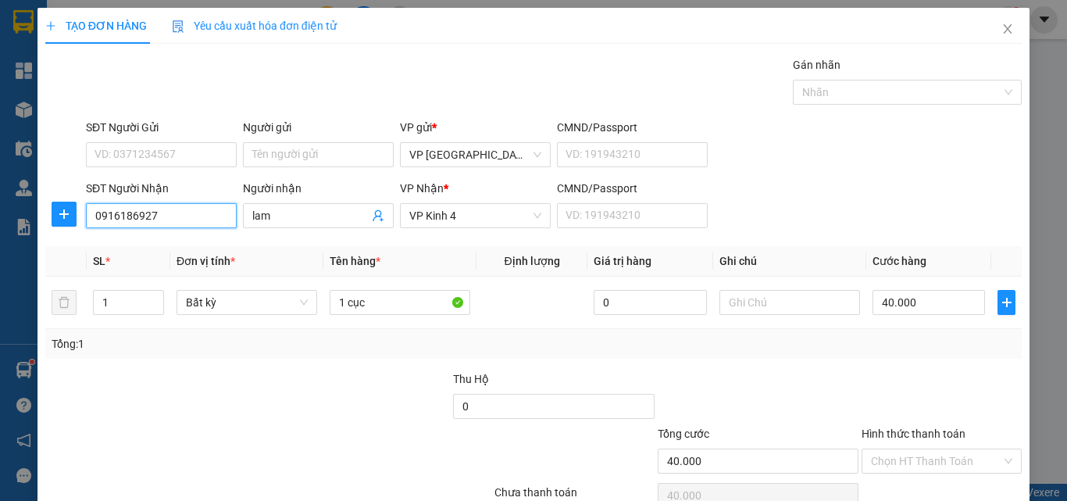
type input "0916186927"
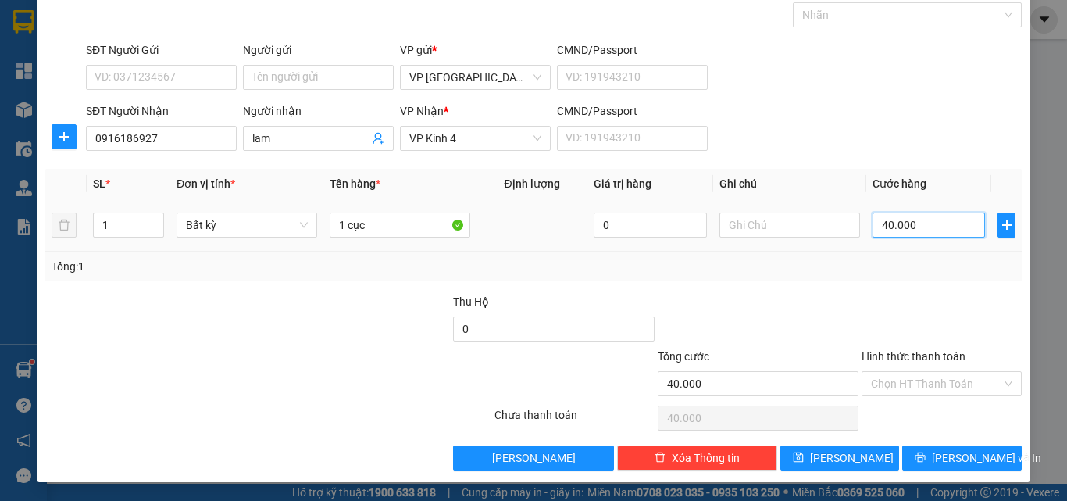
click at [891, 231] on input "40.000" at bounding box center [929, 225] width 113 height 25
type input "3"
type input "30"
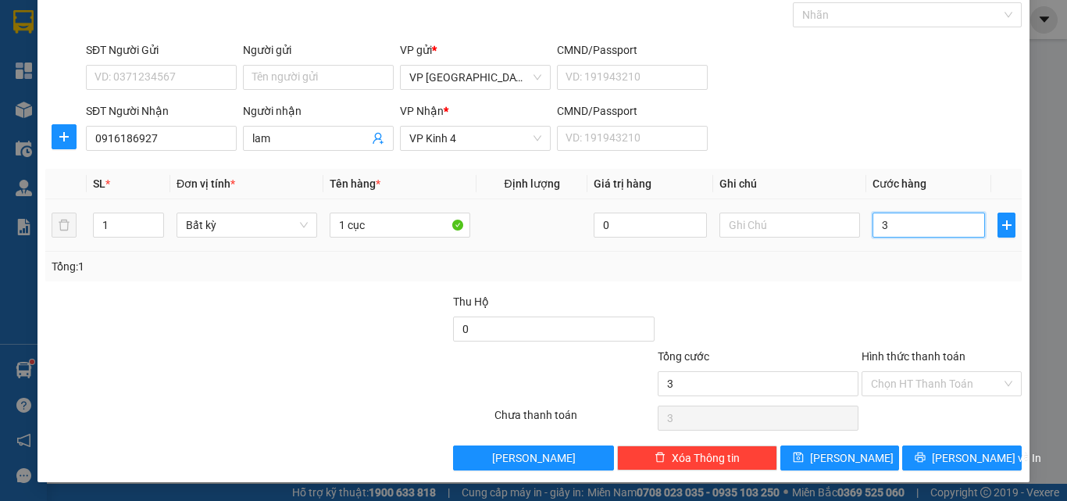
type input "30"
type input "30.000"
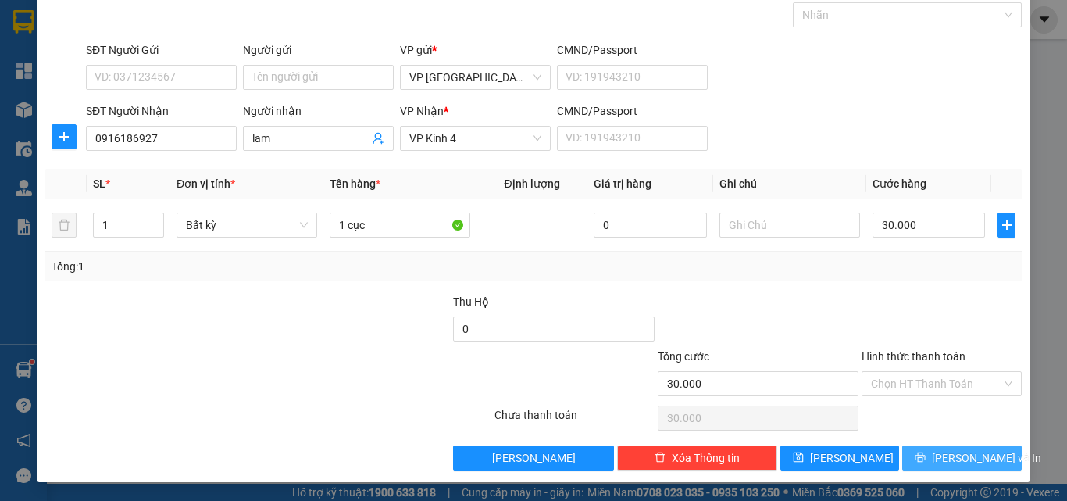
click at [953, 457] on span "[PERSON_NAME] và In" at bounding box center [986, 457] width 109 height 17
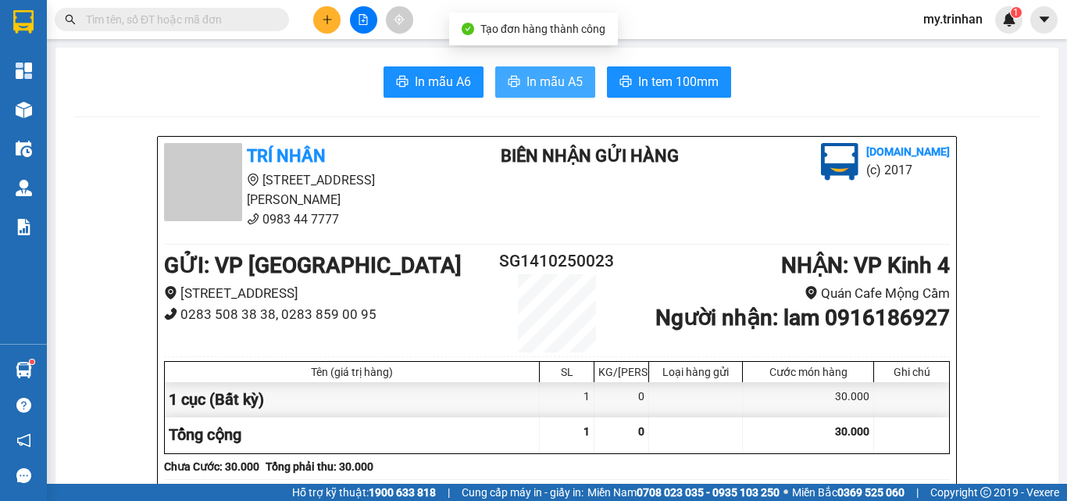
click at [563, 72] on span "In mẫu A5" at bounding box center [555, 82] width 56 height 20
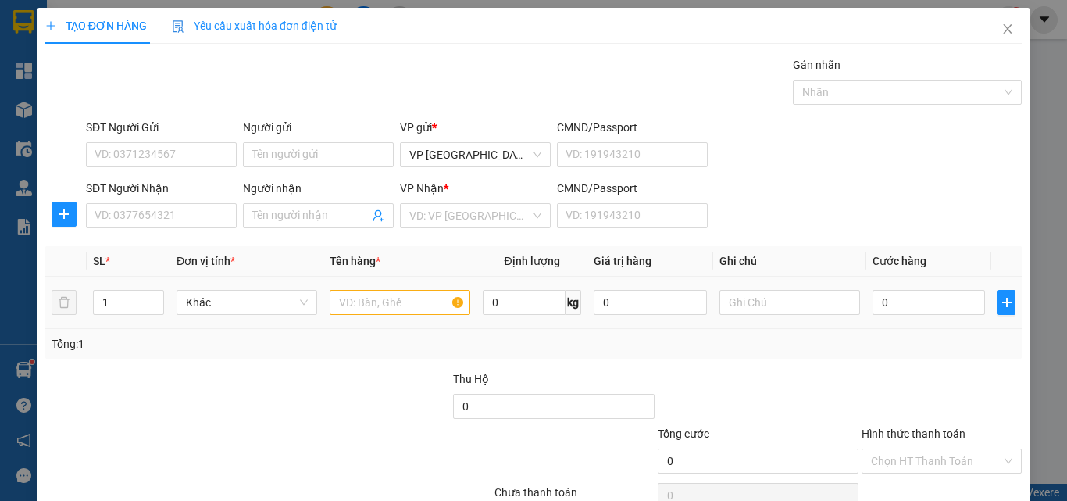
click at [828, 277] on td at bounding box center [789, 303] width 153 height 52
click at [167, 205] on input "SĐT Người Nhận" at bounding box center [161, 215] width 151 height 25
click at [179, 216] on input "SĐT Người Nhận" at bounding box center [161, 215] width 151 height 25
click at [179, 216] on input "945" at bounding box center [161, 215] width 151 height 25
click at [178, 215] on input "945" at bounding box center [161, 215] width 151 height 25
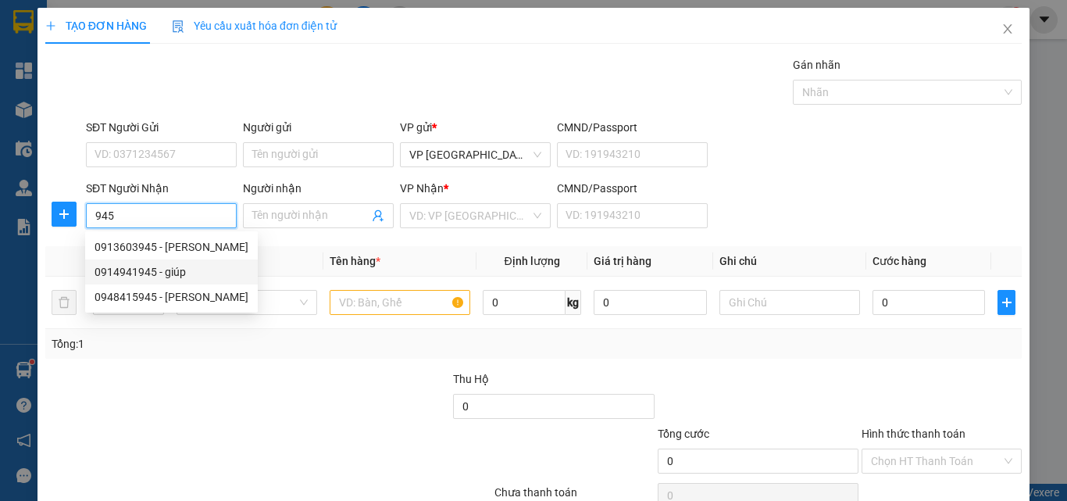
click at [202, 266] on div "0914941945 - giúp" at bounding box center [172, 271] width 154 height 17
type input "0914941945"
type input "giúp"
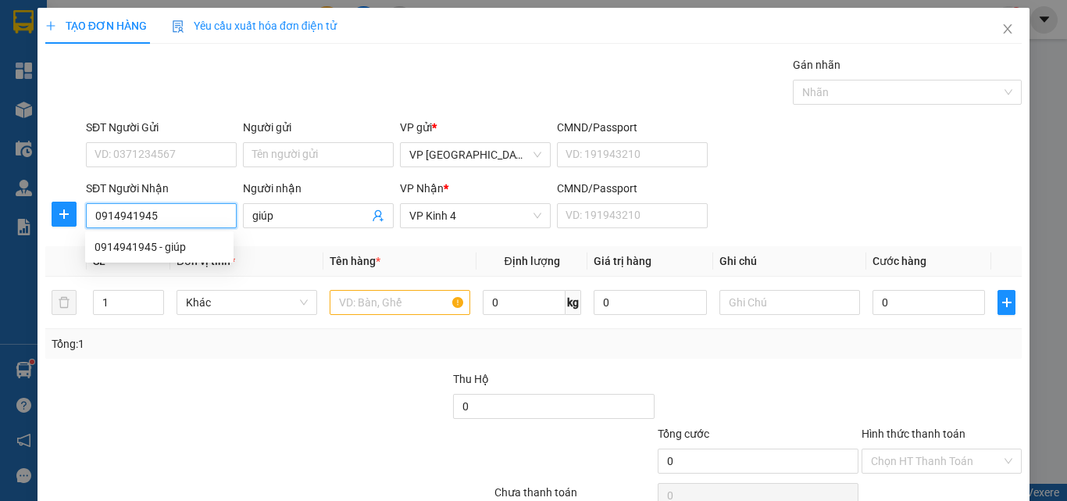
type input "200.000"
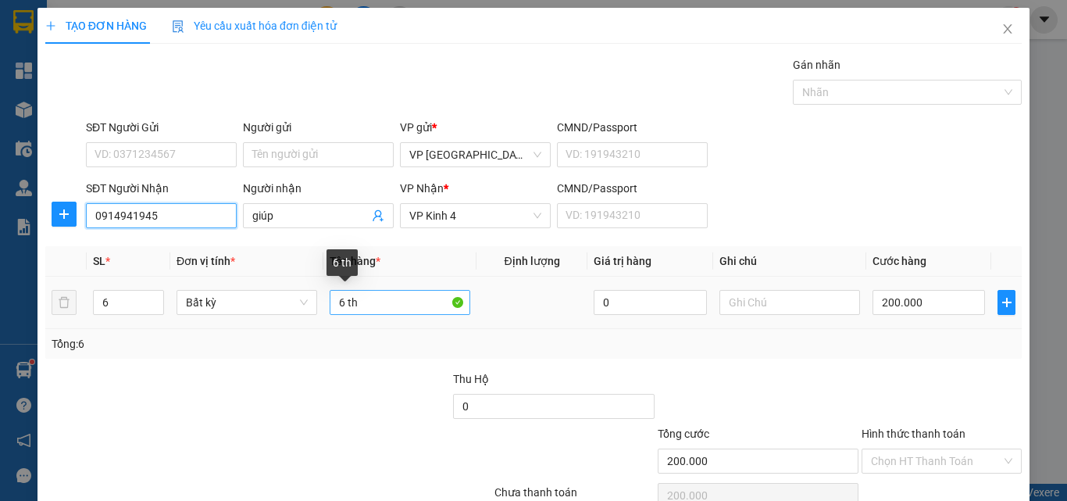
type input "0914941945"
click at [344, 302] on input "6 th" at bounding box center [400, 302] width 141 height 25
type input "6th"
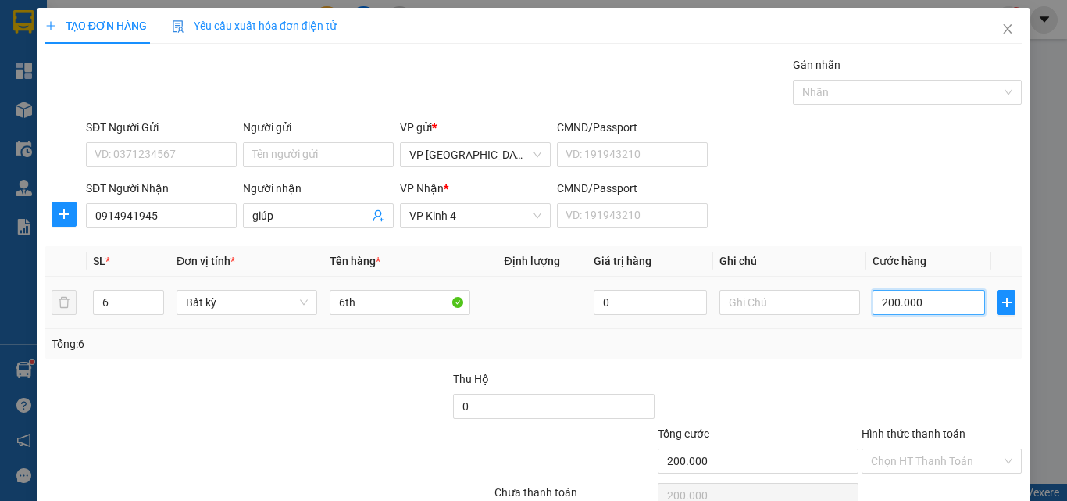
click at [916, 308] on input "200.000" at bounding box center [929, 302] width 113 height 25
type input "2"
type input "24"
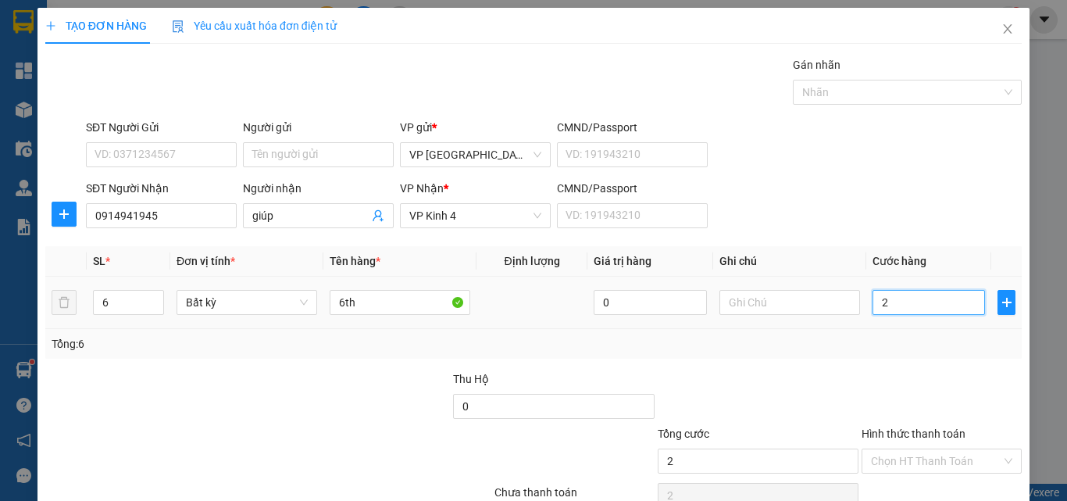
type input "24"
type input "240"
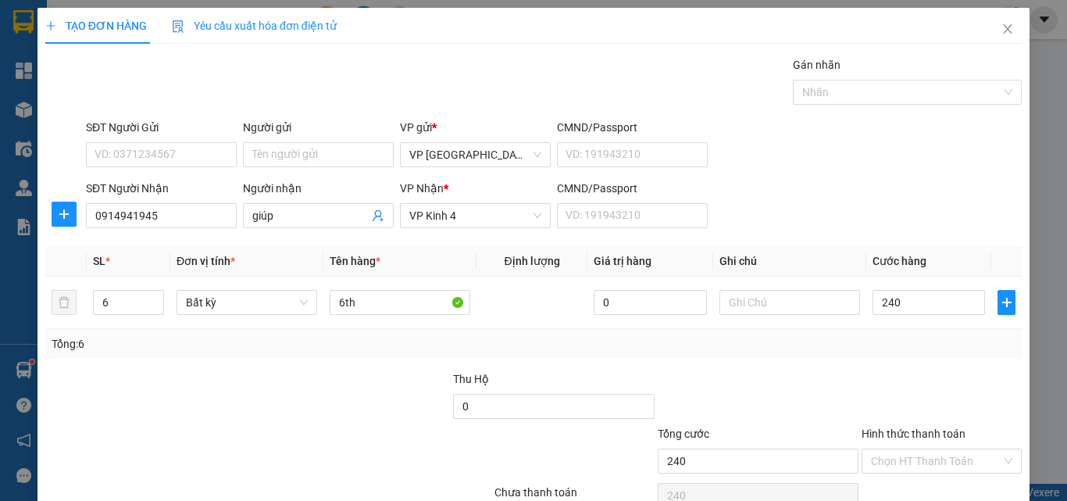
type input "240.000"
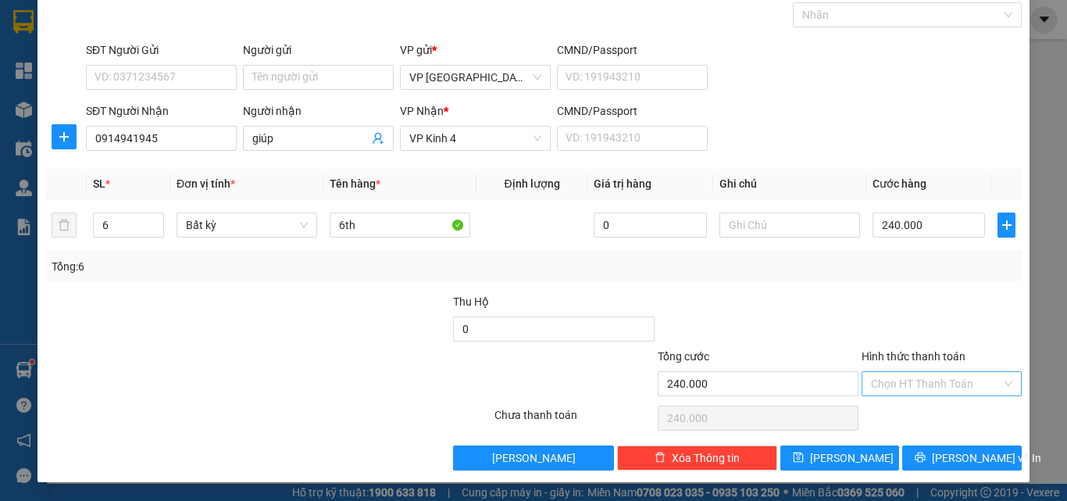
click at [945, 385] on input "Hình thức thanh toán" at bounding box center [936, 383] width 131 height 23
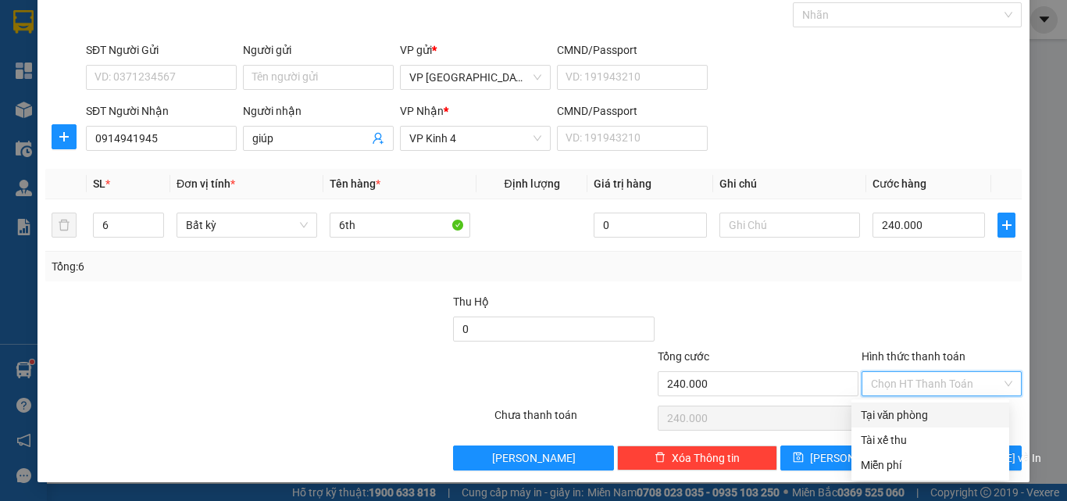
click at [948, 413] on div "Tại văn phòng" at bounding box center [930, 414] width 139 height 17
type input "0"
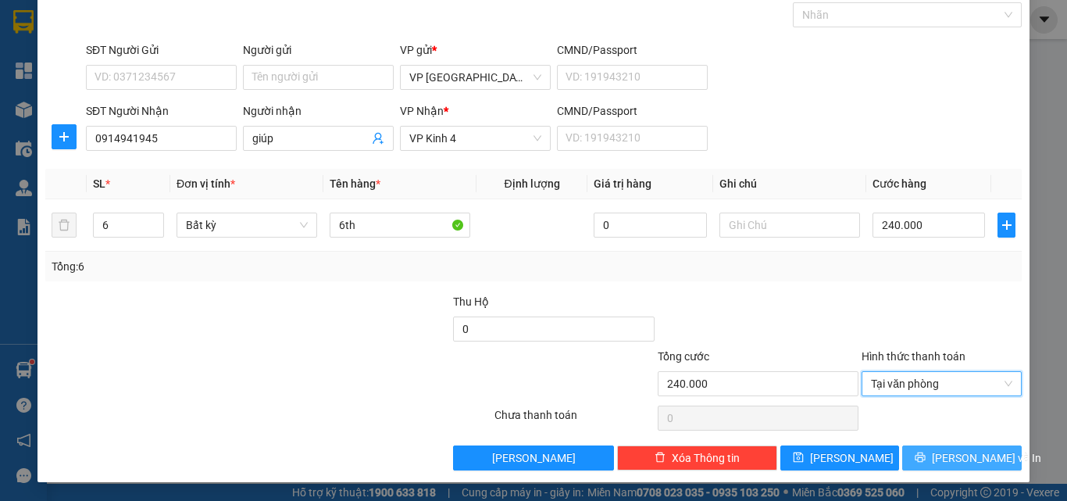
click at [955, 448] on button "[PERSON_NAME] và In" at bounding box center [963, 457] width 120 height 25
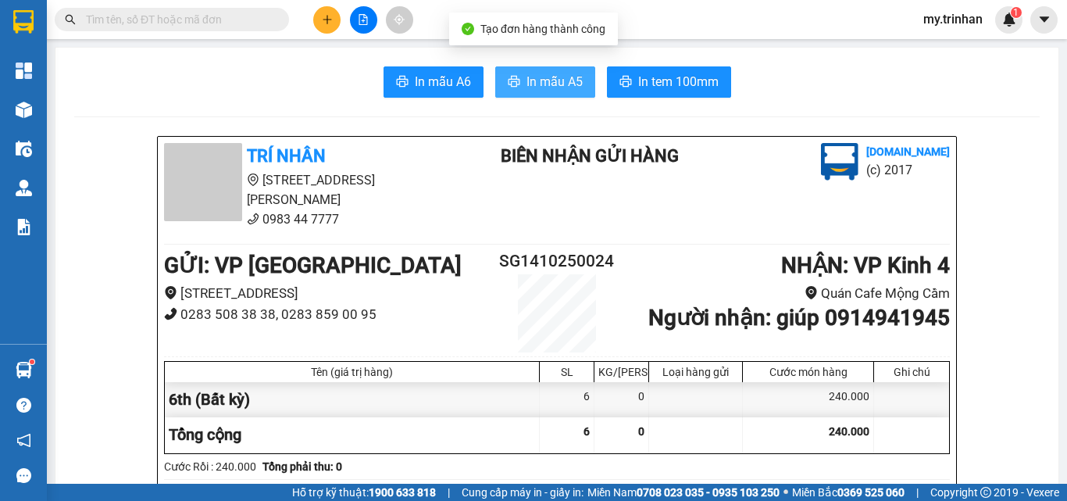
click at [546, 86] on span "In mẫu A5" at bounding box center [555, 82] width 56 height 20
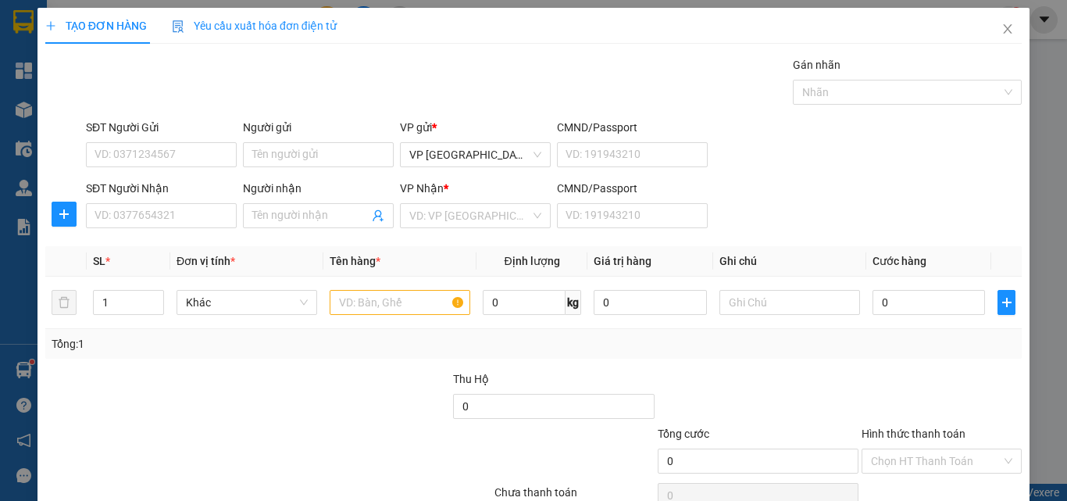
click at [786, 209] on div "SĐT Người Nhận VD: 0377654321 Người nhận Tên người nhận VP Nhận * VD: VP Sài Gò…" at bounding box center [554, 207] width 942 height 55
click at [301, 223] on input "Người nhận" at bounding box center [310, 215] width 116 height 17
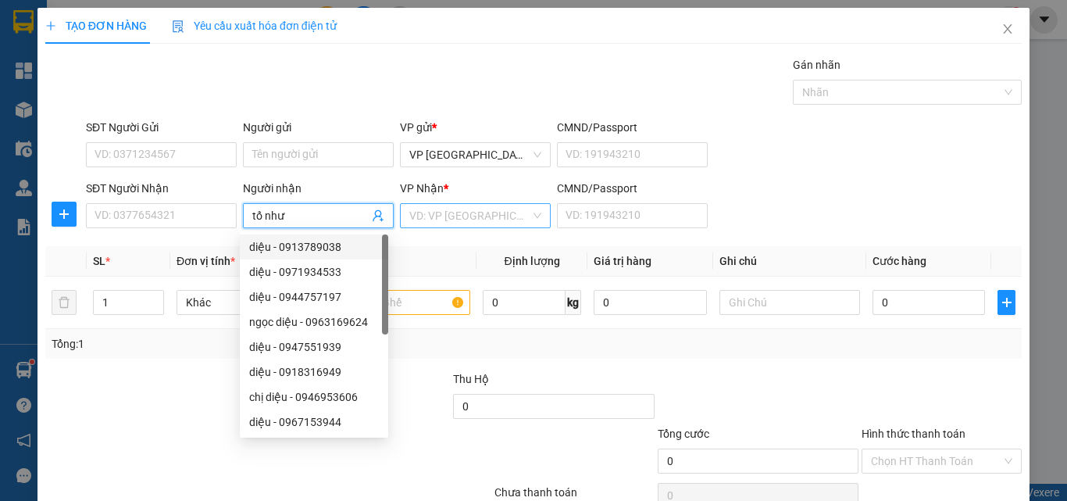
type input "tố như"
click at [433, 217] on input "search" at bounding box center [469, 215] width 121 height 23
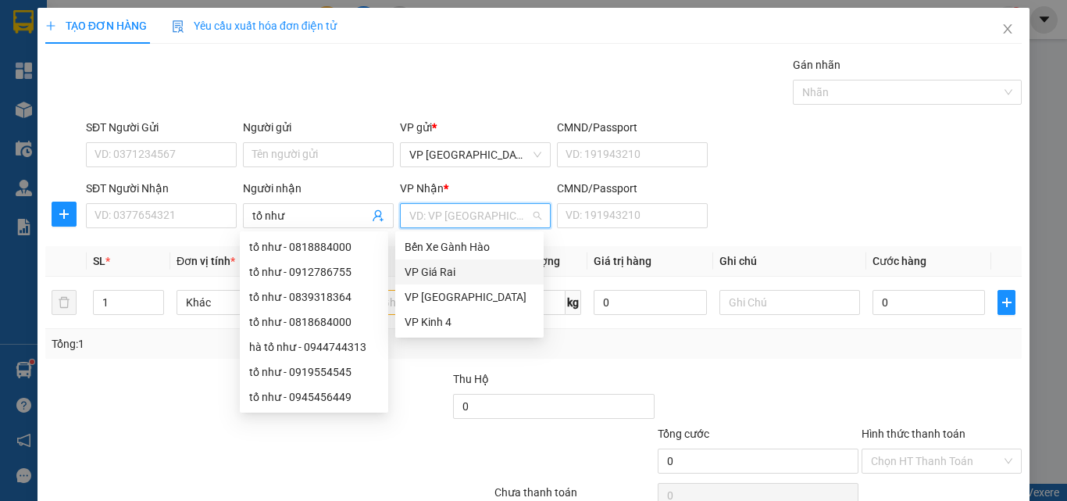
drag, startPoint x: 430, startPoint y: 270, endPoint x: 415, endPoint y: 273, distance: 15.2
click at [430, 270] on div "VP Giá Rai" at bounding box center [470, 271] width 130 height 17
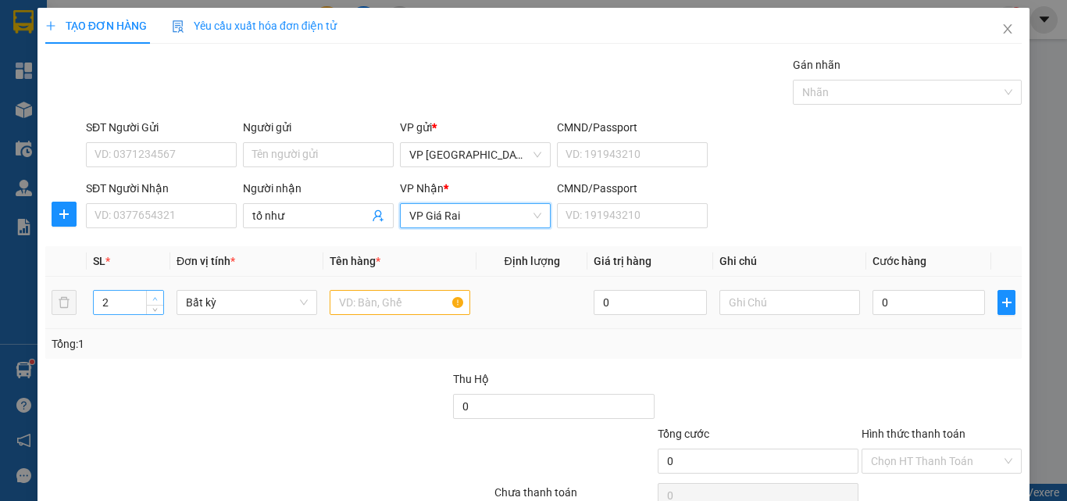
click at [152, 294] on span "up" at bounding box center [155, 298] width 9 height 9
type input "6"
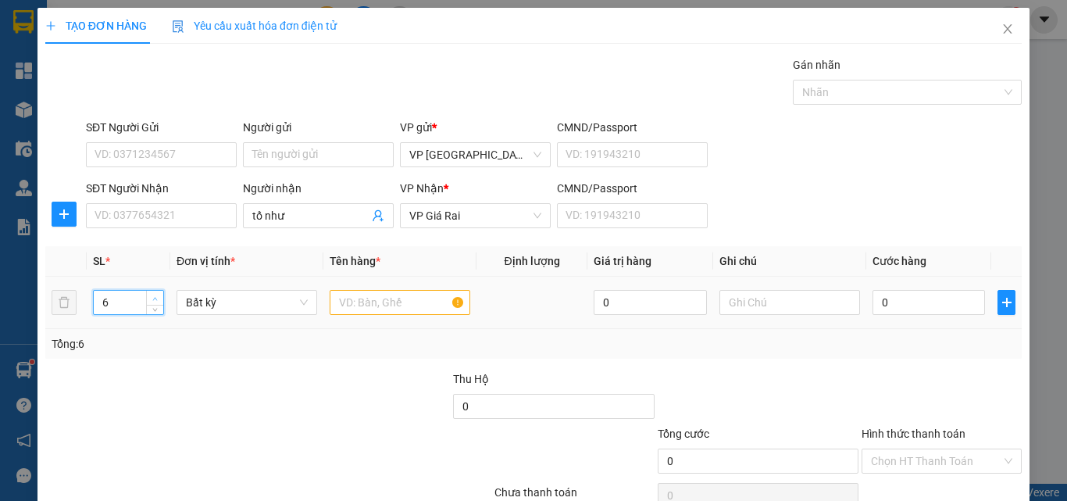
click at [152, 294] on span "up" at bounding box center [155, 298] width 9 height 9
click at [367, 303] on input "text" at bounding box center [400, 302] width 141 height 25
type input "6 kiện"
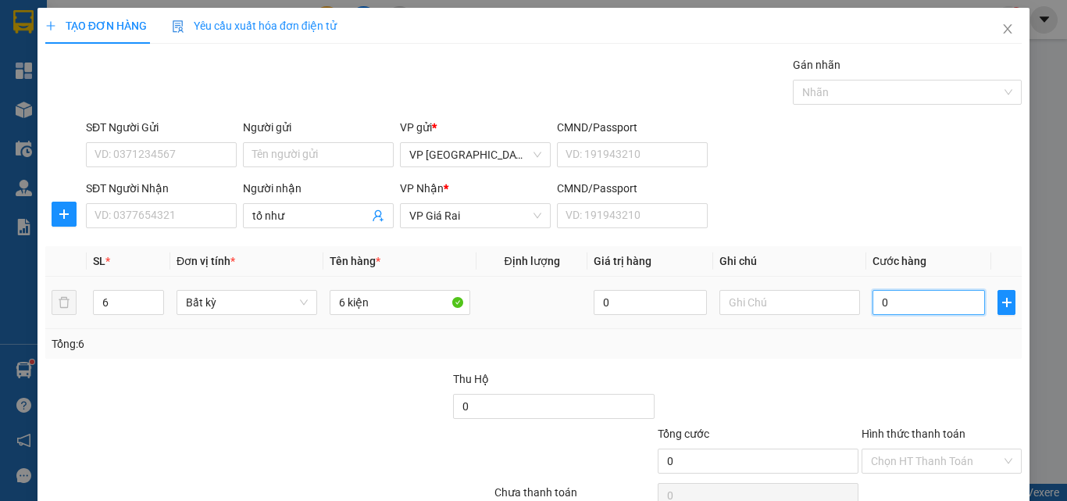
click at [885, 302] on input "0" at bounding box center [929, 302] width 113 height 25
type input "2"
type input "25"
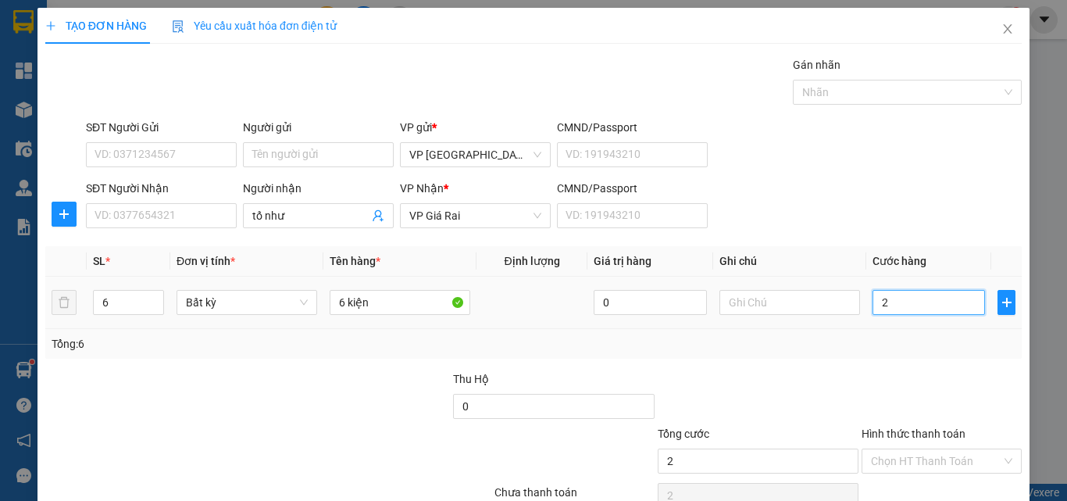
type input "25"
type input "250"
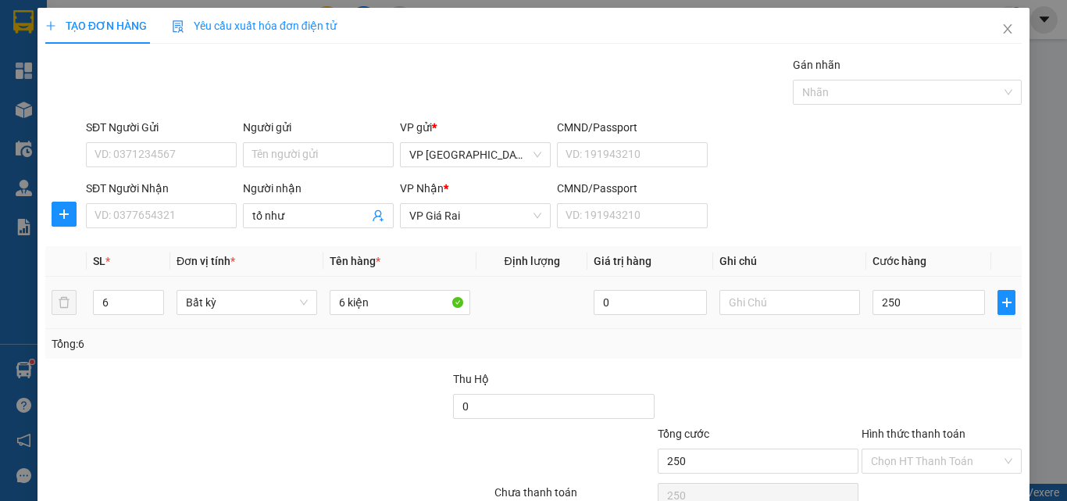
type input "250.000"
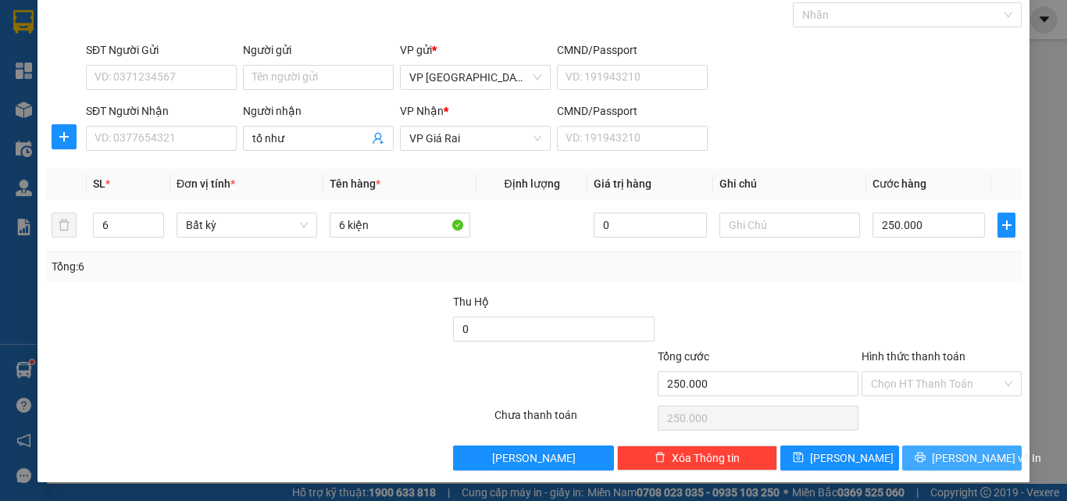
click at [951, 457] on span "[PERSON_NAME] và In" at bounding box center [986, 457] width 109 height 17
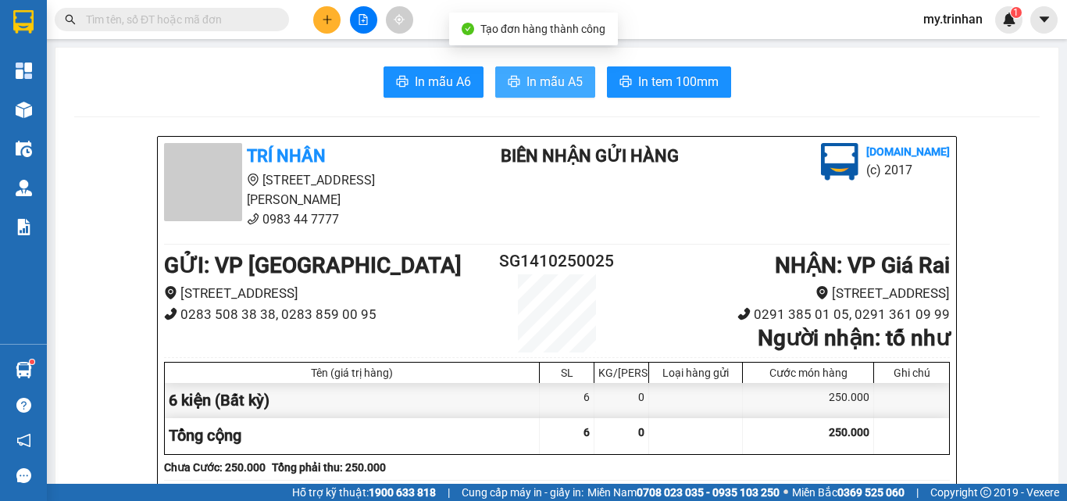
click at [565, 80] on span "In mẫu A5" at bounding box center [555, 82] width 56 height 20
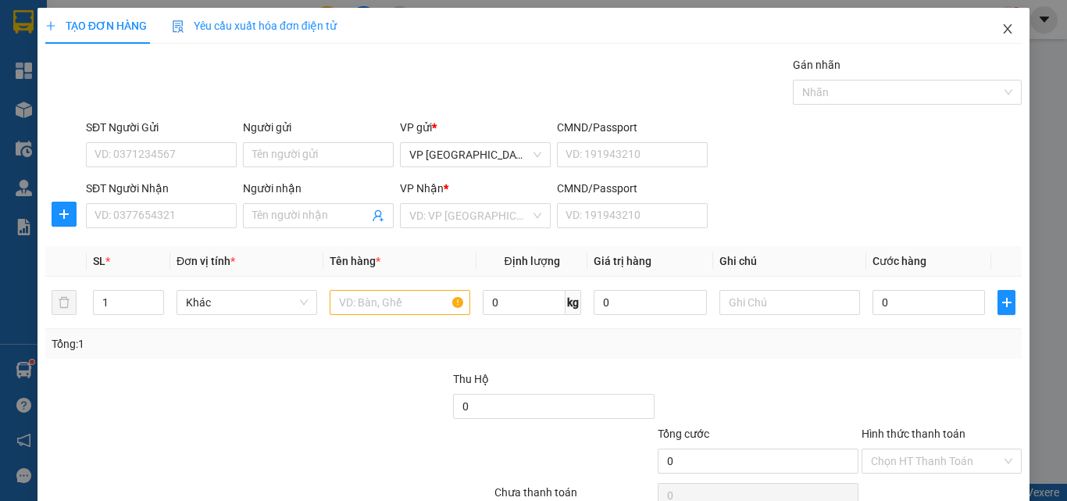
click at [1002, 30] on icon "close" at bounding box center [1008, 29] width 13 height 13
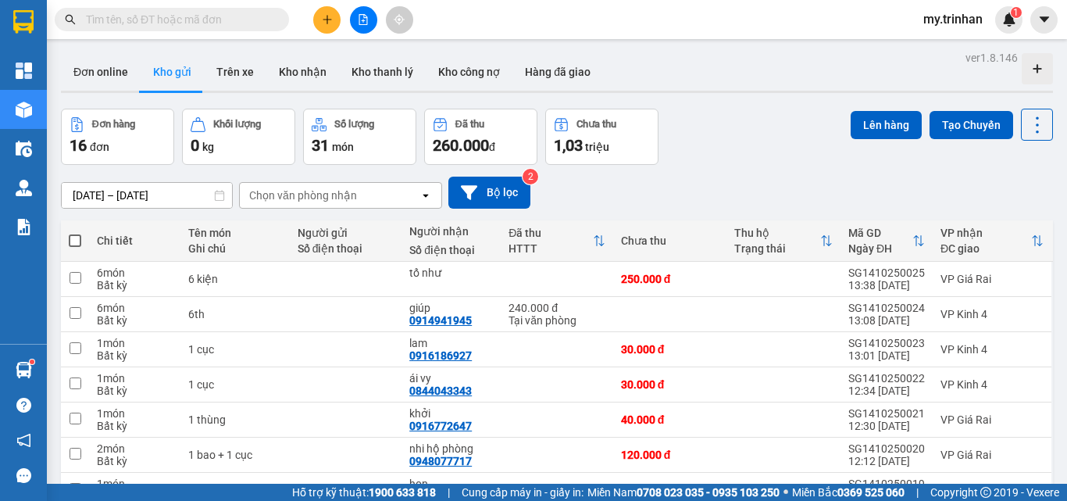
click at [645, 178] on div "[DATE] – [DATE] Press the down arrow key to interact with the calendar and sele…" at bounding box center [557, 193] width 992 height 32
click at [331, 20] on icon "plus" at bounding box center [327, 19] width 11 height 11
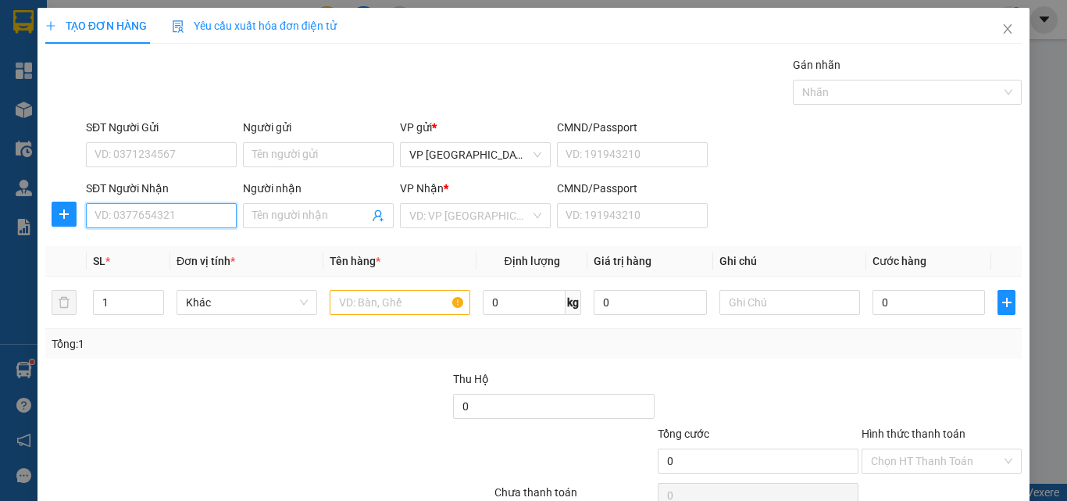
click at [198, 211] on input "SĐT Người Nhận" at bounding box center [161, 215] width 151 height 25
click at [207, 223] on input "258" at bounding box center [161, 215] width 151 height 25
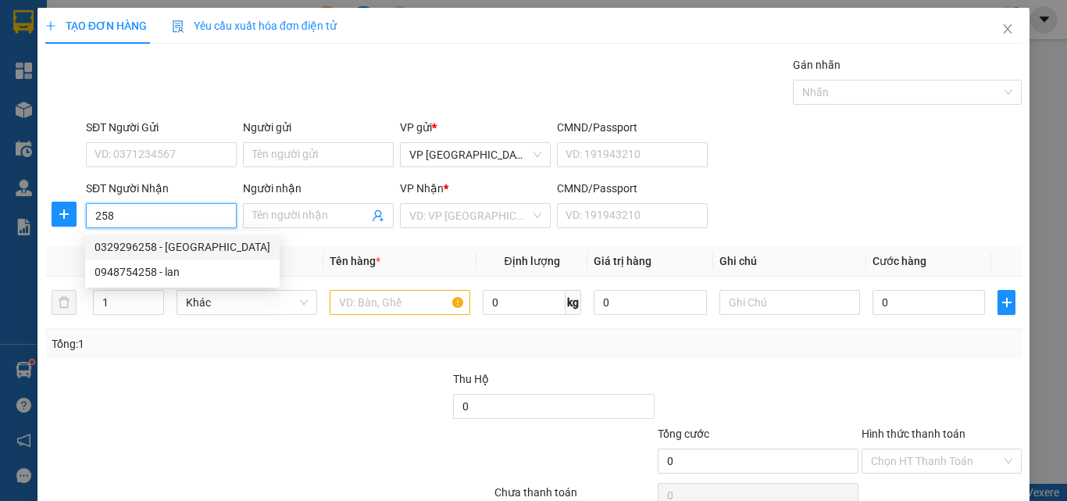
click at [205, 250] on div "0329296258 - [GEOGRAPHIC_DATA]" at bounding box center [183, 246] width 176 height 17
type input "0329296258"
type input "hữu lộc"
type input "120.000"
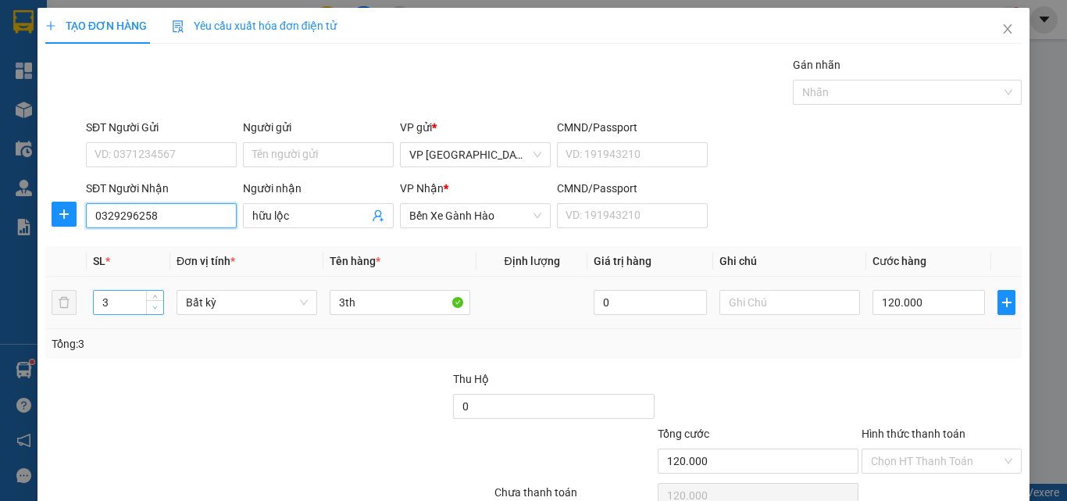
type input "0329296258"
click at [151, 309] on span "down" at bounding box center [155, 307] width 9 height 9
type input "1"
click at [151, 309] on span "down" at bounding box center [155, 307] width 9 height 9
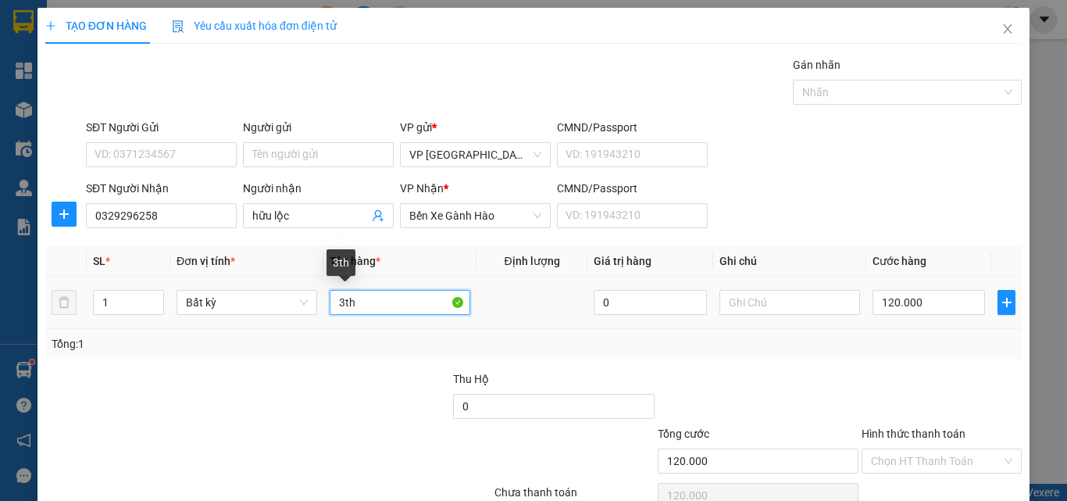
drag, startPoint x: 337, startPoint y: 297, endPoint x: 314, endPoint y: 291, distance: 23.5
click at [324, 295] on td "3th" at bounding box center [400, 303] width 153 height 52
type input "0"
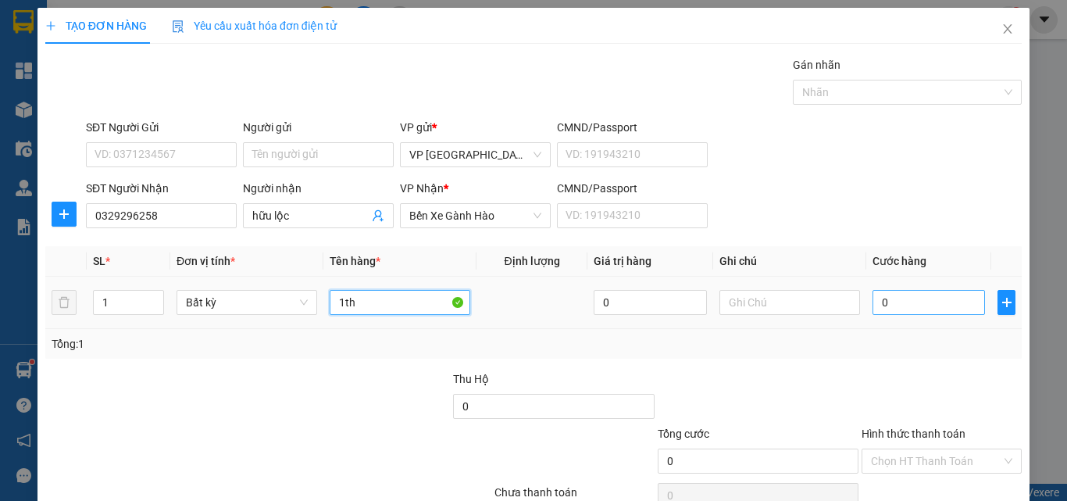
type input "1th"
click at [878, 299] on input "0" at bounding box center [929, 302] width 113 height 25
type input "4"
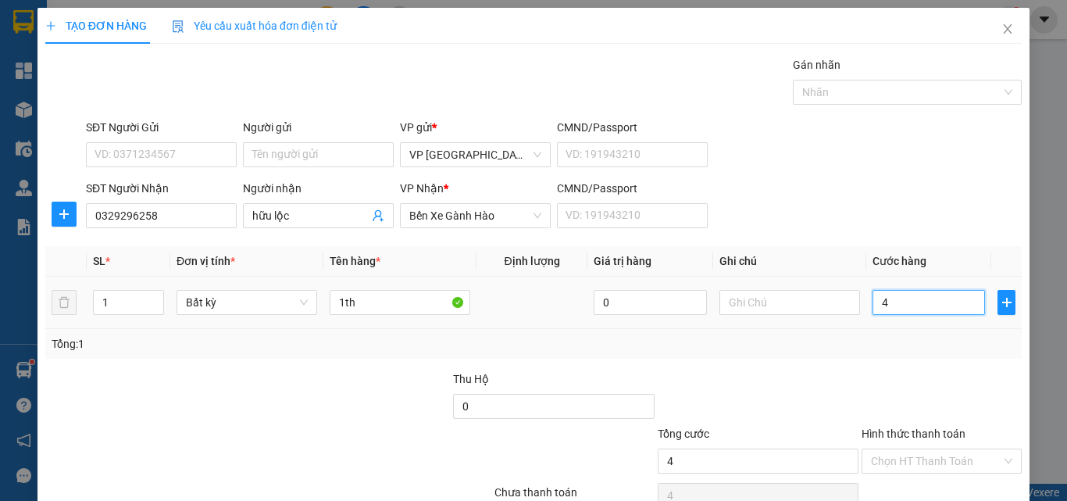
type input "40"
type input "40.000"
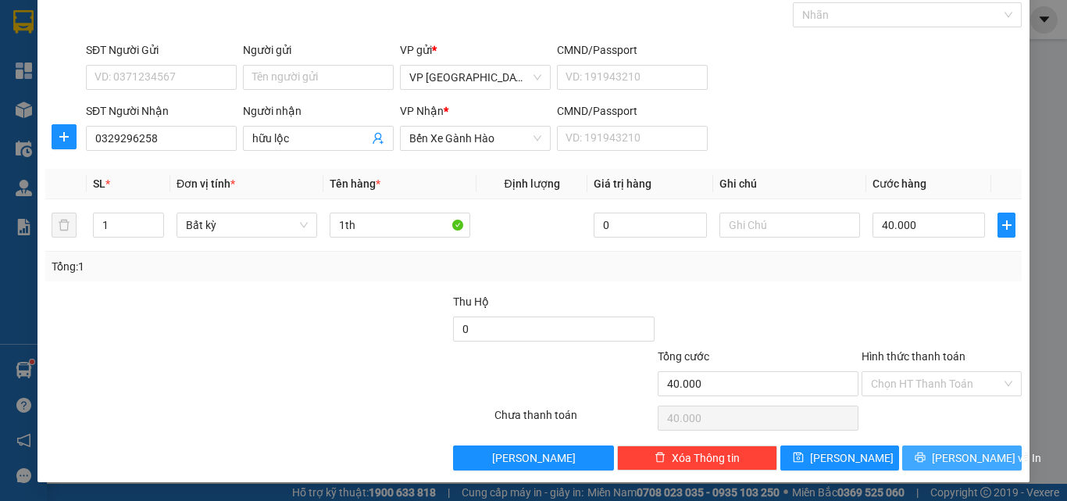
drag, startPoint x: 957, startPoint y: 454, endPoint x: 953, endPoint y: 446, distance: 8.7
click at [960, 454] on span "[PERSON_NAME] và In" at bounding box center [986, 457] width 109 height 17
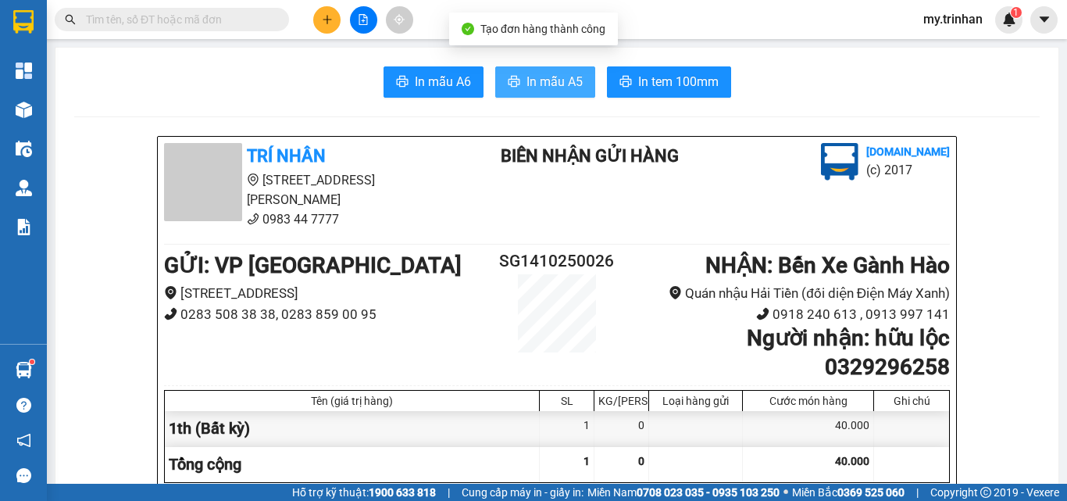
click at [562, 90] on span "In mẫu A5" at bounding box center [555, 82] width 56 height 20
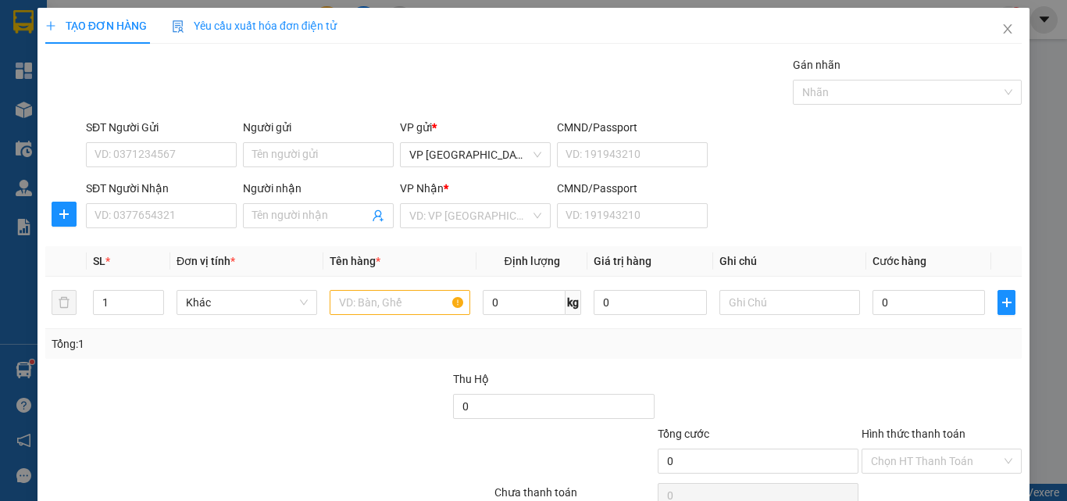
click at [810, 207] on div "SĐT Người Nhận VD: 0377654321 Người nhận Tên người nhận VP Nhận * VD: VP Sài Gò…" at bounding box center [554, 207] width 942 height 55
click at [160, 214] on input "SĐT Người Nhận" at bounding box center [161, 215] width 151 height 25
click at [159, 213] on input "SĐT Người Nhận" at bounding box center [161, 215] width 151 height 25
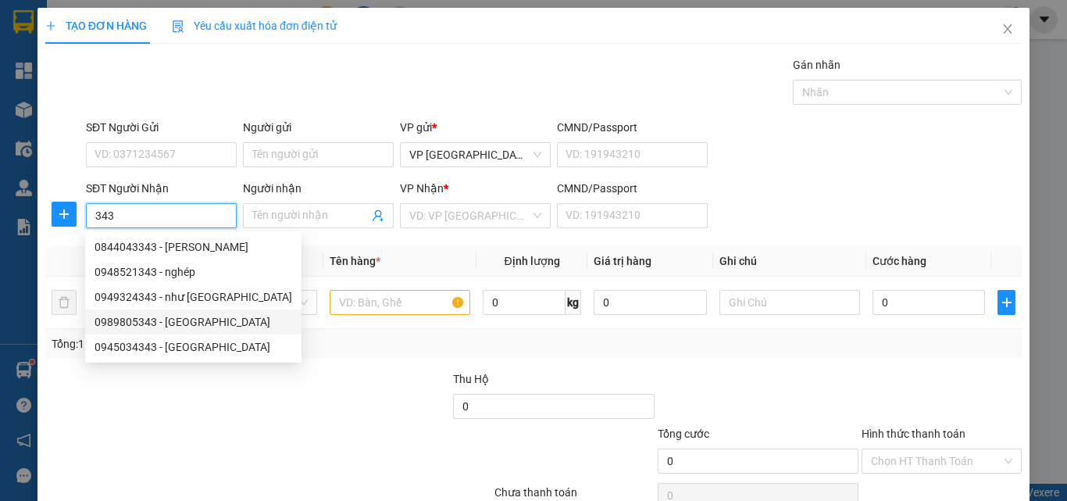
click at [172, 341] on div "0945034343 - [GEOGRAPHIC_DATA]" at bounding box center [194, 346] width 198 height 17
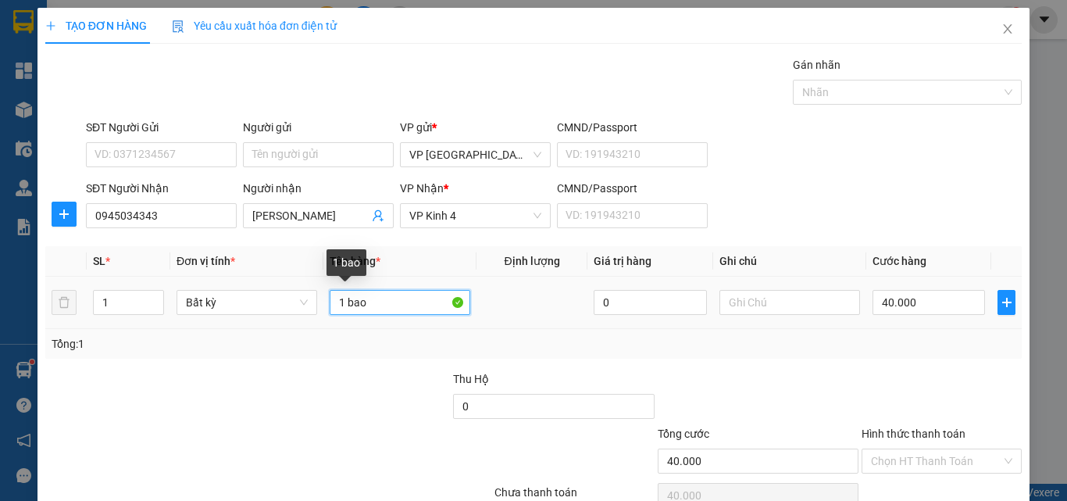
drag, startPoint x: 395, startPoint y: 308, endPoint x: 223, endPoint y: 284, distance: 174.4
click at [223, 284] on tr "1 Bất kỳ 1 bao 0 40.000" at bounding box center [533, 303] width 977 height 52
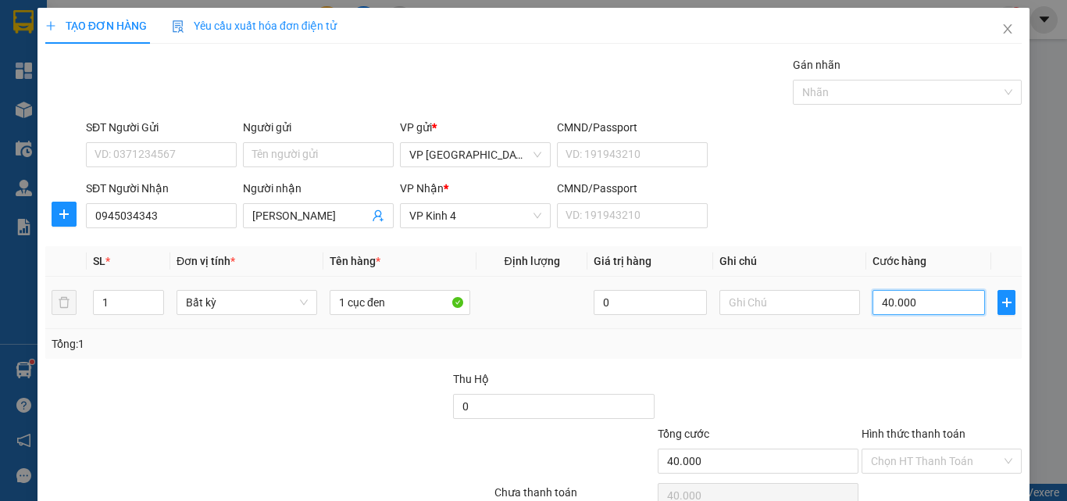
click at [925, 302] on input "40.000" at bounding box center [929, 302] width 113 height 25
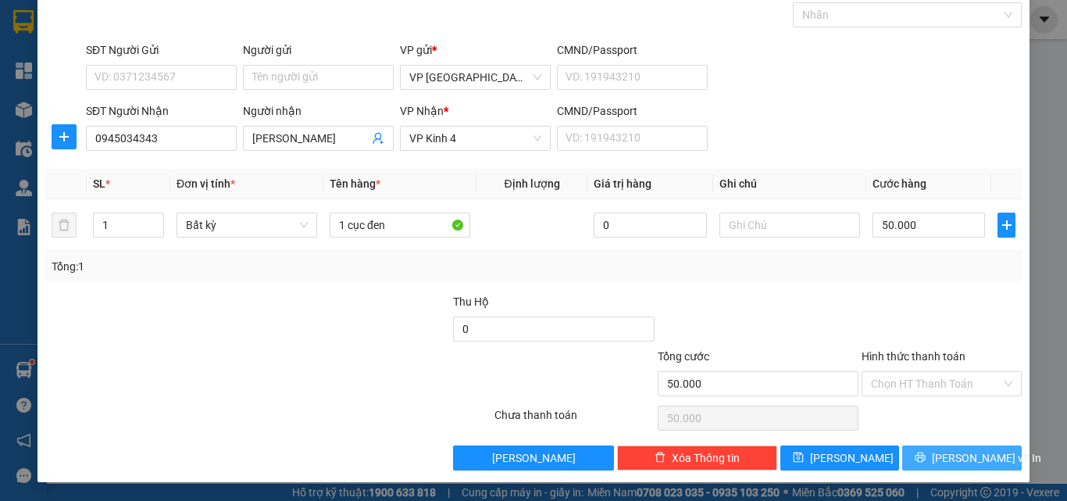
click at [962, 453] on span "[PERSON_NAME] và In" at bounding box center [986, 457] width 109 height 17
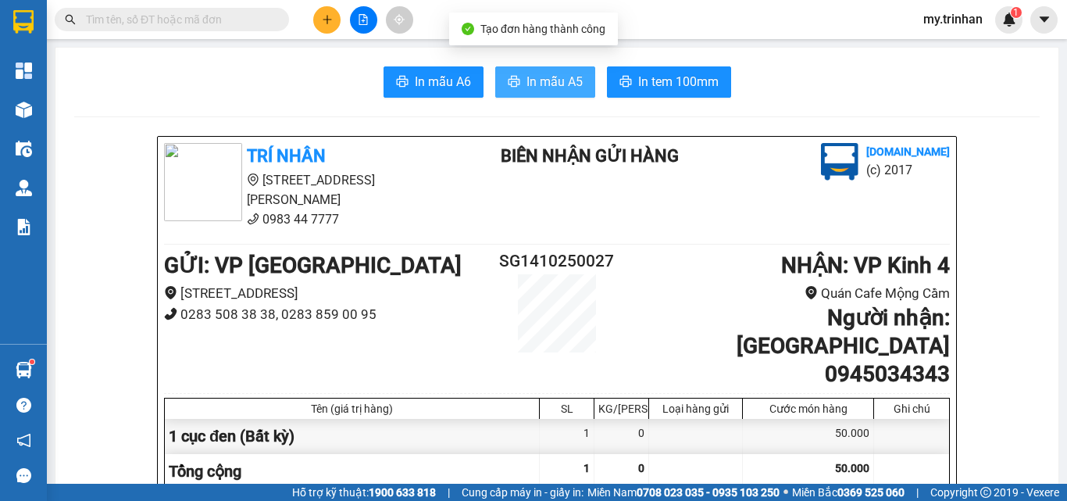
click at [546, 94] on button "In mẫu A5" at bounding box center [545, 81] width 100 height 31
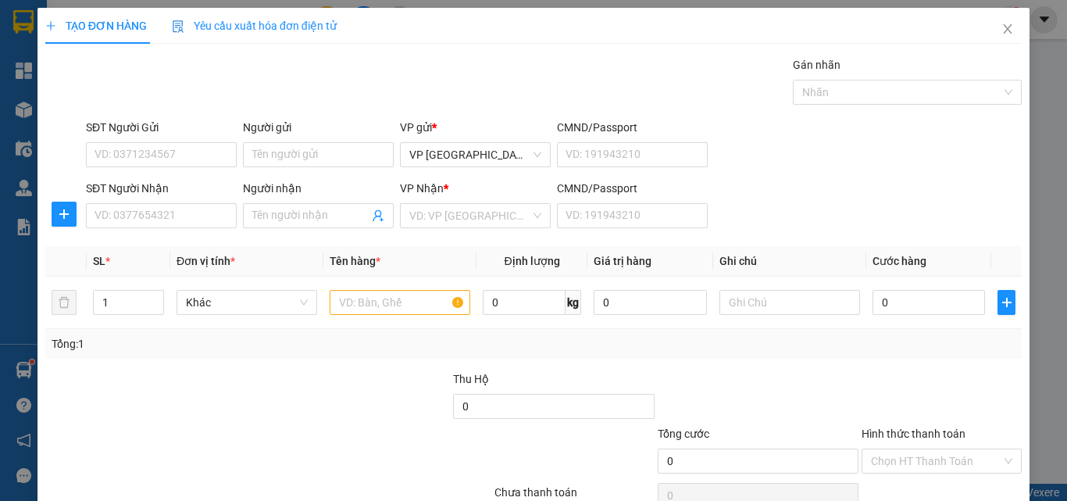
click at [860, 216] on div "SĐT Người Nhận VD: 0377654321 Người nhận Tên người nhận VP Nhận * VD: VP Sài Gò…" at bounding box center [554, 207] width 942 height 55
click at [860, 217] on div "SĐT Người Nhận VD: 0377654321 Người nhận Tên người nhận VP Nhận * VD: VP Sài Gò…" at bounding box center [554, 207] width 942 height 55
click at [1002, 30] on icon "close" at bounding box center [1008, 29] width 13 height 13
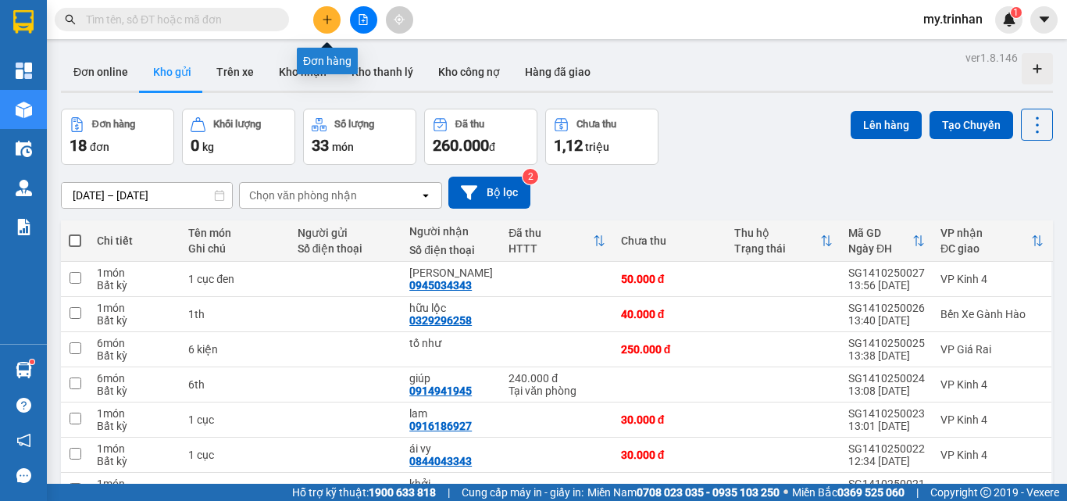
click at [330, 14] on icon "plus" at bounding box center [327, 19] width 11 height 11
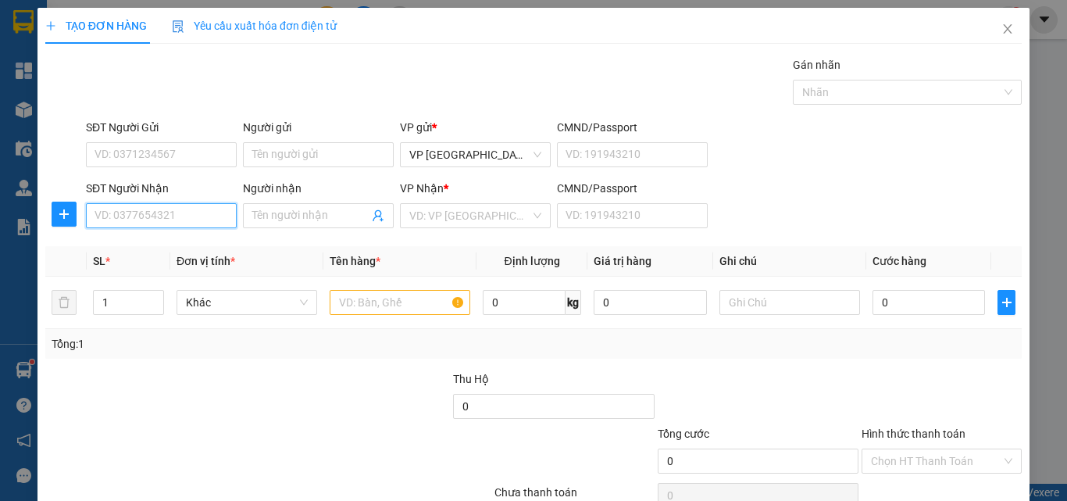
click at [202, 221] on input "SĐT Người Nhận" at bounding box center [161, 215] width 151 height 25
click at [200, 220] on input "SĐT Người Nhận" at bounding box center [161, 215] width 151 height 25
click at [198, 219] on input "SĐT Người Nhận" at bounding box center [161, 215] width 151 height 25
click at [200, 219] on input "SĐT Người Nhận" at bounding box center [161, 215] width 151 height 25
click at [191, 220] on input "SĐT Người Nhận" at bounding box center [161, 215] width 151 height 25
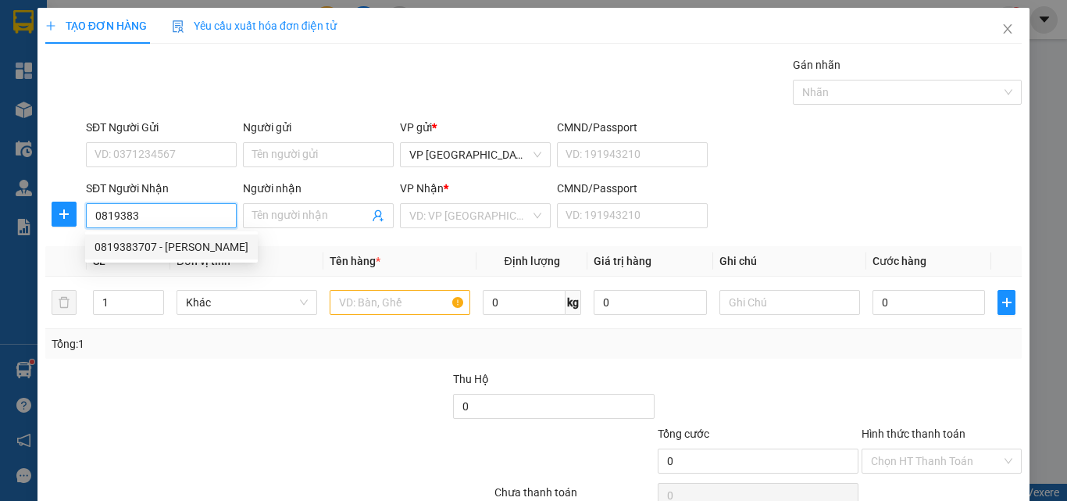
click at [209, 247] on div "0819383707 - [PERSON_NAME]" at bounding box center [172, 246] width 154 height 17
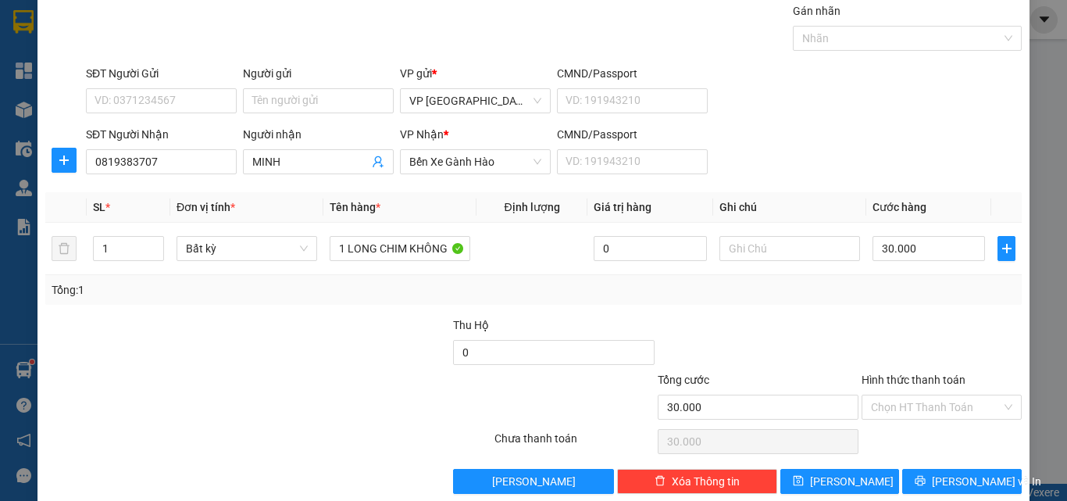
scroll to position [77, 0]
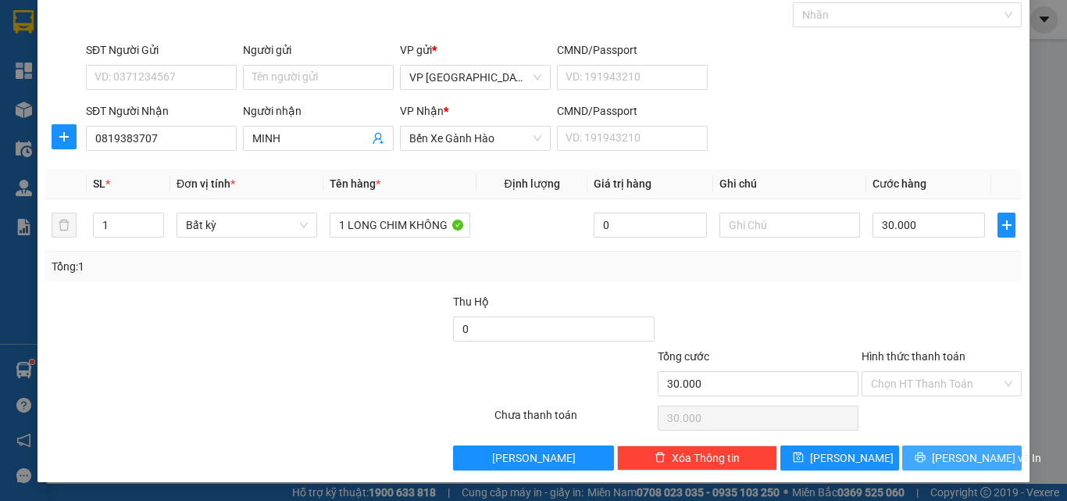
click at [926, 462] on icon "printer" at bounding box center [921, 457] width 10 height 10
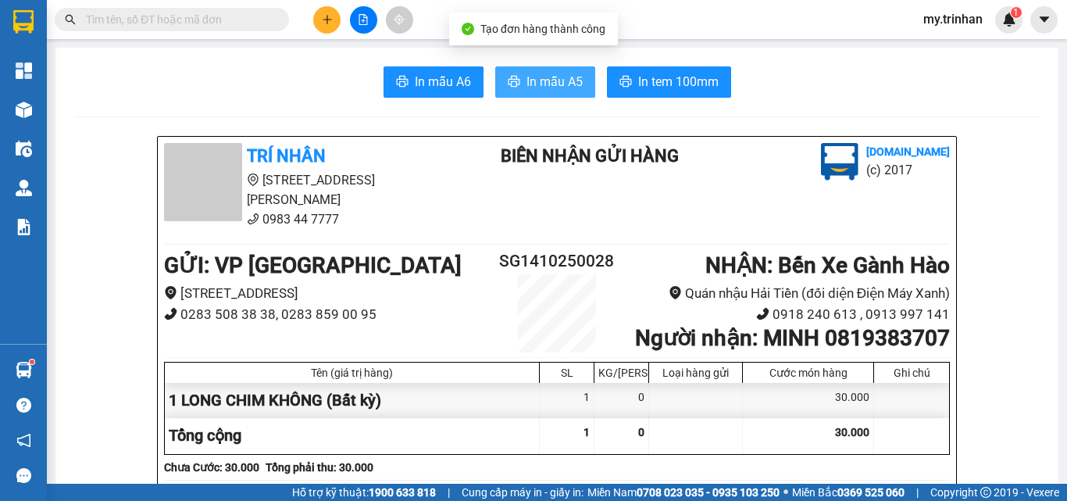
click at [552, 77] on span "In mẫu A5" at bounding box center [555, 82] width 56 height 20
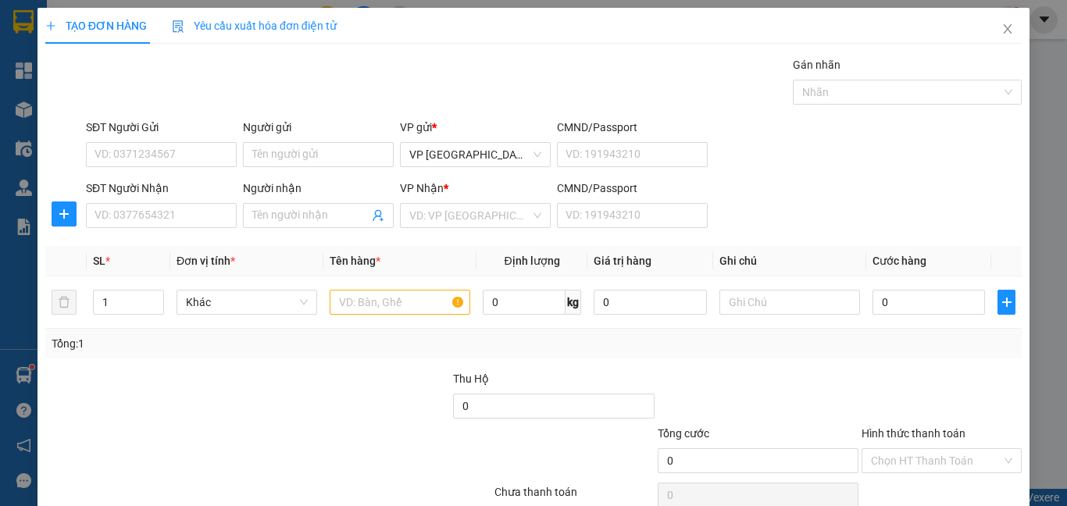
drag, startPoint x: 991, startPoint y: 22, endPoint x: 972, endPoint y: 25, distance: 19.0
click at [972, 25] on div "TẠO ĐƠN HÀNG Yêu cầu xuất hóa đơn điện tử" at bounding box center [533, 26] width 977 height 36
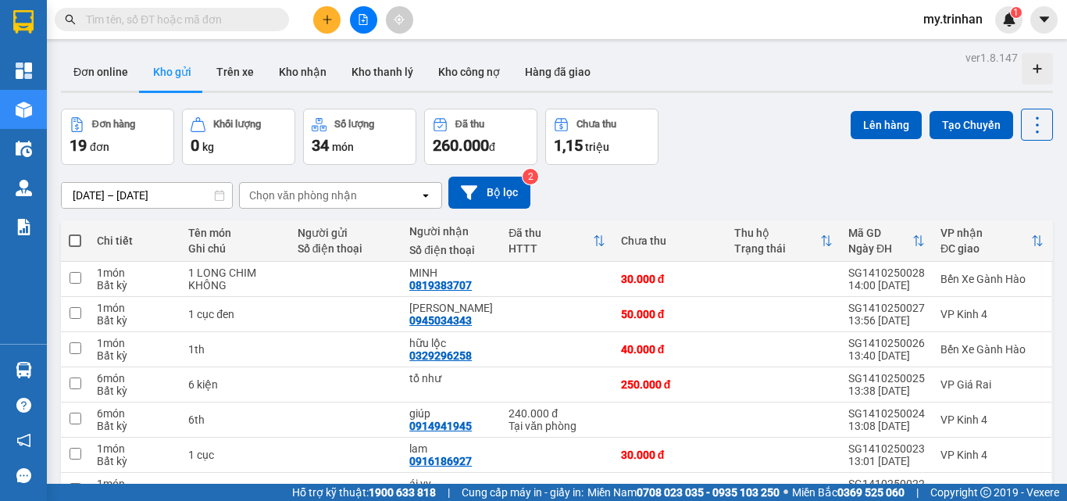
click at [320, 16] on button at bounding box center [326, 19] width 27 height 27
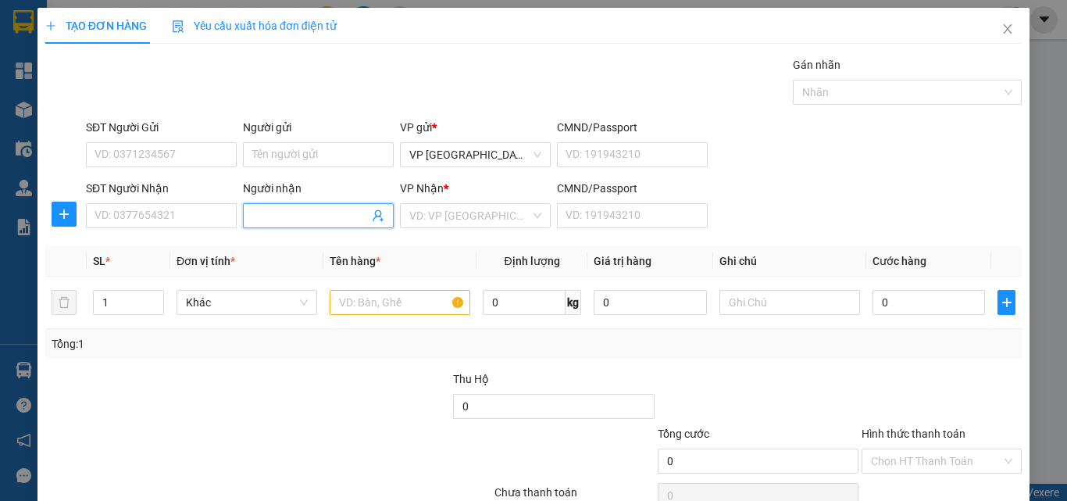
click at [309, 214] on input "Người nhận" at bounding box center [310, 215] width 116 height 17
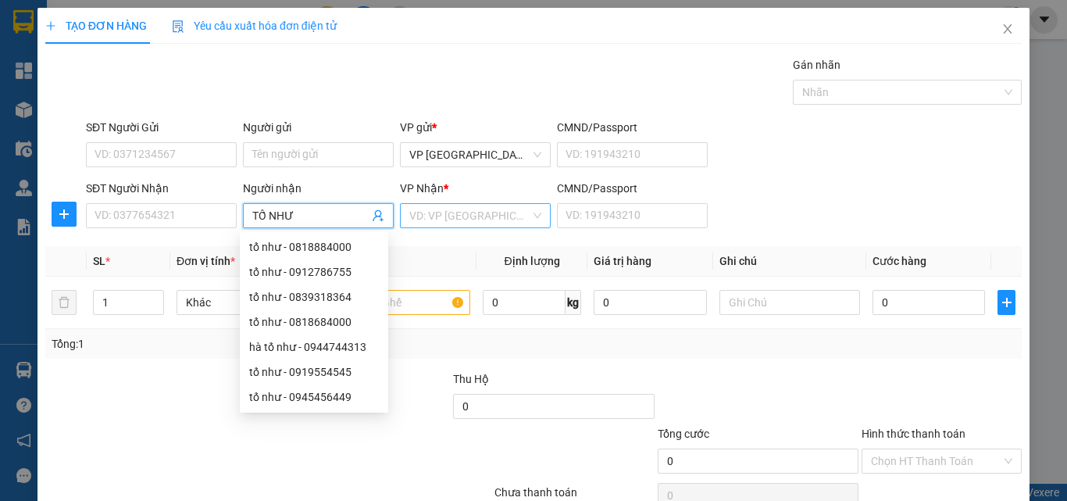
type input "TỐ NHƯ"
click at [424, 223] on input "search" at bounding box center [469, 215] width 121 height 23
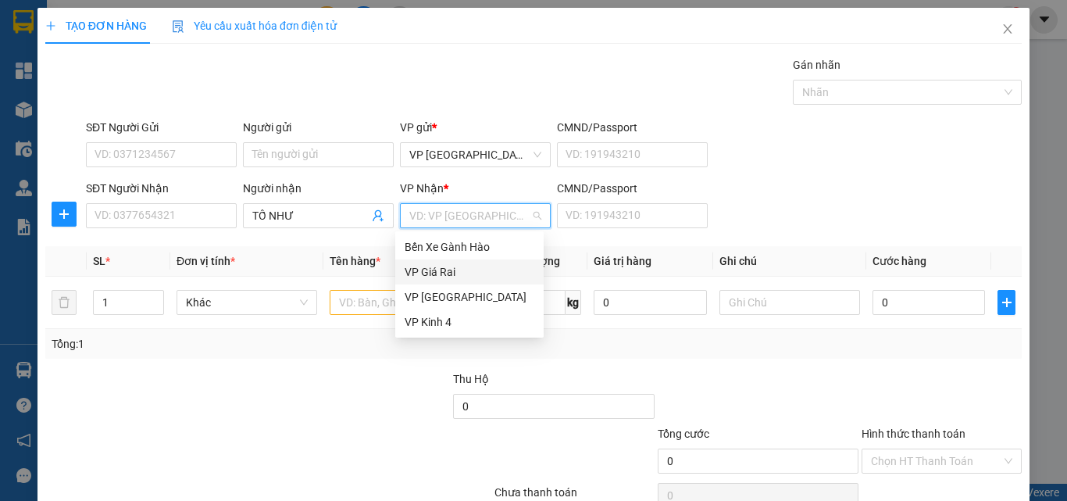
click at [441, 274] on div "VP Giá Rai" at bounding box center [470, 271] width 130 height 17
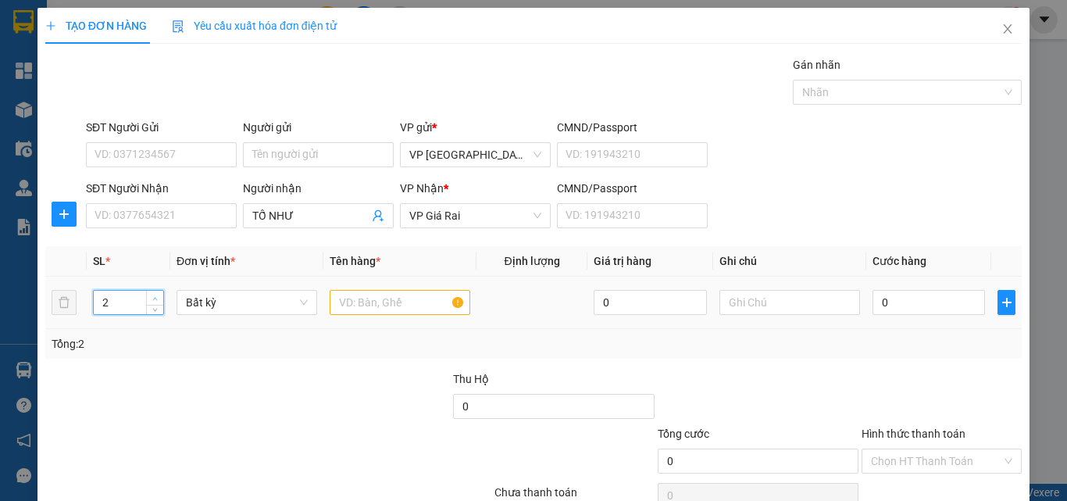
click at [152, 294] on span "up" at bounding box center [155, 298] width 9 height 9
type input "6"
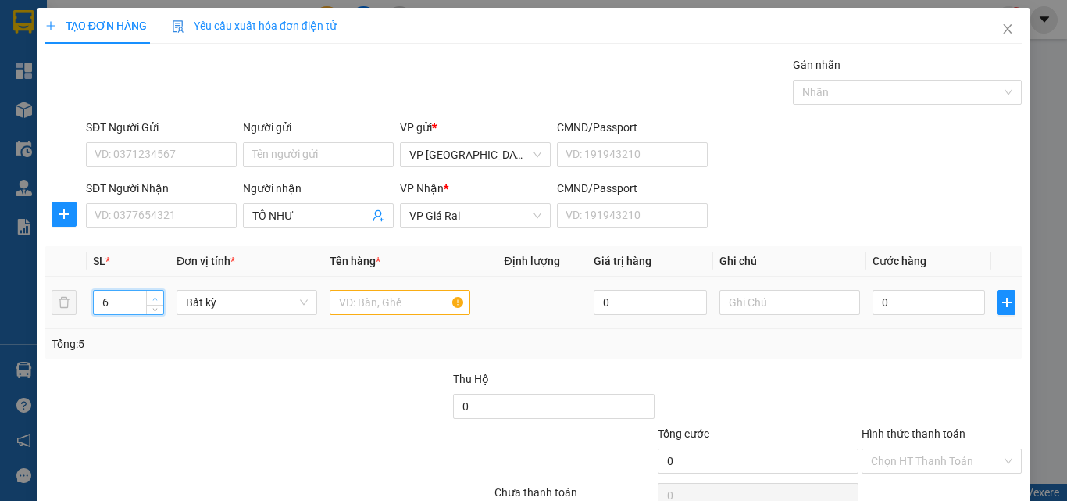
click at [152, 294] on span "up" at bounding box center [155, 298] width 9 height 9
click at [384, 304] on input "text" at bounding box center [400, 302] width 141 height 25
type input "4th + 2 can"
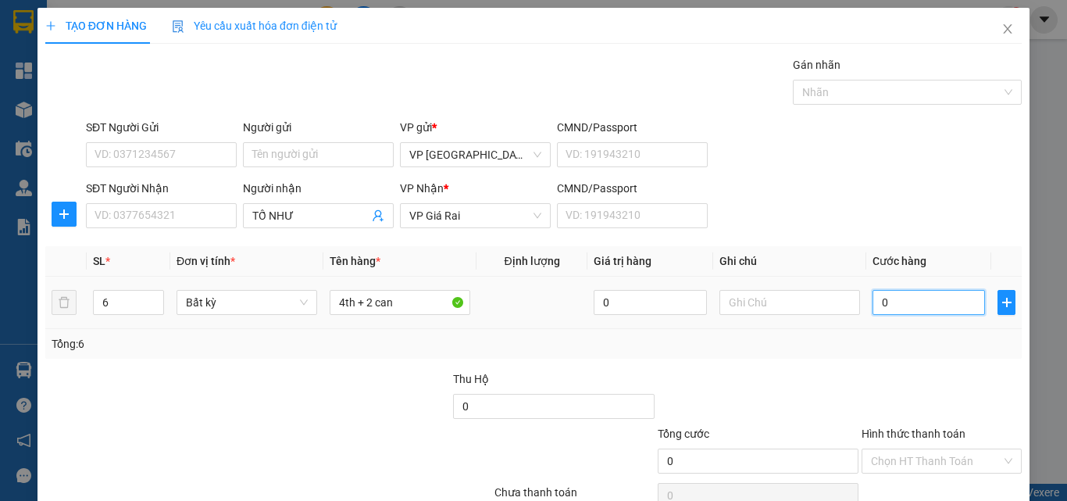
click at [920, 309] on input "0" at bounding box center [929, 302] width 113 height 25
type input "1"
type input "18"
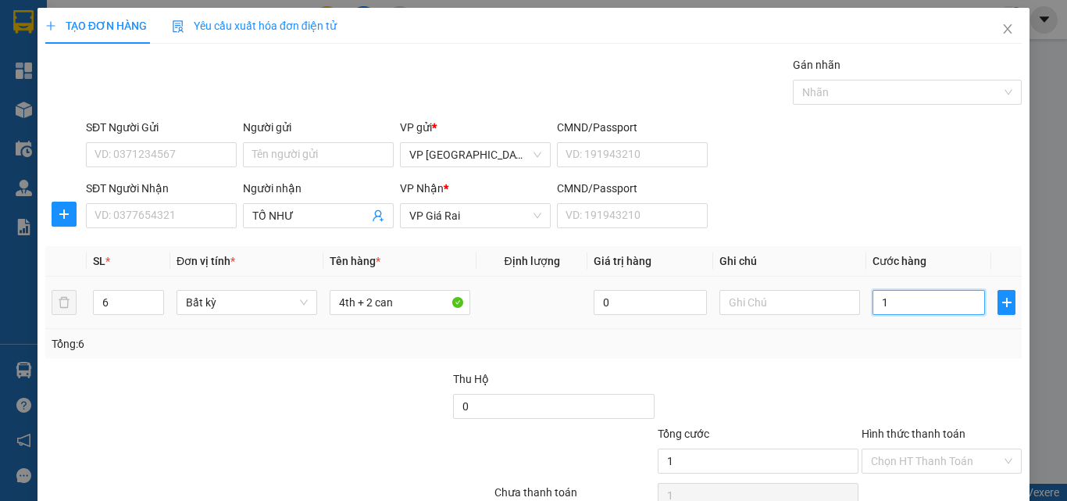
type input "18"
type input "180"
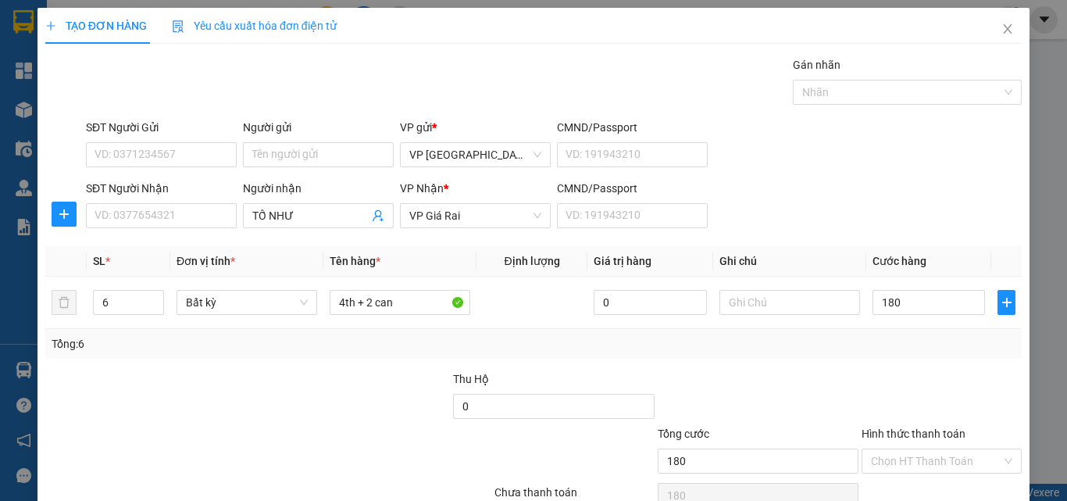
type input "180.000"
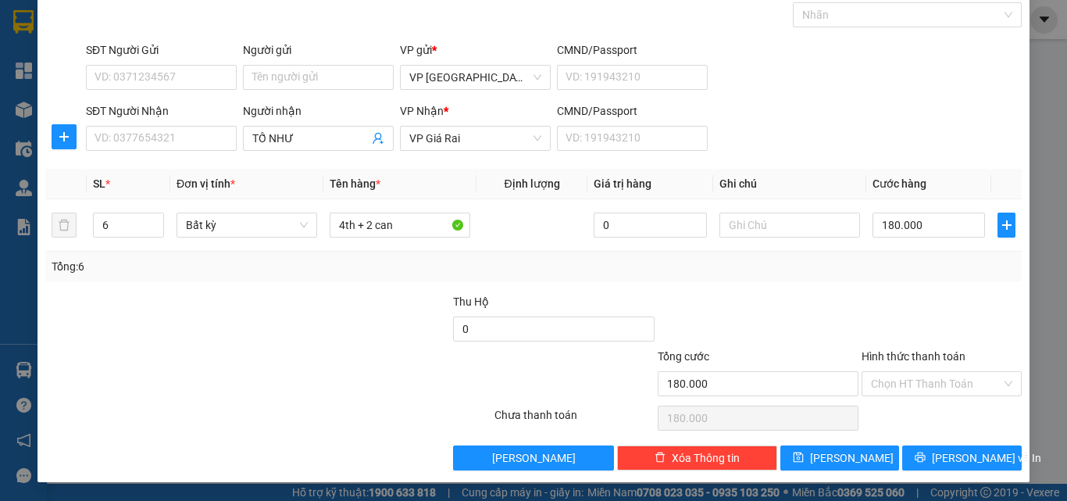
click at [966, 444] on div "Transit Pickup Surcharge Ids Transit Deliver Surcharge Ids Transit Deliver Surc…" at bounding box center [533, 225] width 977 height 492
click at [966, 451] on span "[PERSON_NAME] và In" at bounding box center [986, 457] width 109 height 17
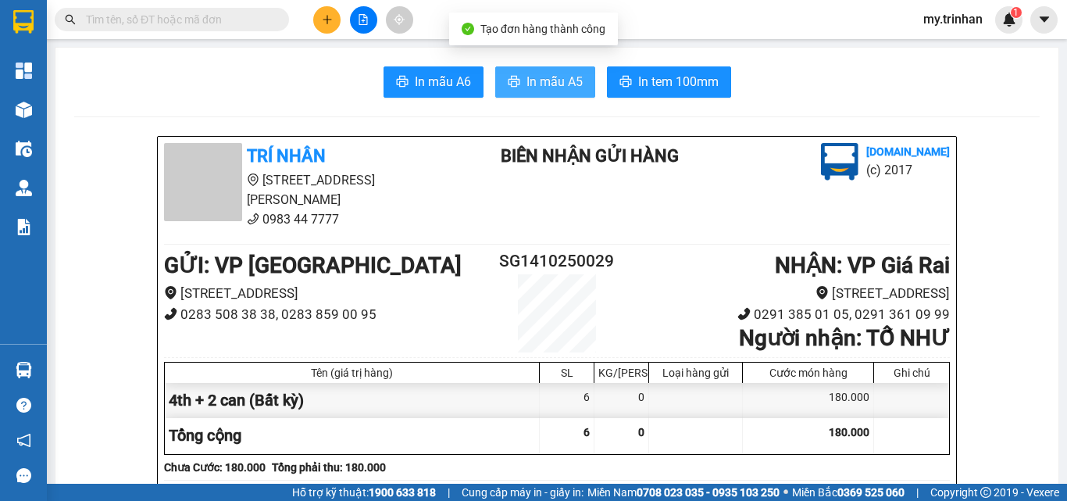
click at [542, 82] on span "In mẫu A5" at bounding box center [555, 82] width 56 height 20
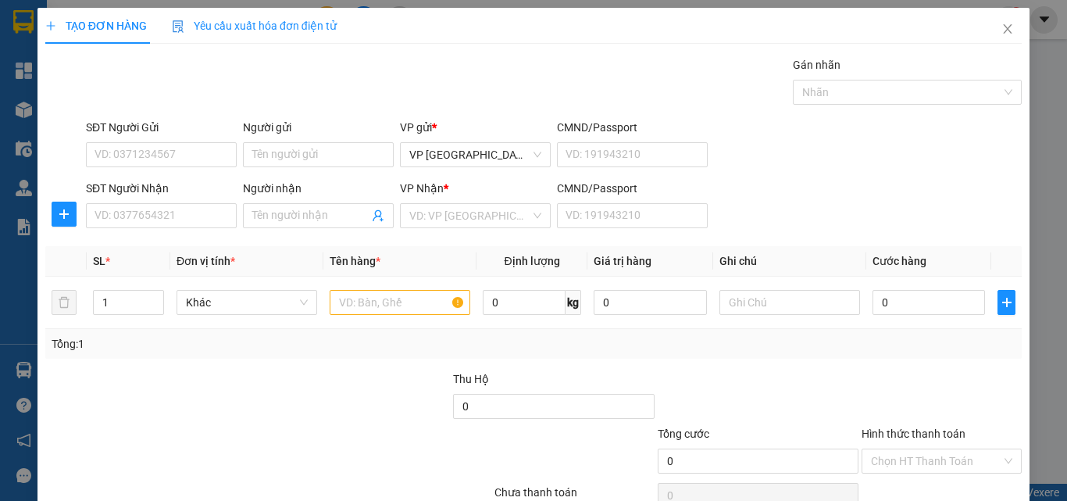
click at [831, 208] on div "SĐT Người Nhận VD: 0377654321 Người nhận Tên người nhận VP Nhận * VD: VP Sài Gò…" at bounding box center [554, 207] width 942 height 55
click at [831, 210] on div "SĐT Người Nhận VD: 0377654321 Người nhận Tên người nhận VP Nhận * VD: VP Sài Gò…" at bounding box center [554, 207] width 942 height 55
click at [126, 220] on input "SĐT Người Nhận" at bounding box center [161, 215] width 151 height 25
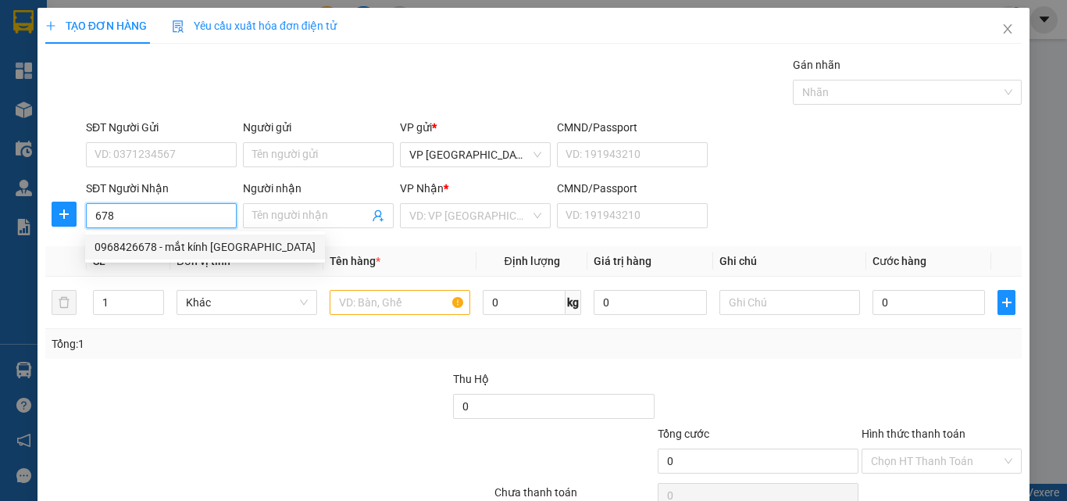
click at [202, 244] on div "0968426678 - mắt kính sài gòn" at bounding box center [205, 246] width 221 height 17
type input "0968426678"
type input "mắt kính sài gòn"
type input "20.000"
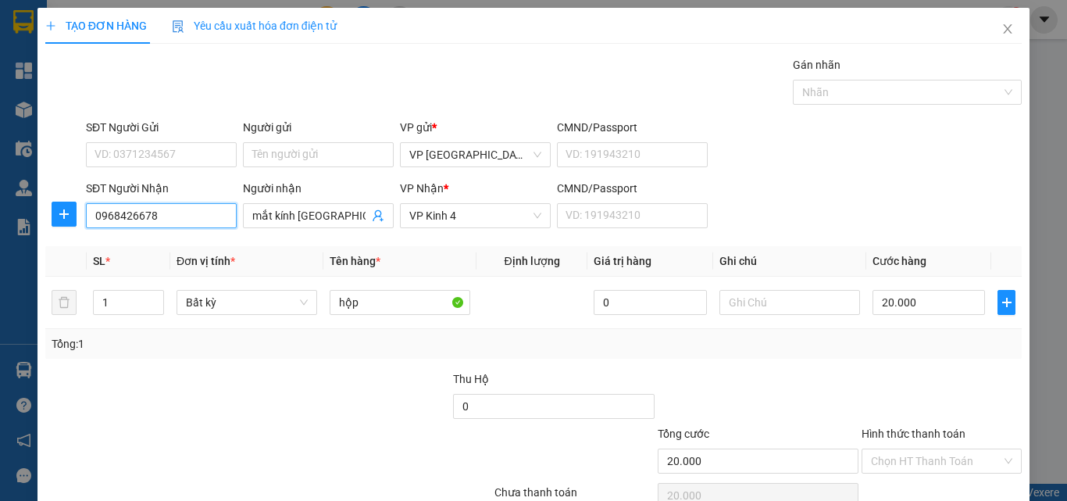
type input "0968426678"
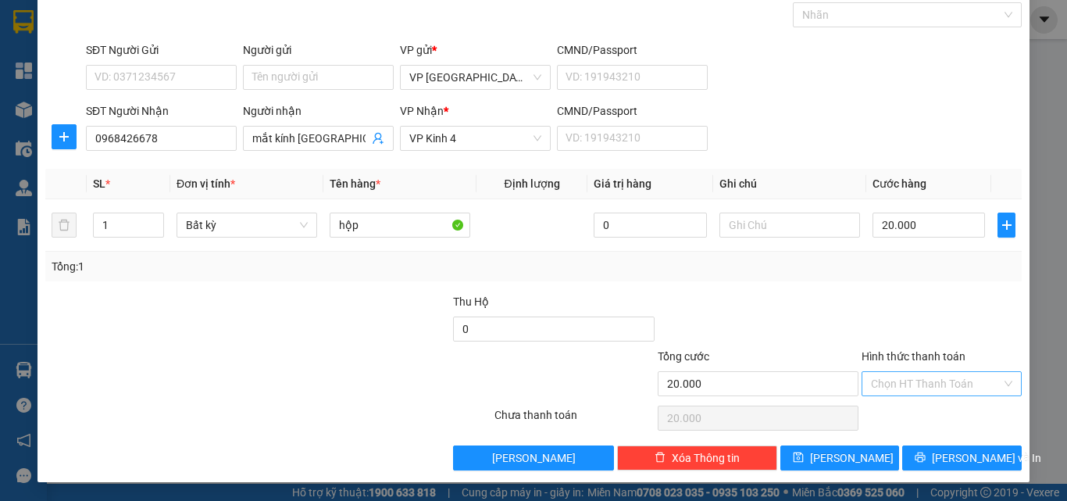
click at [928, 384] on input "Hình thức thanh toán" at bounding box center [936, 383] width 131 height 23
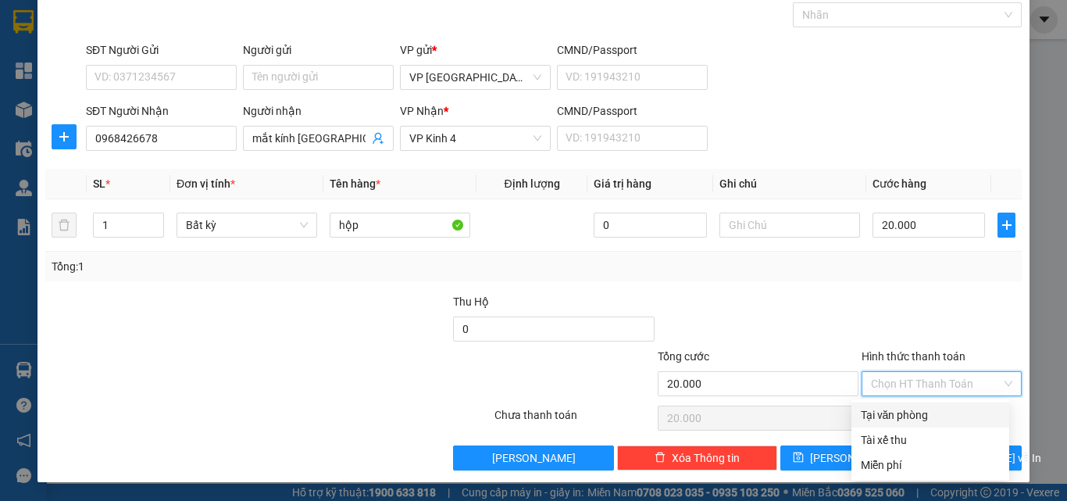
click at [930, 413] on div "Tại văn phòng" at bounding box center [930, 414] width 139 height 17
type input "0"
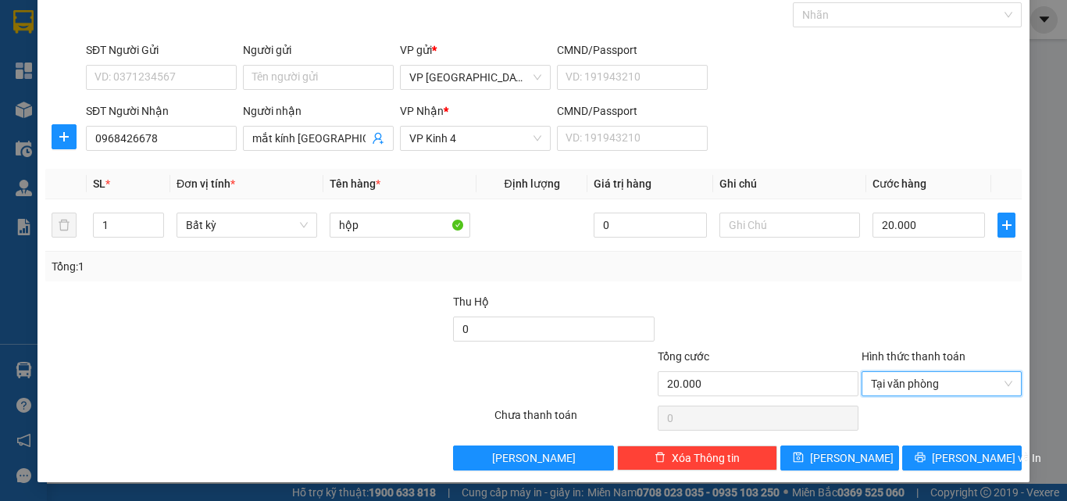
click at [924, 443] on div "Transit Pickup Surcharge Ids Transit Deliver Surcharge Ids Transit Deliver Surc…" at bounding box center [533, 225] width 977 height 492
click at [919, 449] on button "[PERSON_NAME] và In" at bounding box center [963, 457] width 120 height 25
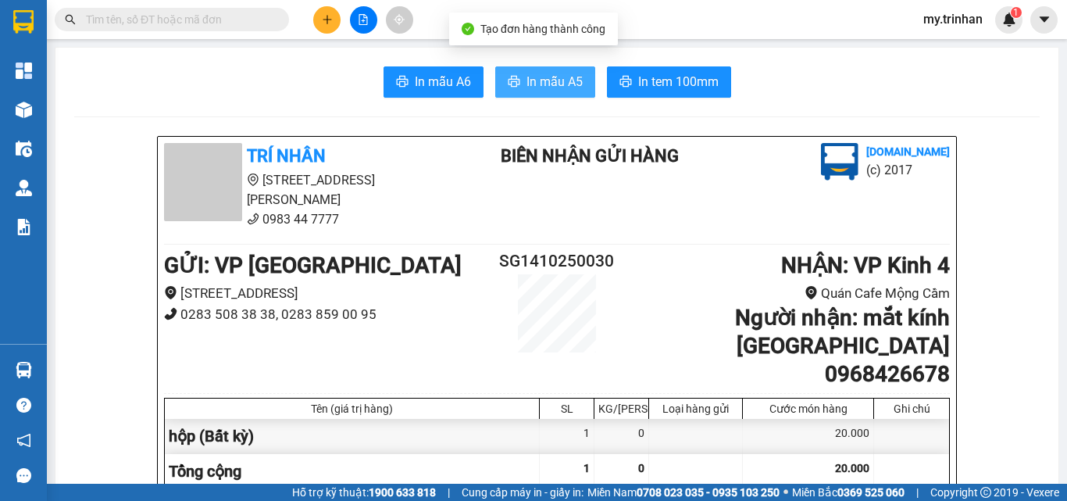
click at [556, 86] on span "In mẫu A5" at bounding box center [555, 82] width 56 height 20
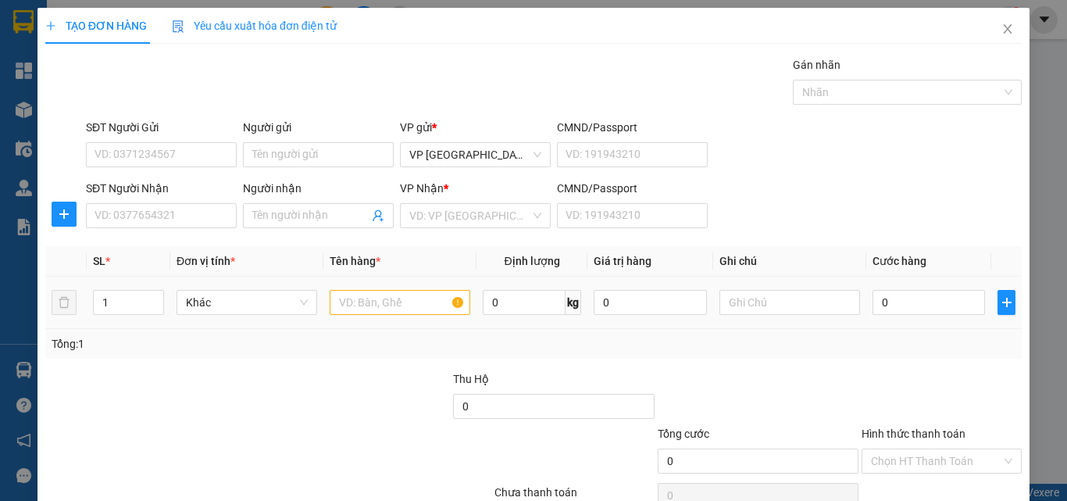
drag, startPoint x: 741, startPoint y: 320, endPoint x: 528, endPoint y: 277, distance: 216.9
click at [741, 319] on td at bounding box center [789, 303] width 153 height 52
click at [177, 213] on input "SĐT Người Nhận" at bounding box center [161, 215] width 151 height 25
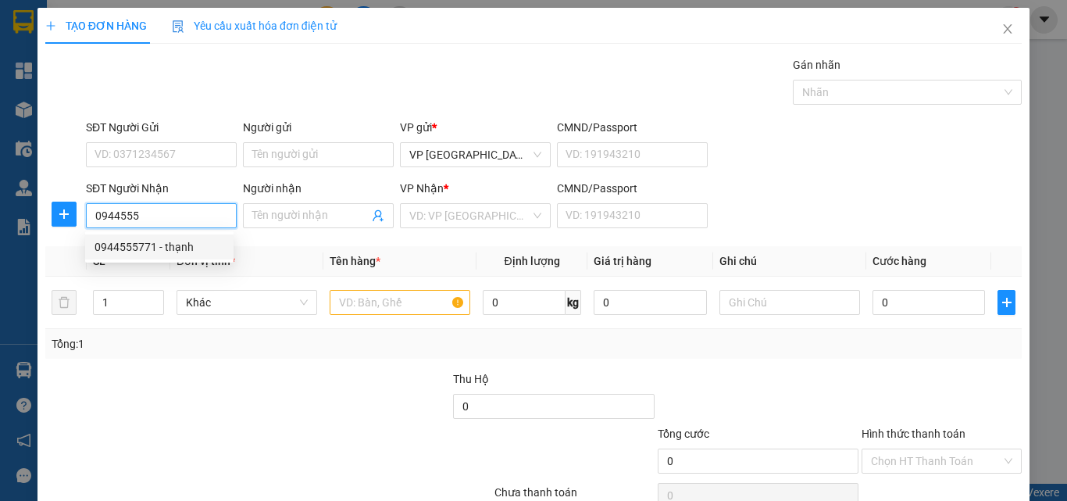
click at [181, 245] on div "0944555771 - thạnh" at bounding box center [160, 246] width 130 height 17
type input "0944555771"
type input "thạnh"
type input "50.000"
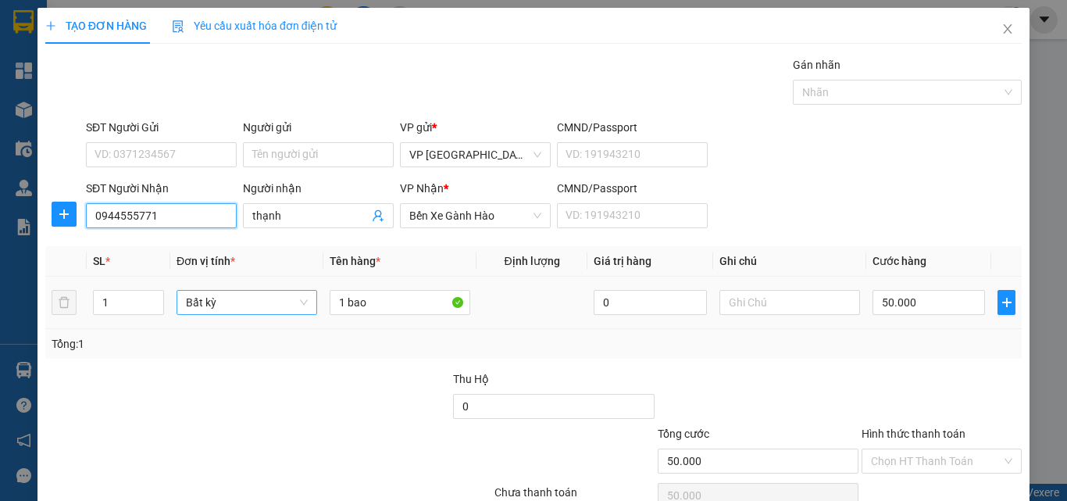
type input "0944555771"
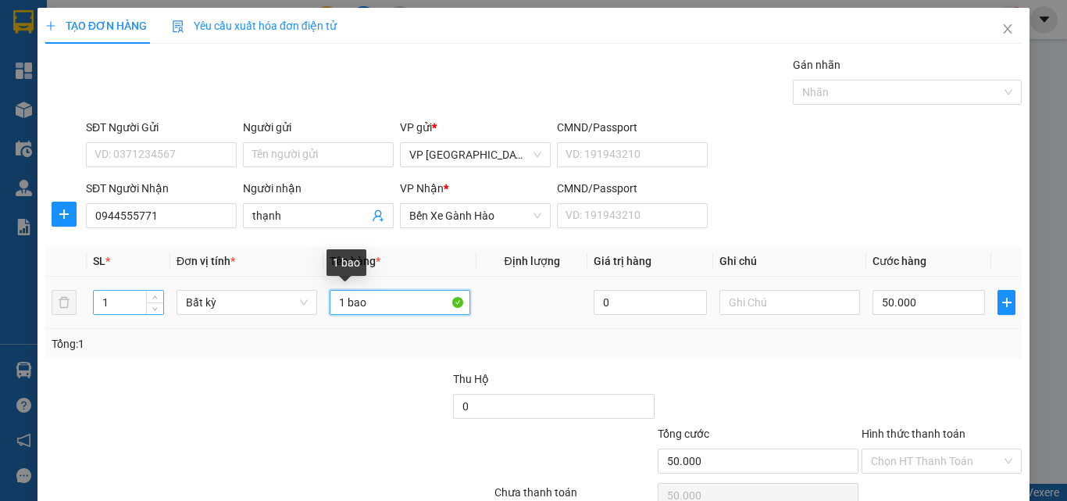
drag, startPoint x: 288, startPoint y: 302, endPoint x: 104, endPoint y: 302, distance: 183.6
click at [104, 302] on tr "1 Bất kỳ 1 bao 0 50.000" at bounding box center [533, 303] width 977 height 52
type input "1 bọc đen"
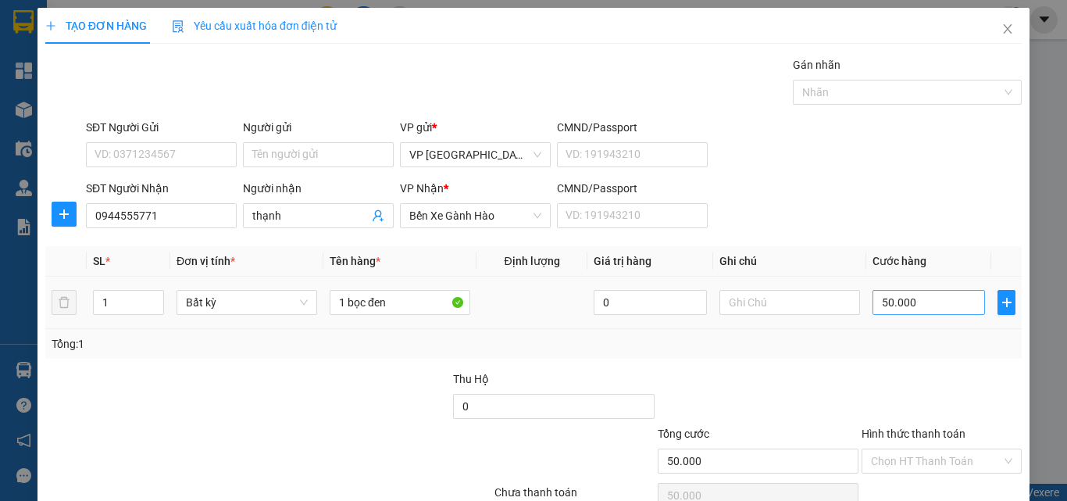
click at [903, 314] on div "50.000" at bounding box center [929, 302] width 113 height 31
click at [906, 312] on input "50.000" at bounding box center [929, 302] width 113 height 25
type input "3"
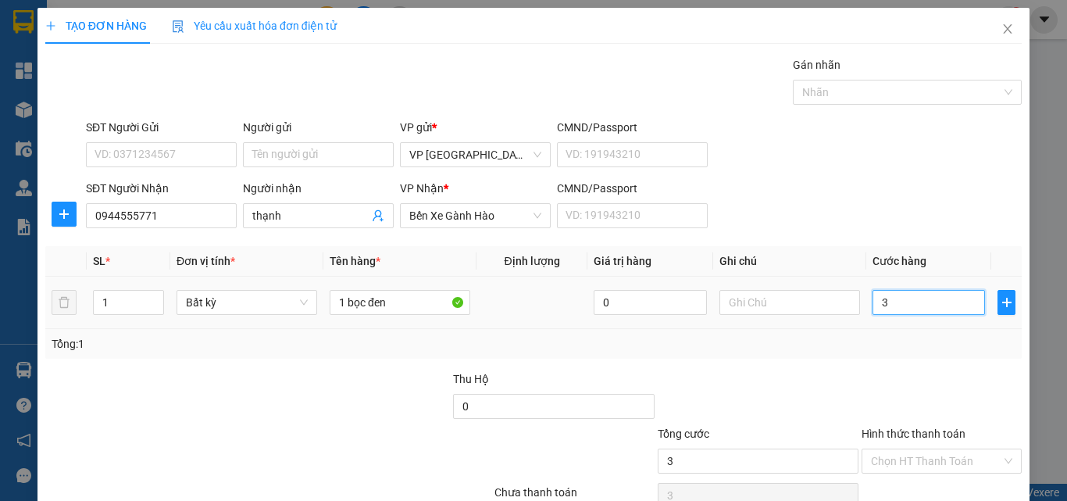
type input "30"
type input "30.000"
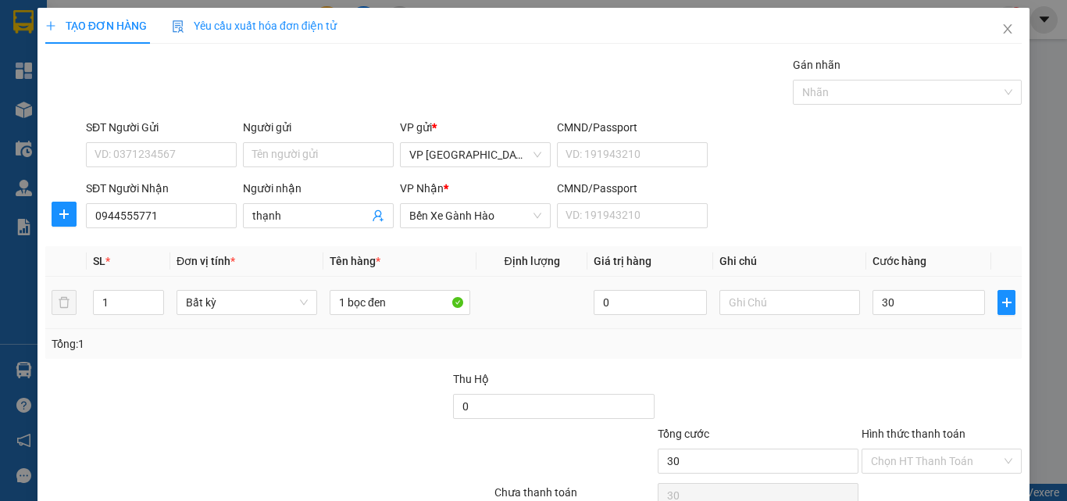
type input "30.000"
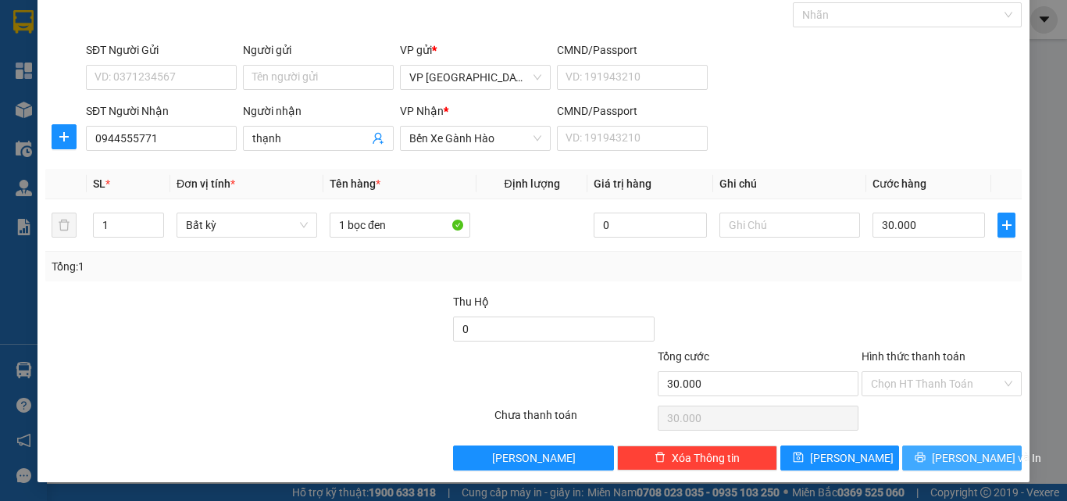
click at [972, 459] on span "[PERSON_NAME] và In" at bounding box center [986, 457] width 109 height 17
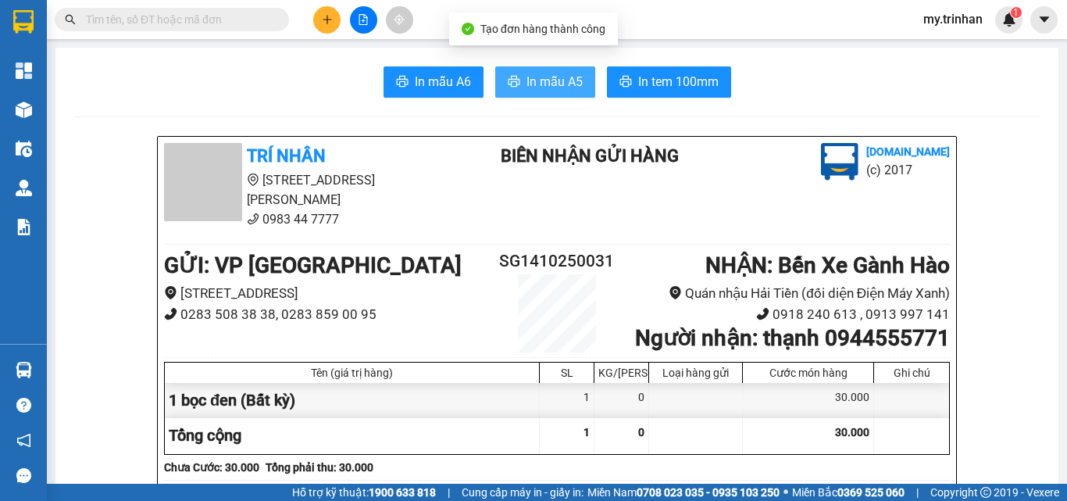
click at [558, 73] on span "In mẫu A5" at bounding box center [555, 82] width 56 height 20
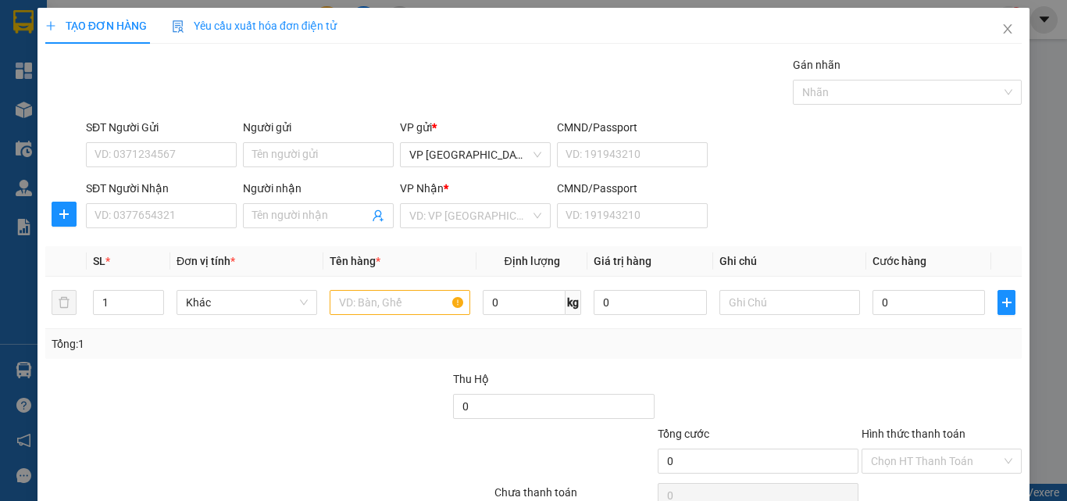
drag, startPoint x: 710, startPoint y: 241, endPoint x: 595, endPoint y: 245, distance: 115.7
click at [711, 245] on div "Transit Pickup Surcharge Ids Transit Deliver Surcharge Ids Transit Deliver Surc…" at bounding box center [533, 302] width 977 height 492
click at [192, 214] on input "SĐT Người Nhận" at bounding box center [161, 215] width 151 height 25
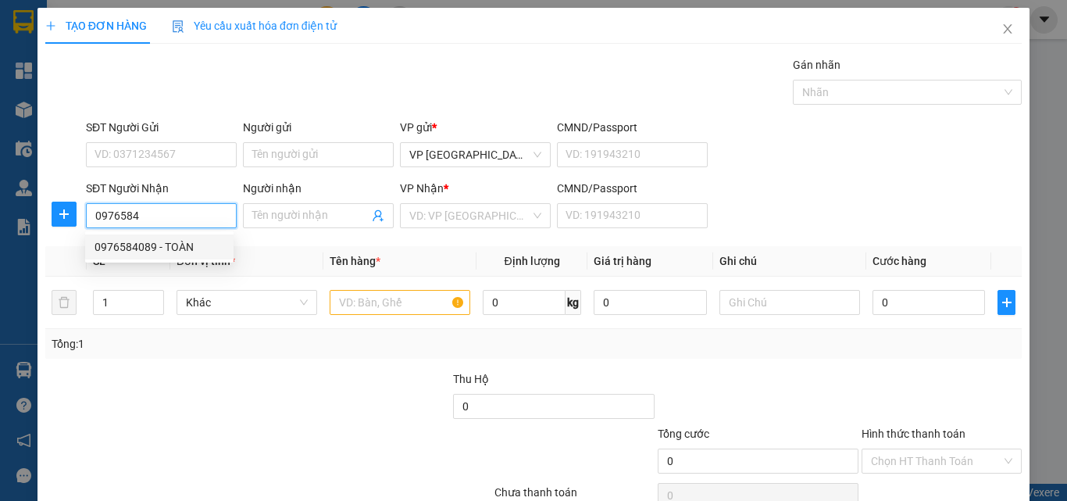
click at [176, 249] on div "0976584089 - TOÀN" at bounding box center [160, 246] width 130 height 17
type input "0976584089"
type input "TOÀN"
type input "150.000"
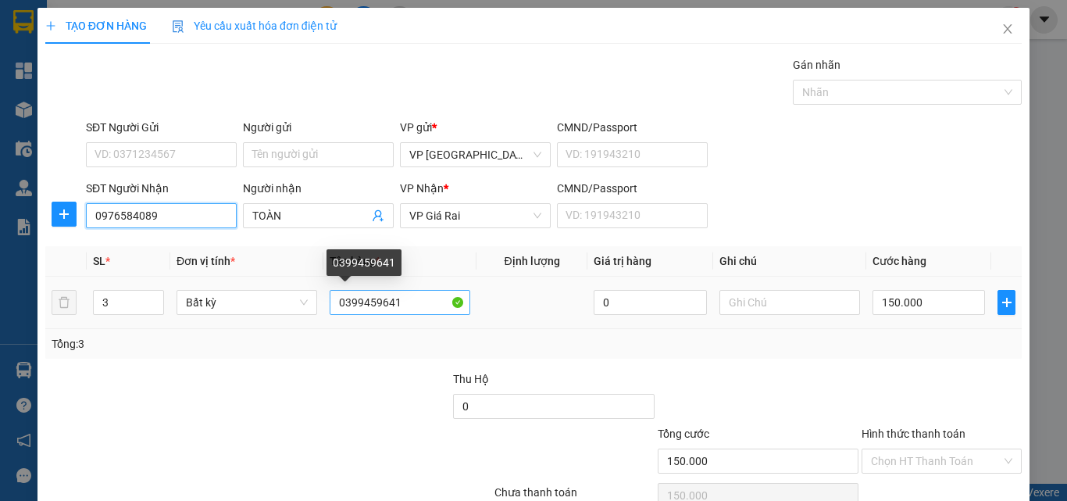
type input "0976584089"
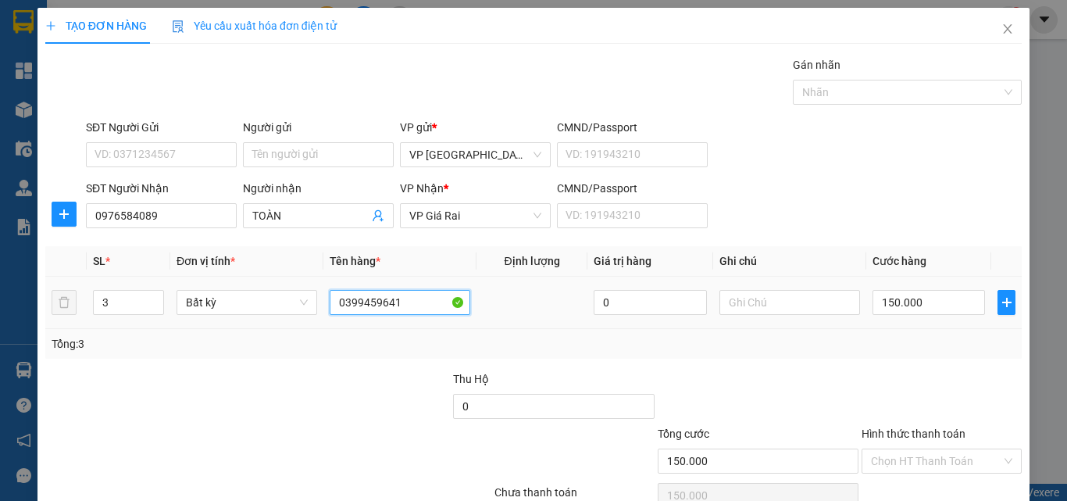
drag, startPoint x: 407, startPoint y: 299, endPoint x: 323, endPoint y: 295, distance: 84.5
click at [324, 295] on td "0399459641" at bounding box center [400, 303] width 153 height 52
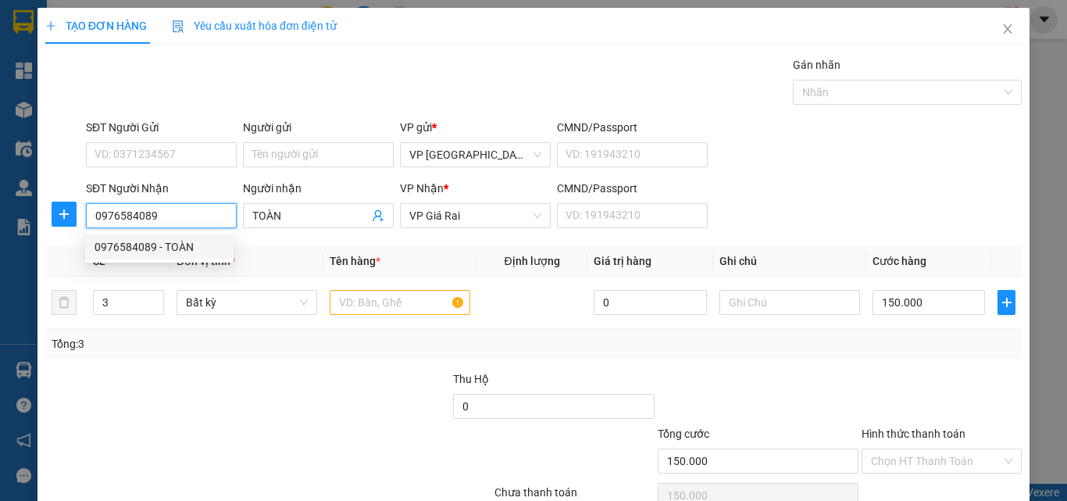
drag, startPoint x: 125, startPoint y: 214, endPoint x: 82, endPoint y: 215, distance: 43.0
click at [83, 215] on div "SĐT Người Nhận 0976584089" at bounding box center [161, 207] width 157 height 55
click at [177, 240] on div "0817633838 - kiệu" at bounding box center [160, 246] width 130 height 17
type input "0817633838"
type input "kiệu"
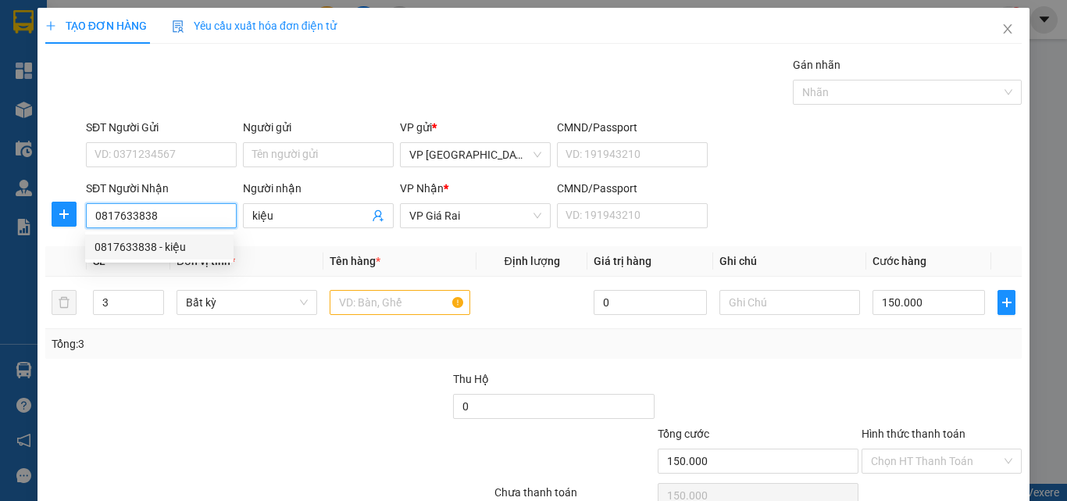
type input "40.000"
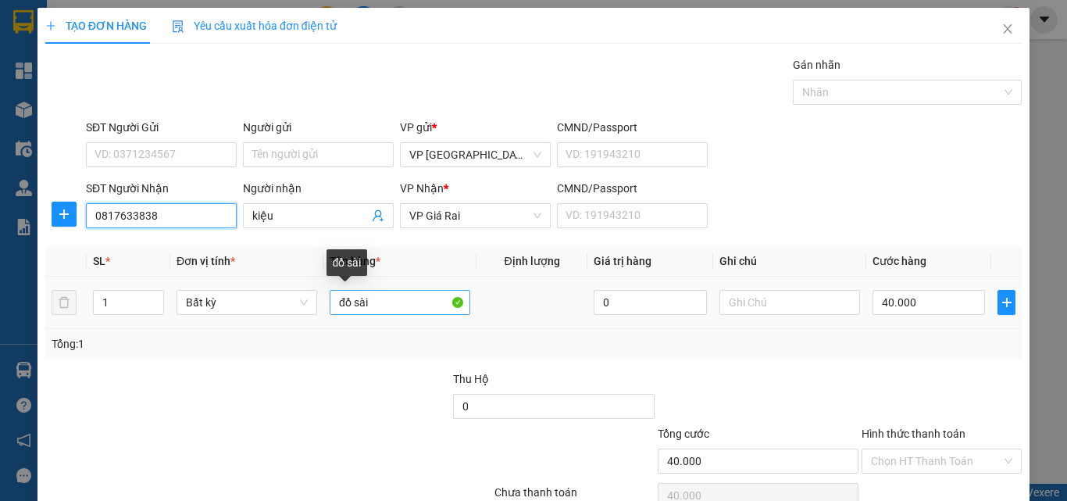
type input "0817633838"
drag, startPoint x: 373, startPoint y: 303, endPoint x: 290, endPoint y: 305, distance: 82.8
click at [290, 305] on tr "1 Bất kỳ đồ sài 0 40.000" at bounding box center [533, 303] width 977 height 52
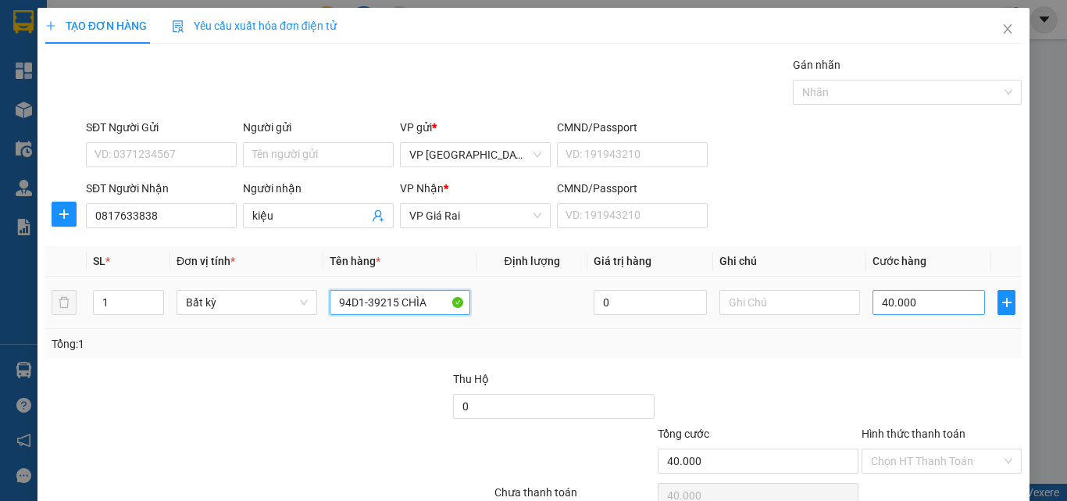
type input "94D1-39215 CHÌA"
click at [903, 307] on input "40.000" at bounding box center [929, 302] width 113 height 25
type input "5"
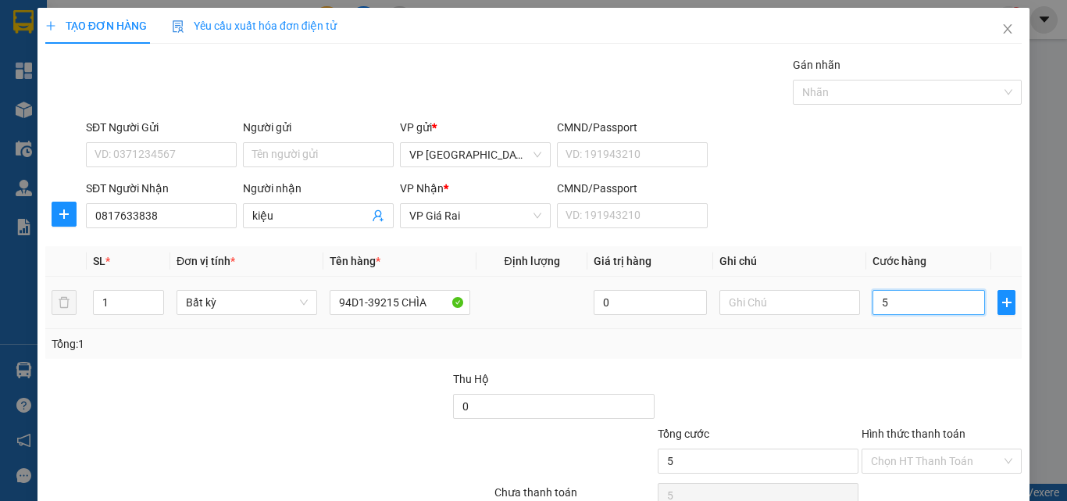
type input "50"
type input "500"
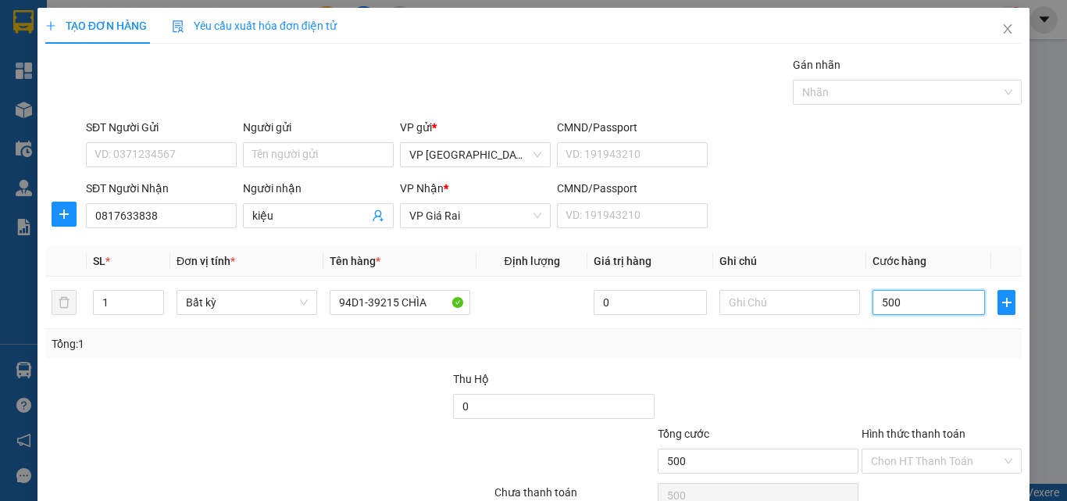
type input "500"
type input "500.000"
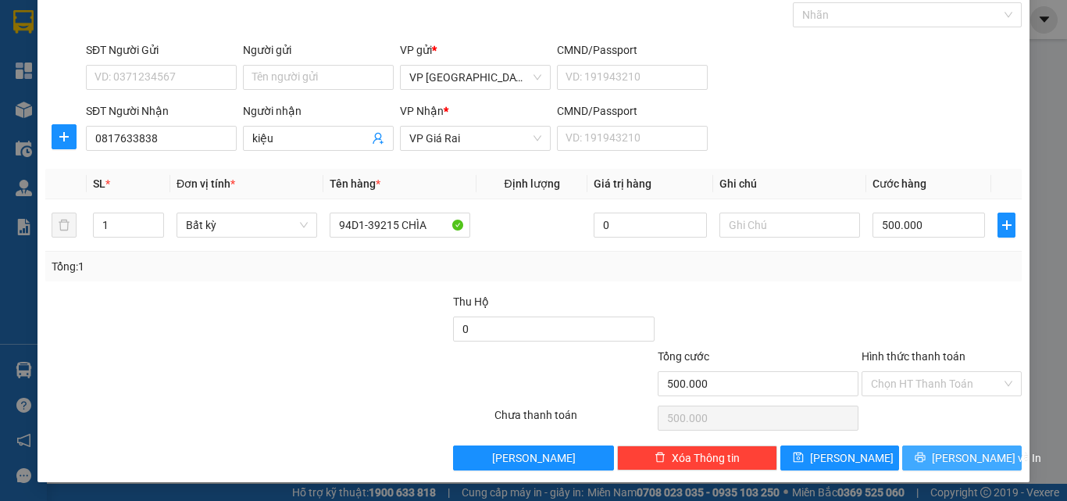
click at [949, 453] on span "[PERSON_NAME] và In" at bounding box center [986, 457] width 109 height 17
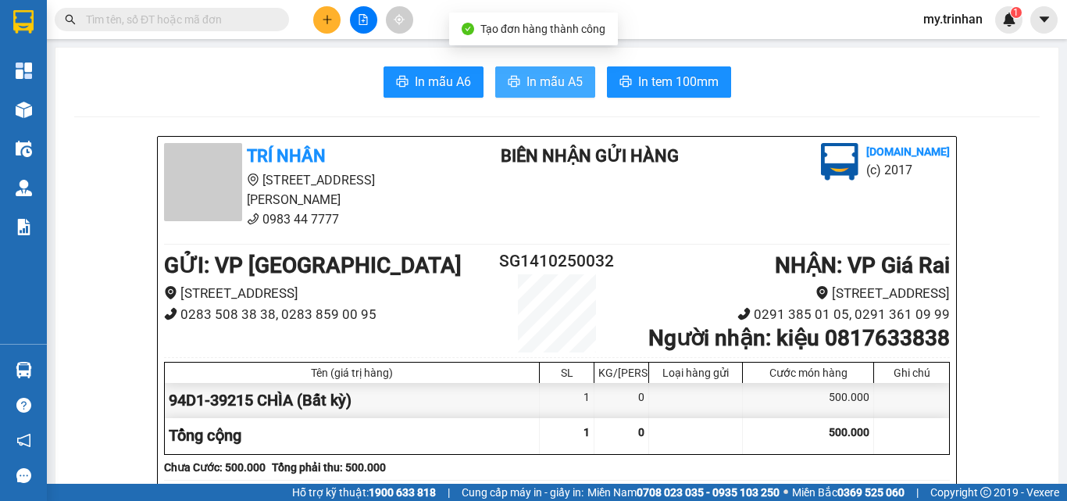
click at [546, 84] on span "In mẫu A5" at bounding box center [555, 82] width 56 height 20
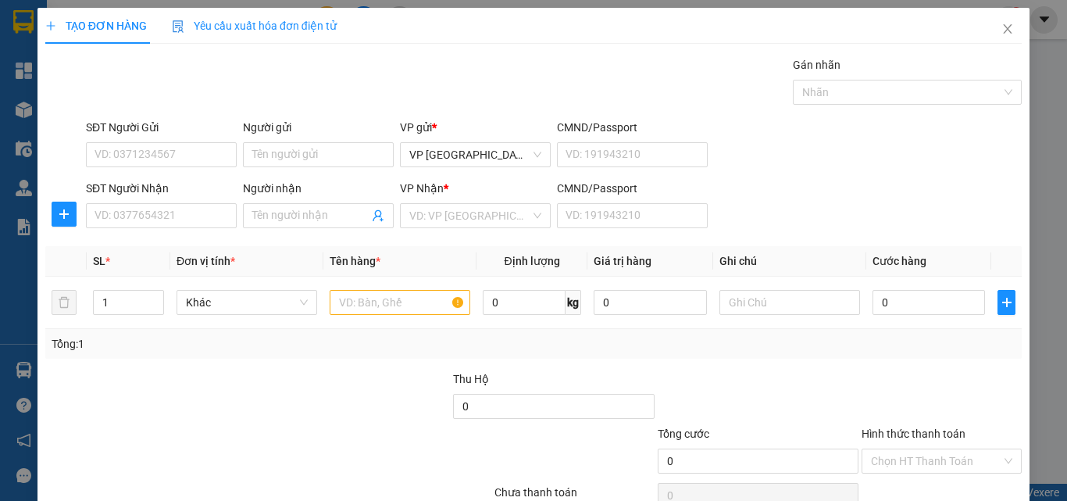
click at [718, 247] on div "Transit Pickup Surcharge Ids Transit Deliver Surcharge Ids Transit Deliver Surc…" at bounding box center [533, 302] width 977 height 492
click at [144, 212] on input "SĐT Người Nhận" at bounding box center [161, 215] width 151 height 25
click at [154, 216] on input "067" at bounding box center [161, 215] width 151 height 25
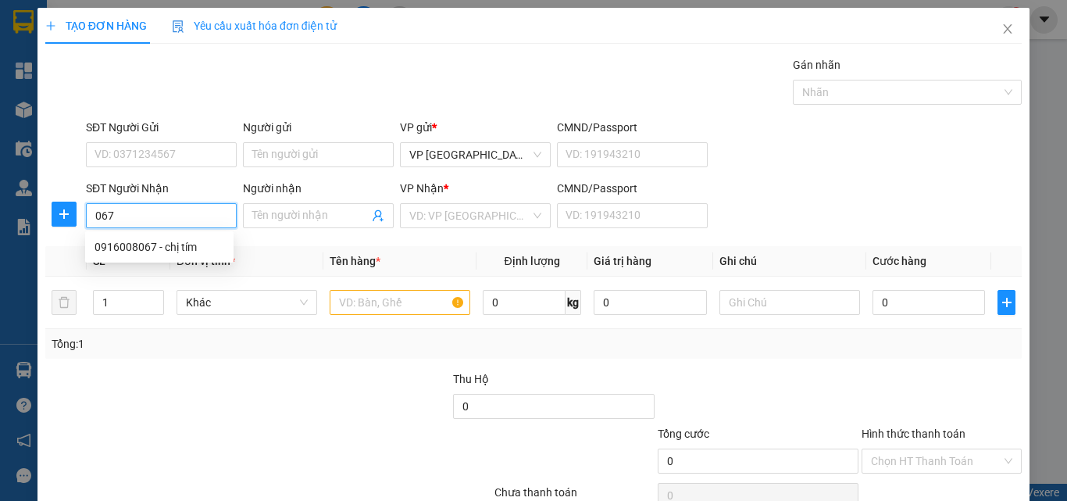
click at [183, 247] on div "0916008067 - chị tím" at bounding box center [160, 246] width 130 height 17
type input "0916008067"
type input "chị tím"
type input "50.000"
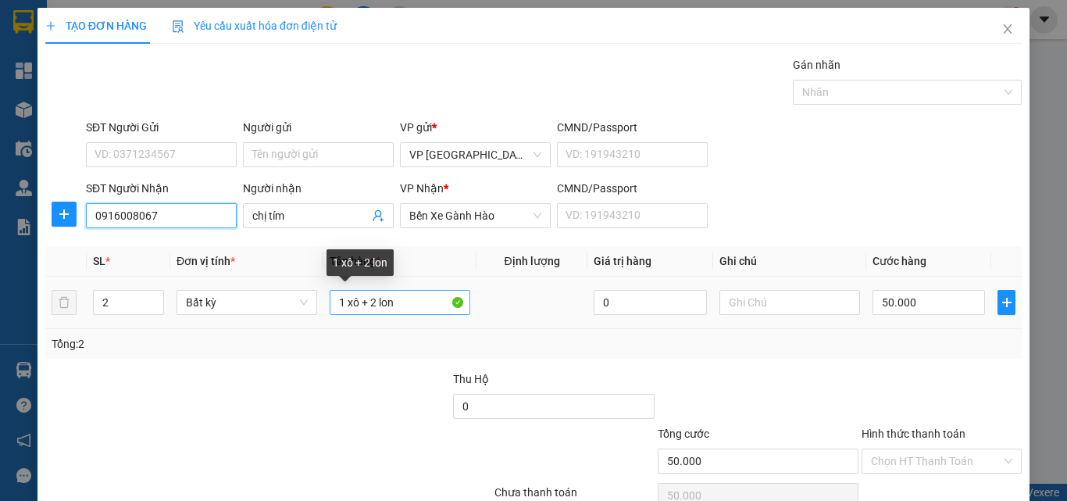
type input "0916008067"
click at [369, 302] on input "1 xô + 2 lon" at bounding box center [400, 302] width 141 height 25
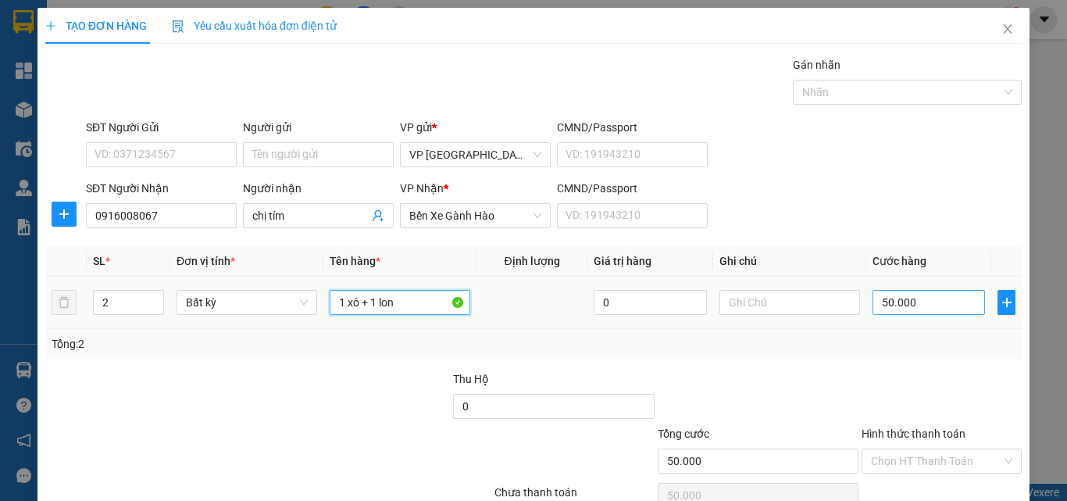
type input "1 xô + 1 lon"
click at [892, 303] on input "50.000" at bounding box center [929, 302] width 113 height 25
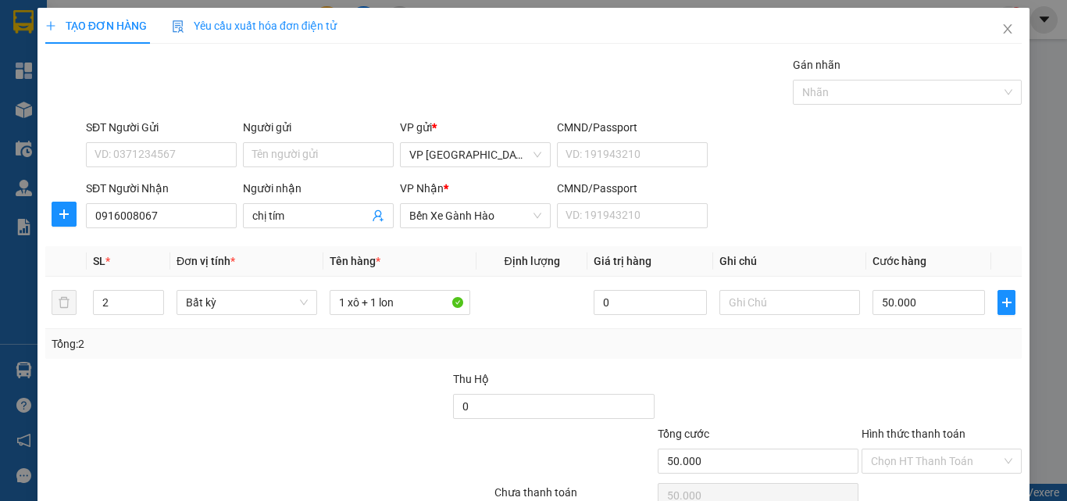
scroll to position [77, 0]
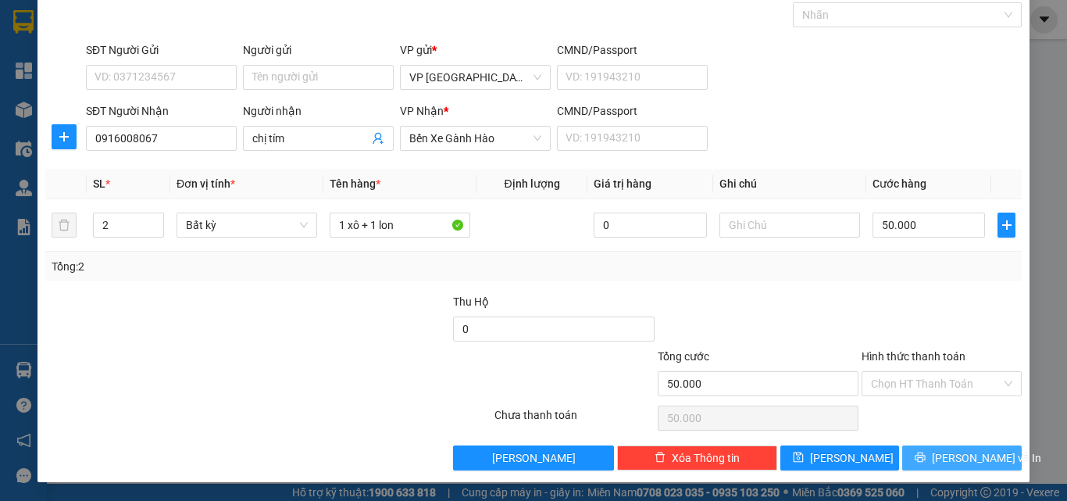
click at [956, 460] on span "[PERSON_NAME] và In" at bounding box center [986, 457] width 109 height 17
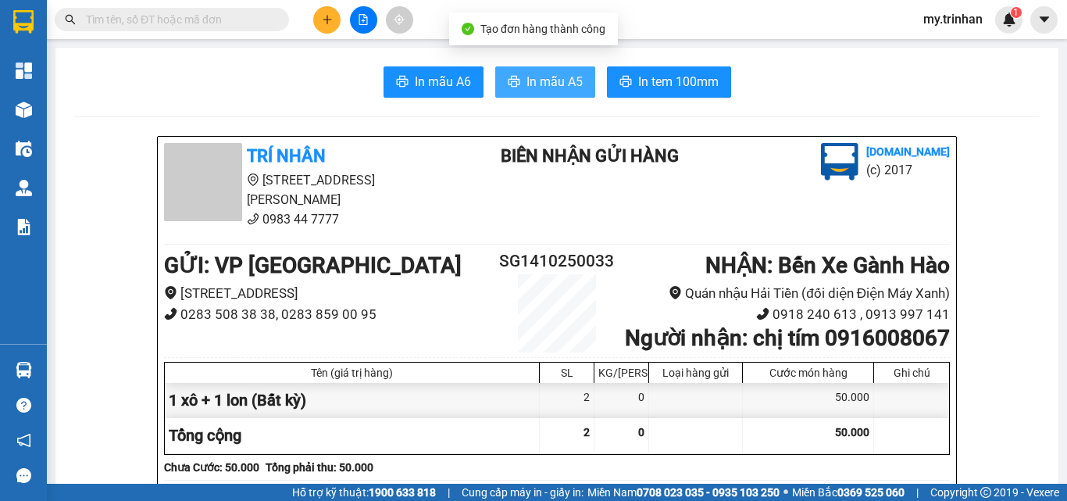
click at [535, 92] on button "In mẫu A5" at bounding box center [545, 81] width 100 height 31
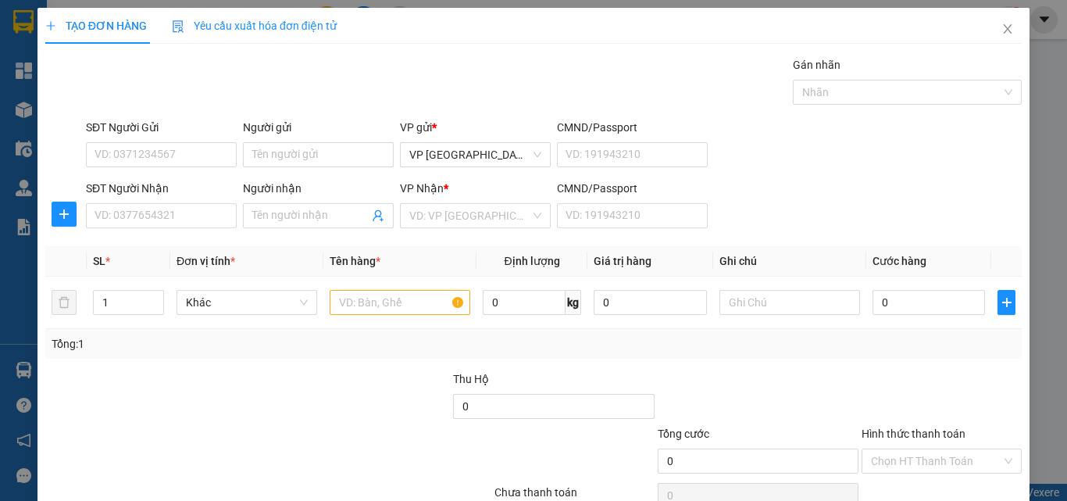
drag, startPoint x: 836, startPoint y: 190, endPoint x: 309, endPoint y: 202, distance: 526.8
click at [832, 191] on div "SĐT Người Nhận VD: 0377654321 Người nhận Tên người nhận VP Nhận * VD: VP Sài Gò…" at bounding box center [554, 207] width 942 height 55
click at [306, 223] on input "Người nhận" at bounding box center [310, 215] width 116 height 17
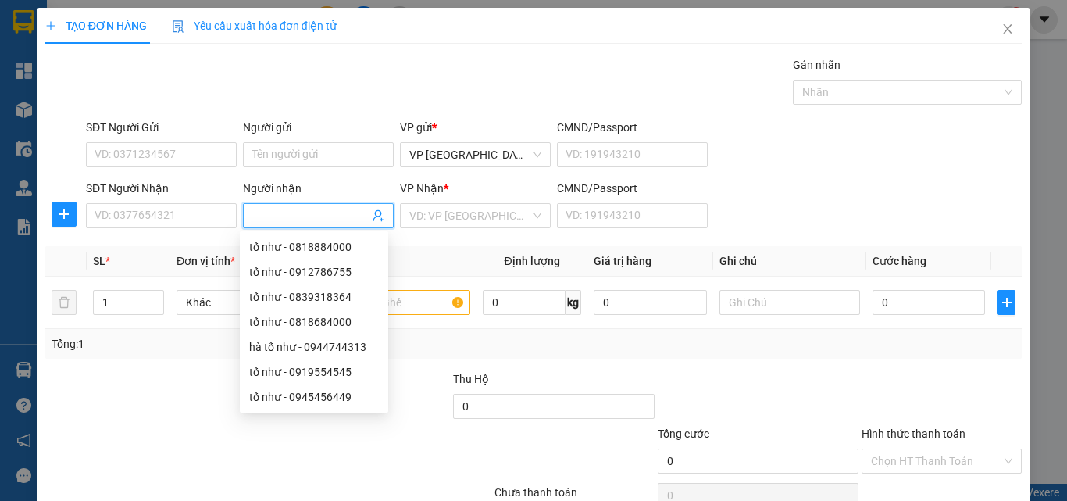
click at [306, 223] on input "Người nhận" at bounding box center [310, 215] width 116 height 17
click at [177, 209] on input "SĐT Người Nhận" at bounding box center [161, 215] width 151 height 25
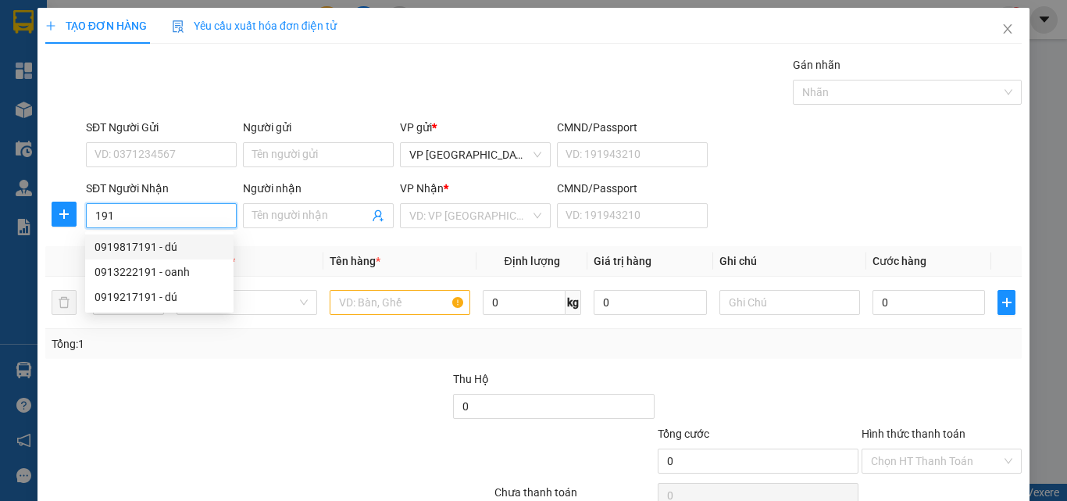
click at [179, 246] on div "0919817191 - dú" at bounding box center [160, 246] width 130 height 17
type input "0919817191"
type input "dú"
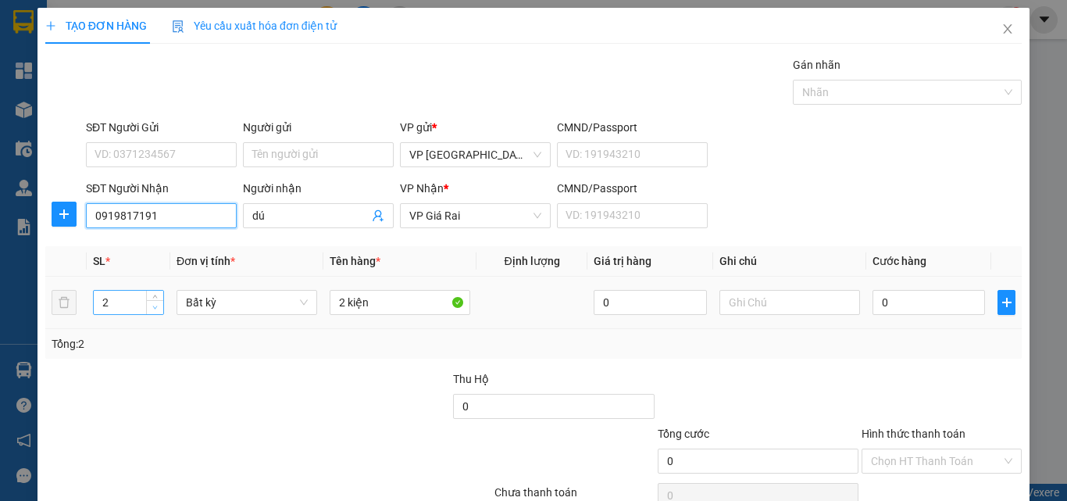
type input "0919817191"
type input "1"
click at [154, 309] on icon "down" at bounding box center [154, 307] width 5 height 5
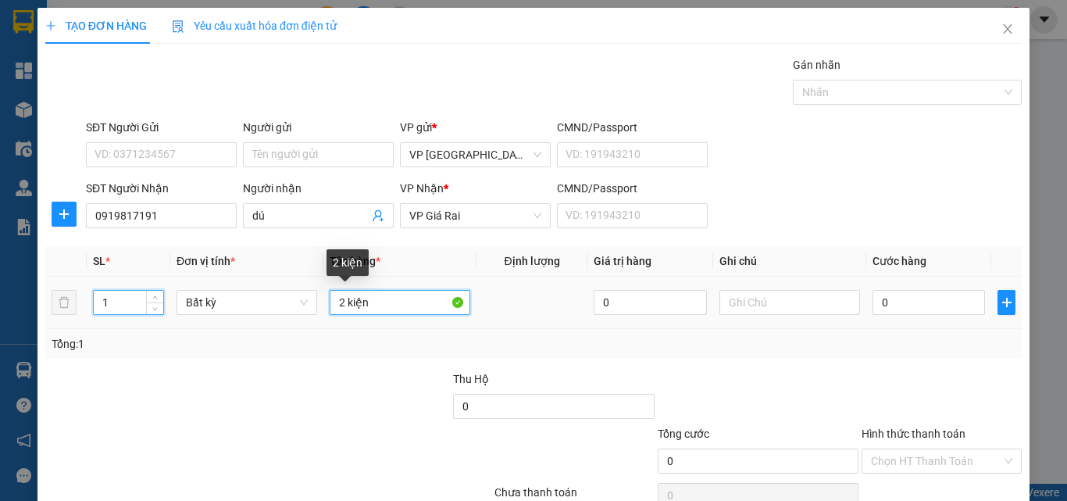
click at [330, 305] on input "2 kiện" at bounding box center [400, 302] width 141 height 25
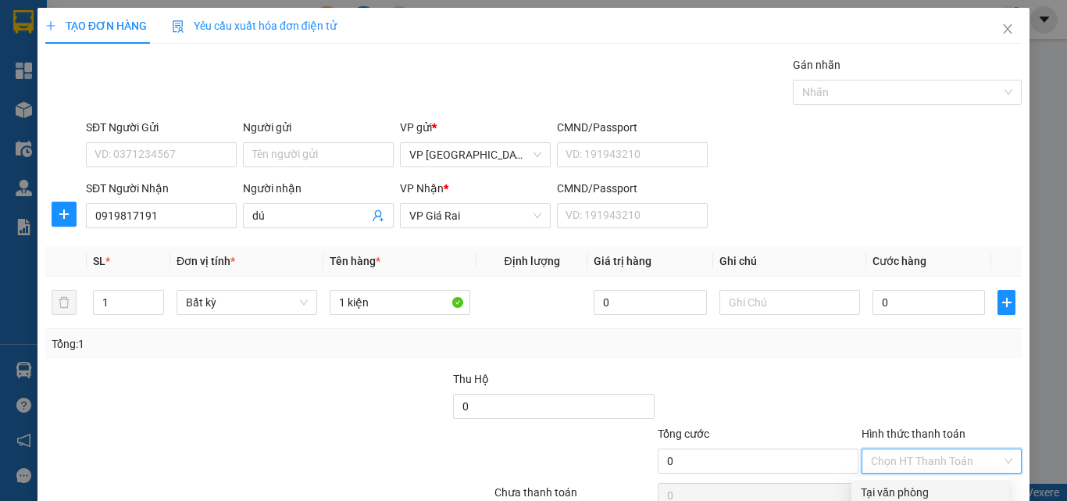
click at [911, 449] on input "Hình thức thanh toán" at bounding box center [936, 460] width 131 height 23
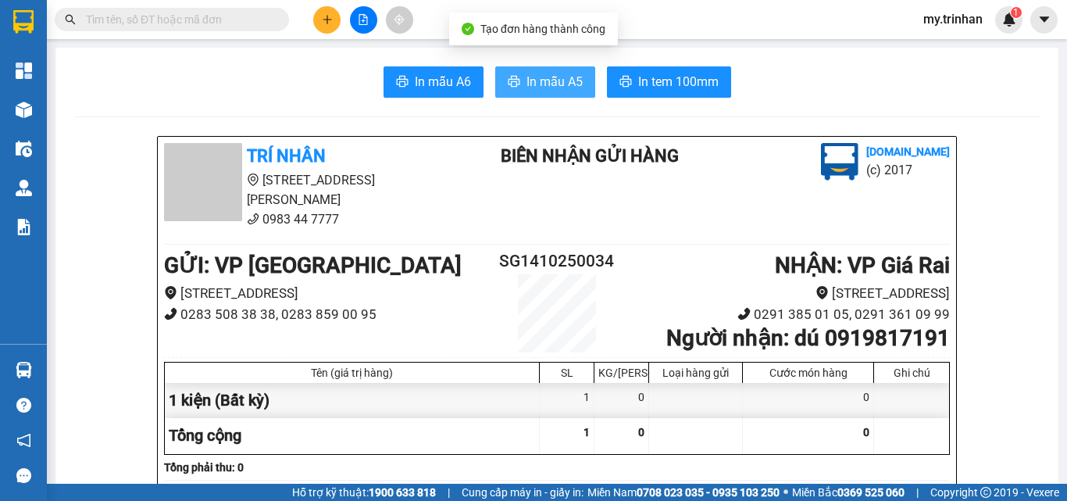
click at [556, 67] on button "In mẫu A5" at bounding box center [545, 81] width 100 height 31
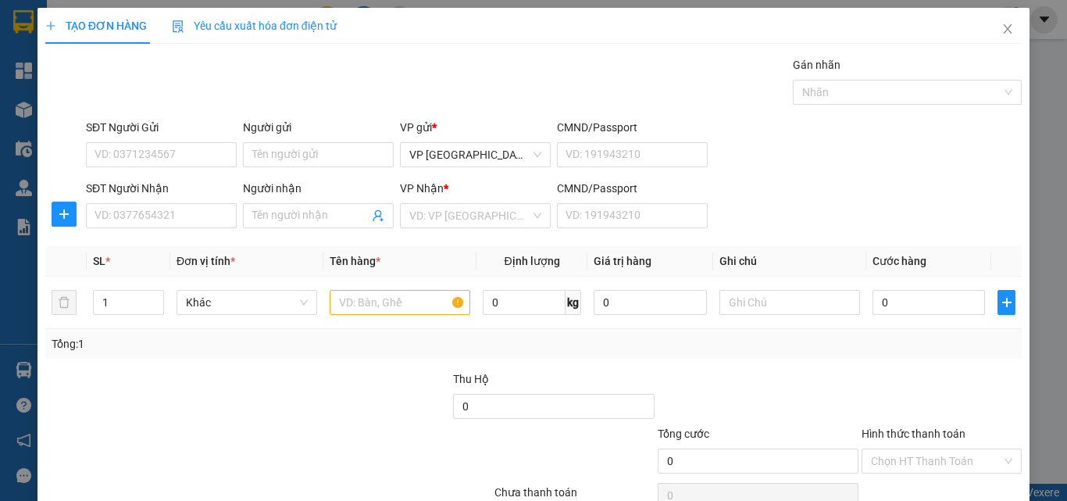
click at [813, 195] on div "SĐT Người Nhận VD: 0377654321 Người nhận Tên người nhận VP Nhận * VD: VP Sài Gò…" at bounding box center [554, 207] width 942 height 55
